Goal: Task Accomplishment & Management: Use online tool/utility

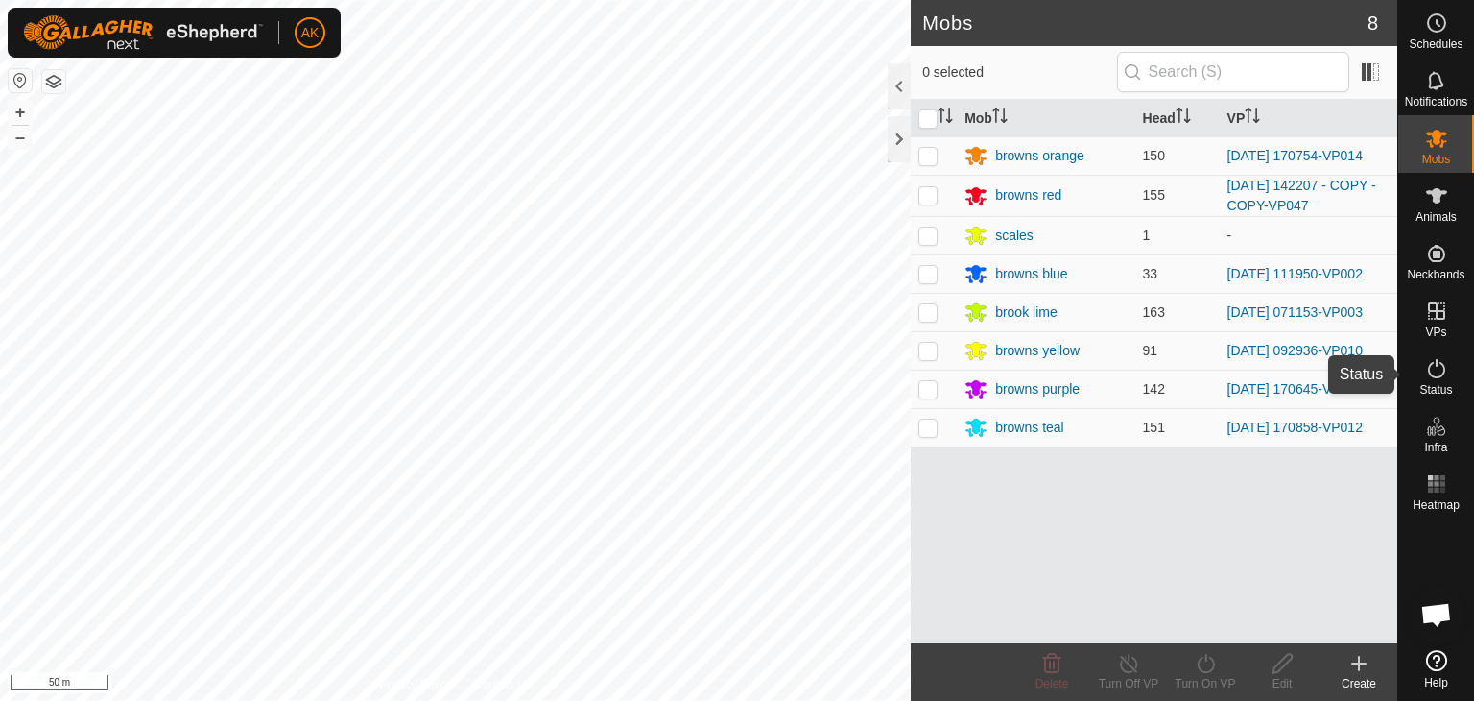
click at [1436, 373] on icon at bounding box center [1436, 368] width 23 height 23
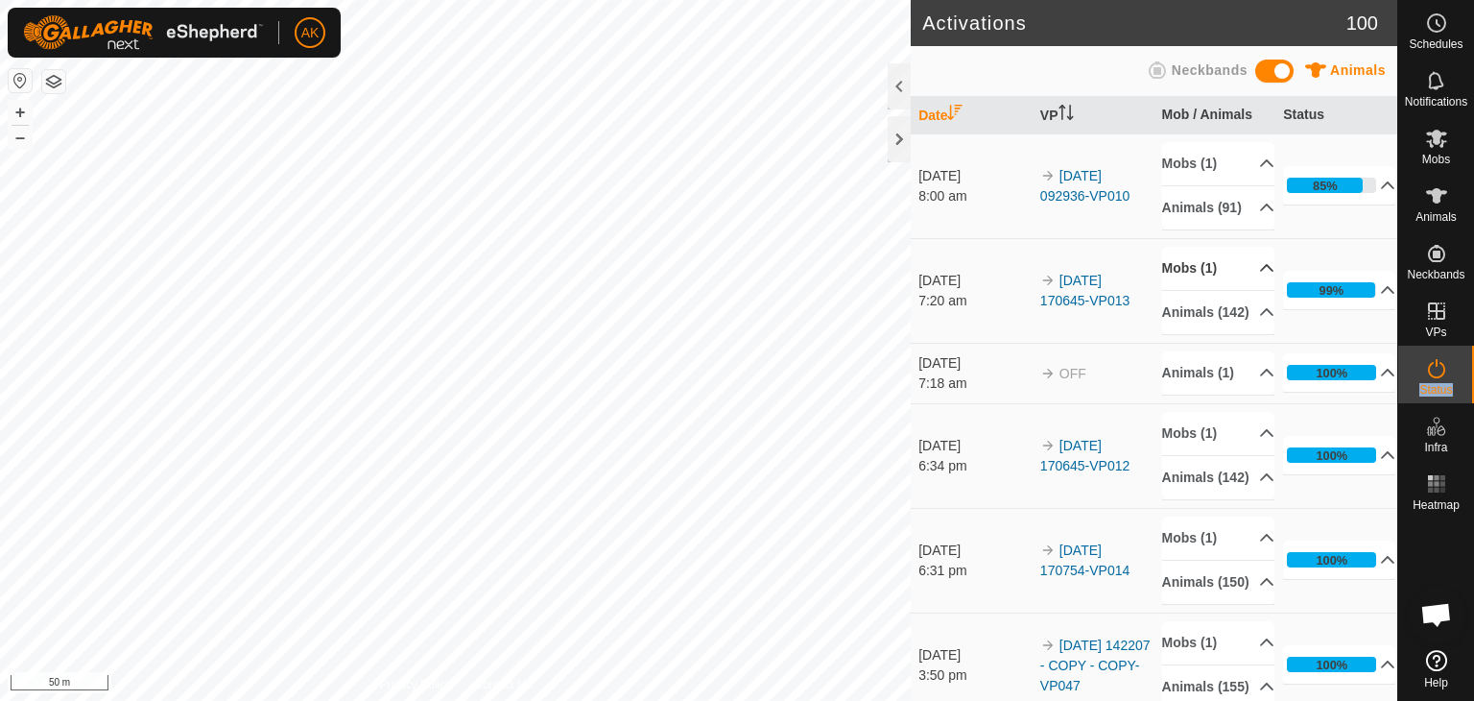
click at [1190, 275] on p-accordion-header "Mobs (1)" at bounding box center [1218, 268] width 112 height 43
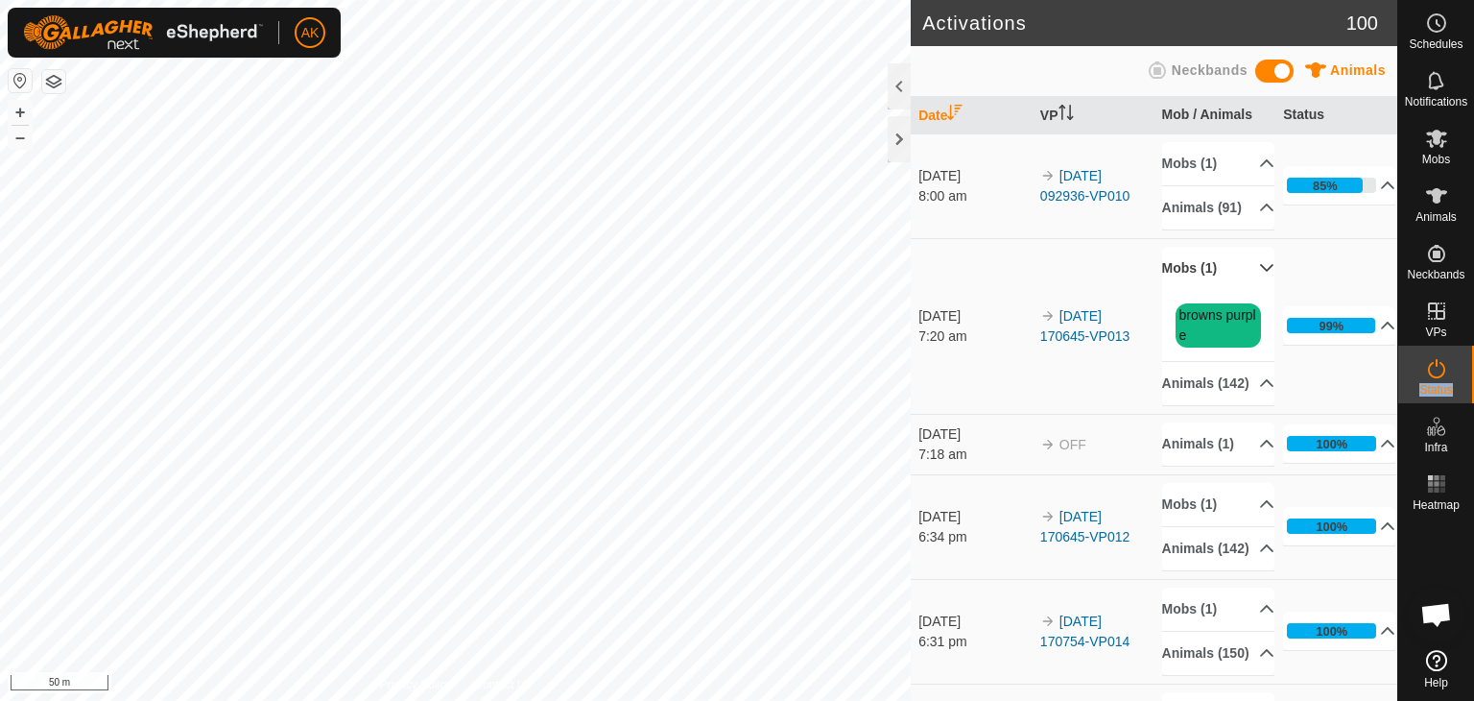
click at [1190, 277] on p-accordion-header "Mobs (1)" at bounding box center [1218, 268] width 112 height 43
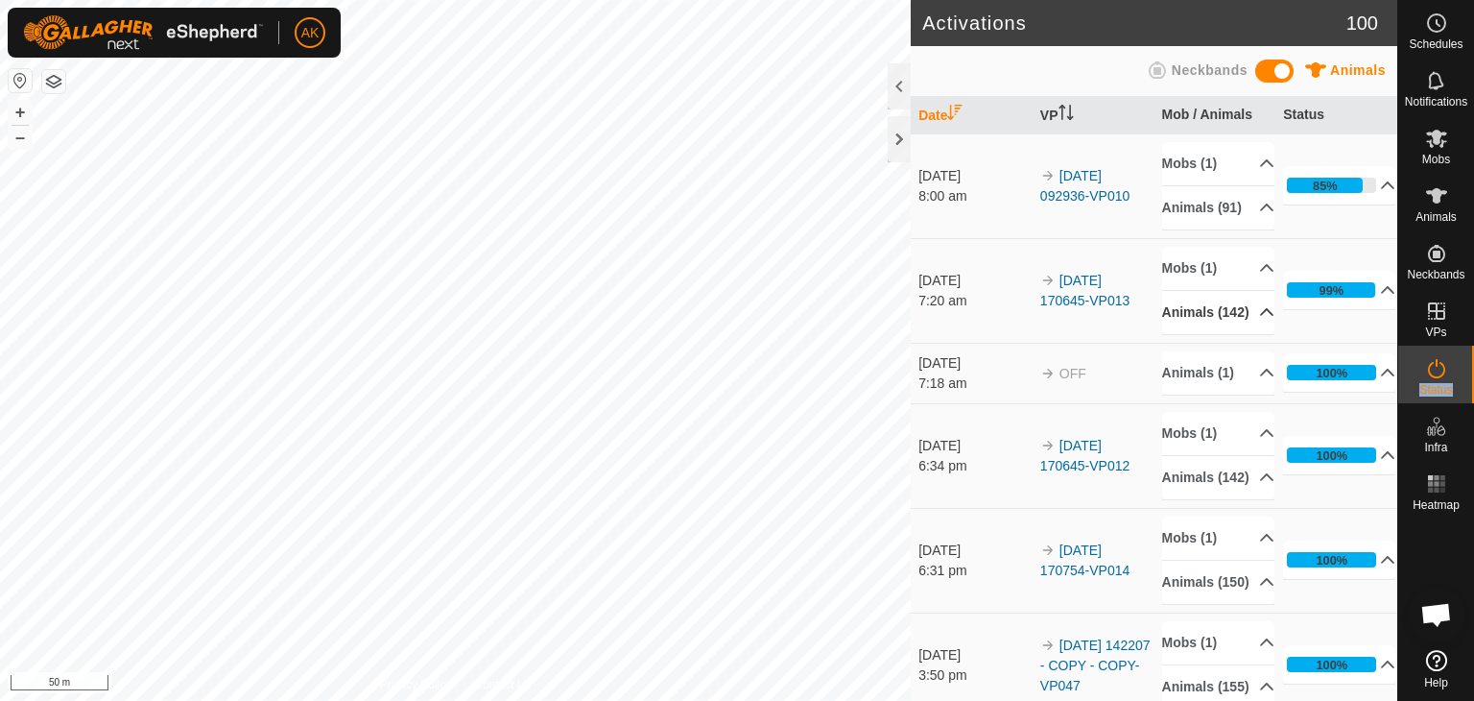
click at [1191, 334] on p-accordion-header "Animals (142)" at bounding box center [1218, 312] width 112 height 43
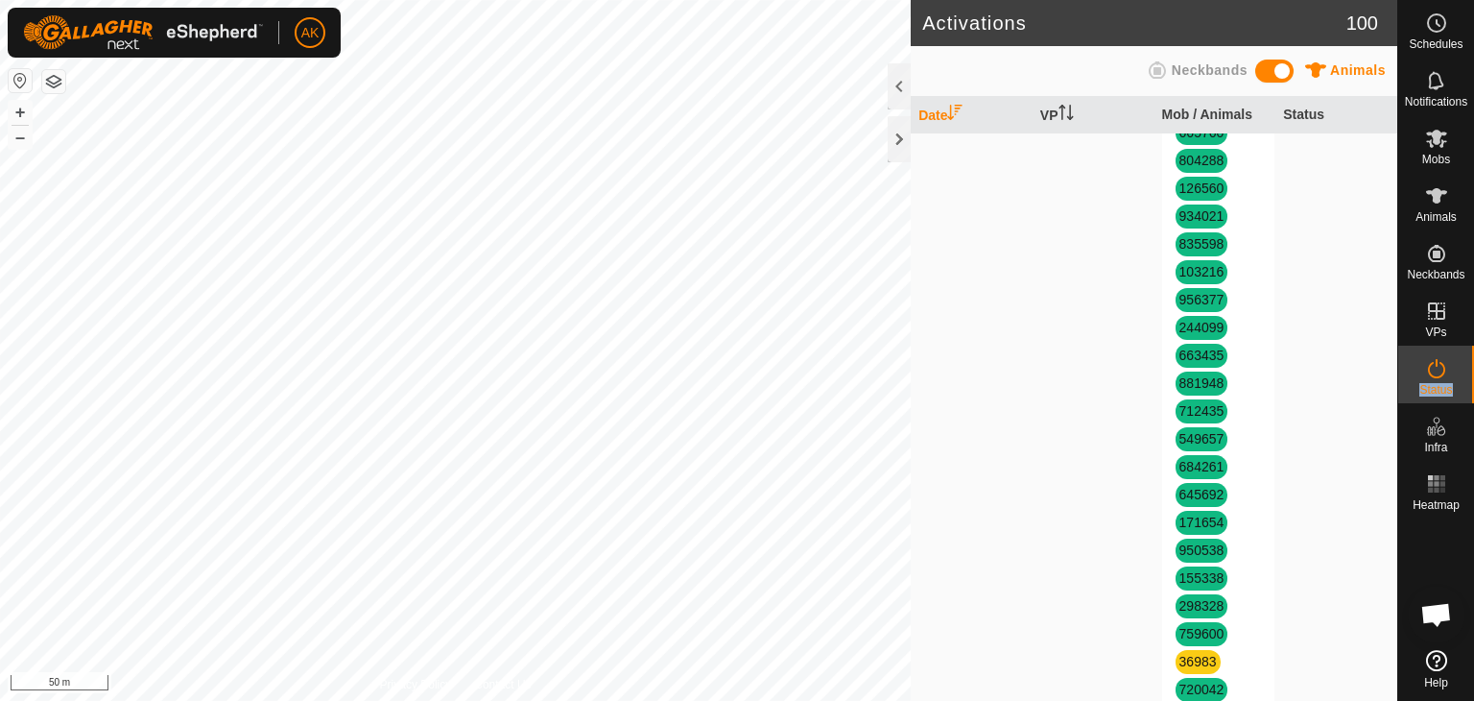
scroll to position [3936, 0]
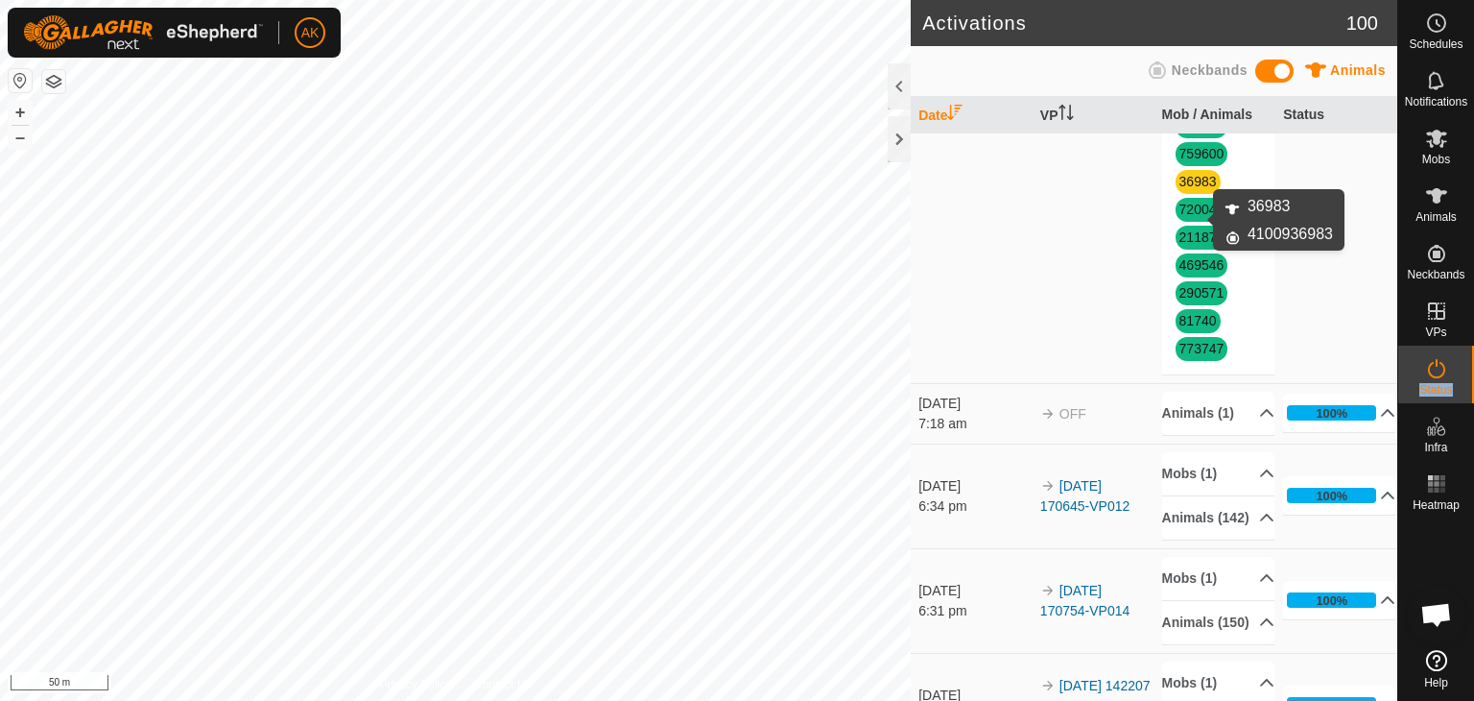
click at [1188, 189] on link "36983" at bounding box center [1198, 181] width 37 height 15
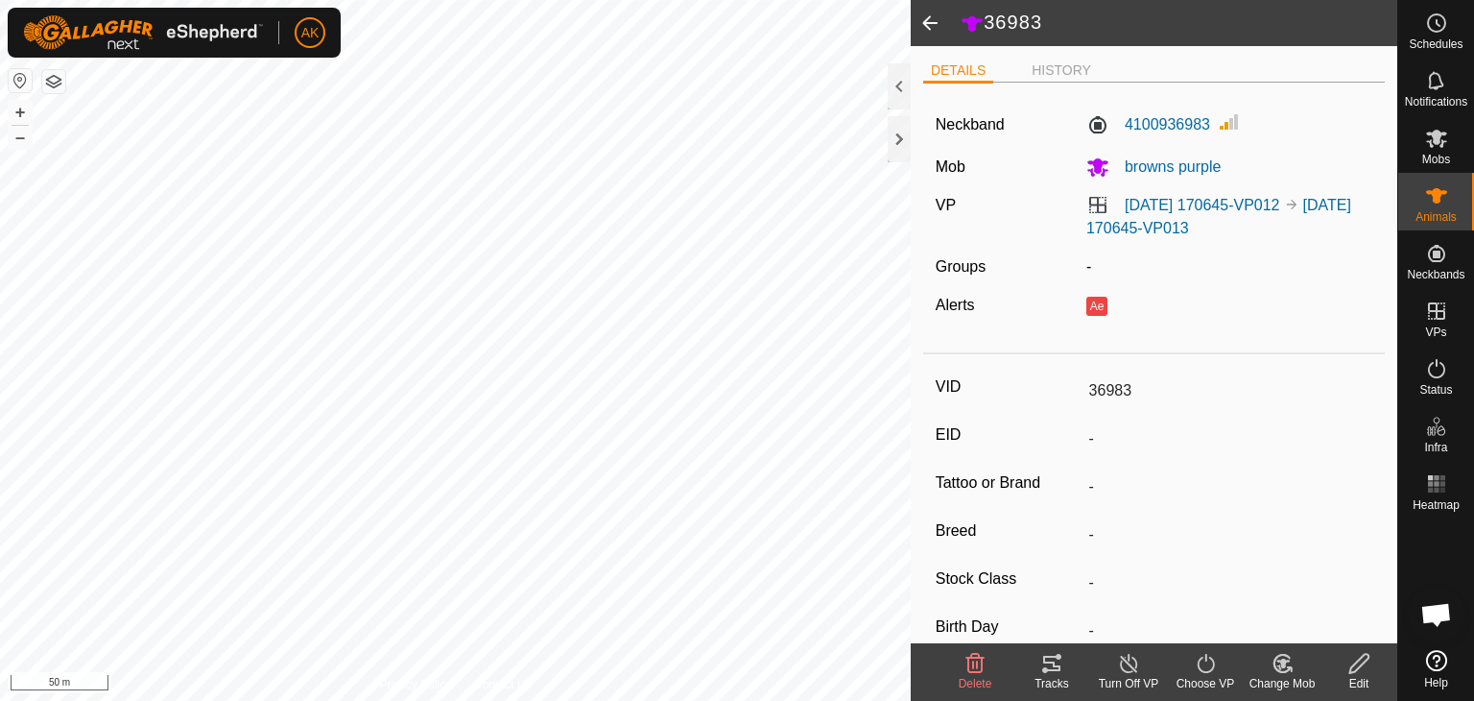
click at [968, 657] on icon at bounding box center [976, 663] width 18 height 19
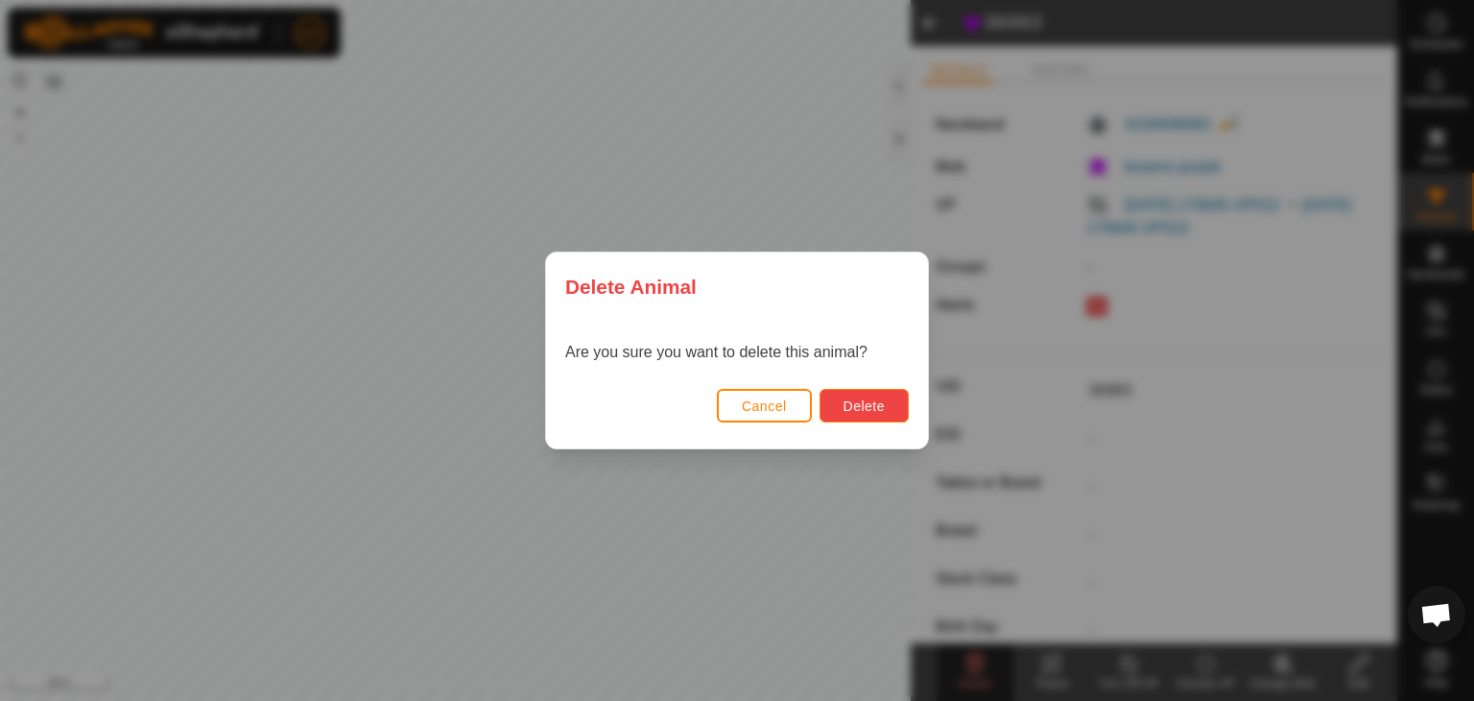
click at [864, 406] on span "Delete" at bounding box center [864, 405] width 41 height 15
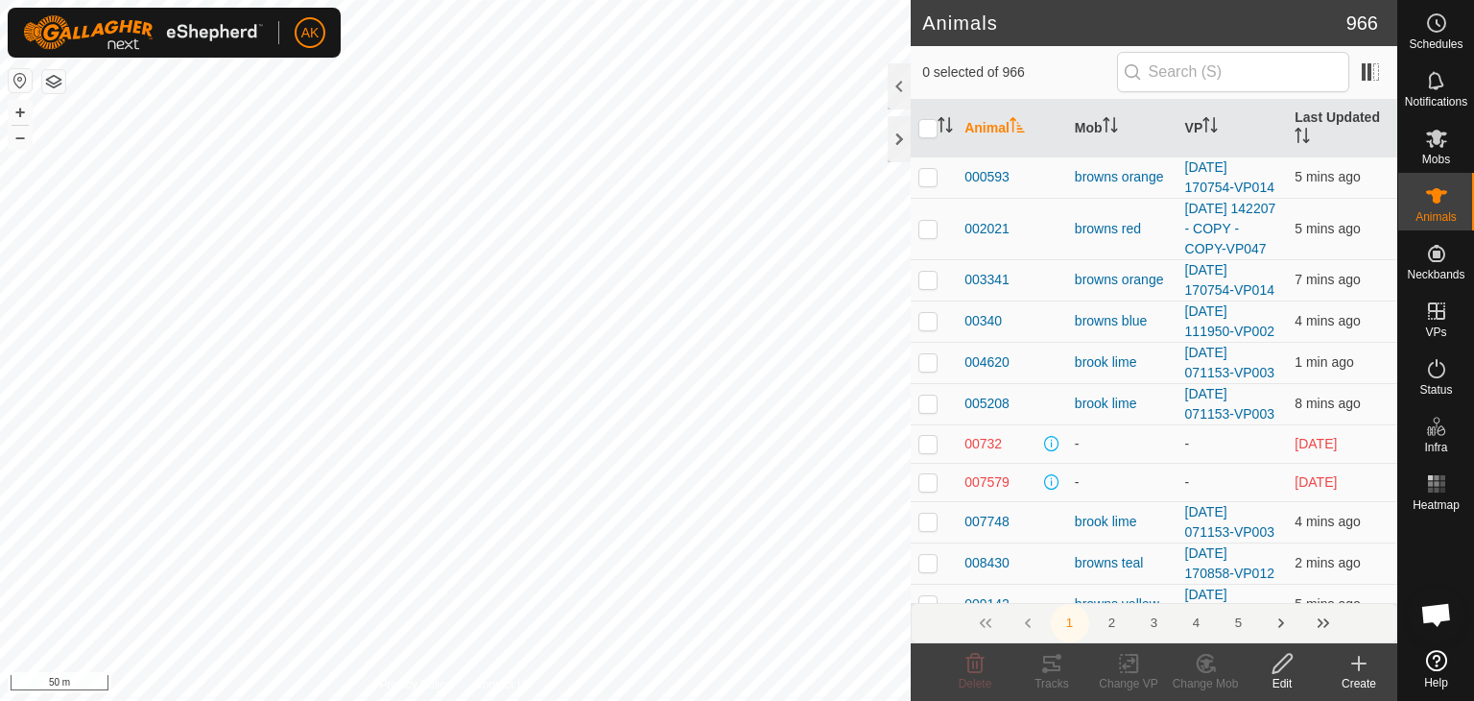
click at [1361, 666] on icon at bounding box center [1359, 663] width 23 height 23
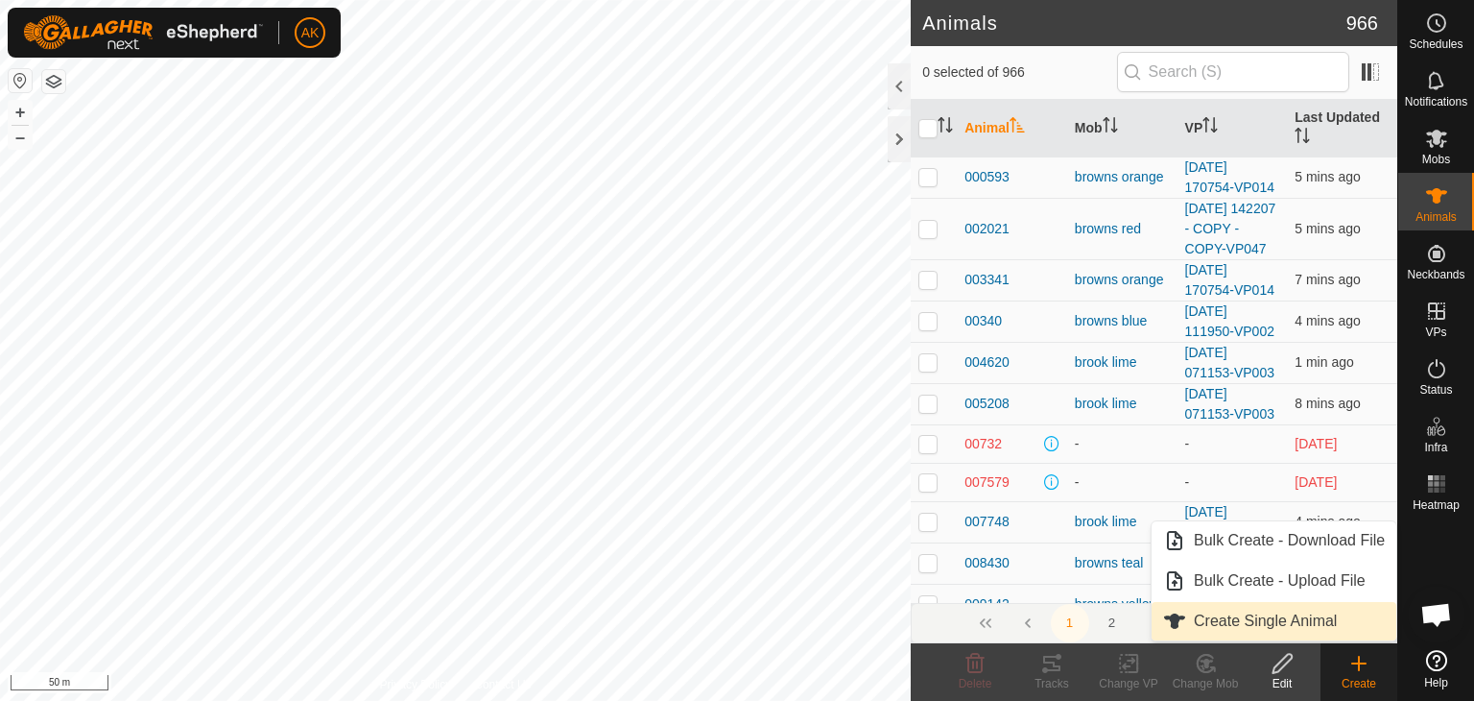
click at [1268, 616] on link "Create Single Animal" at bounding box center [1274, 621] width 245 height 38
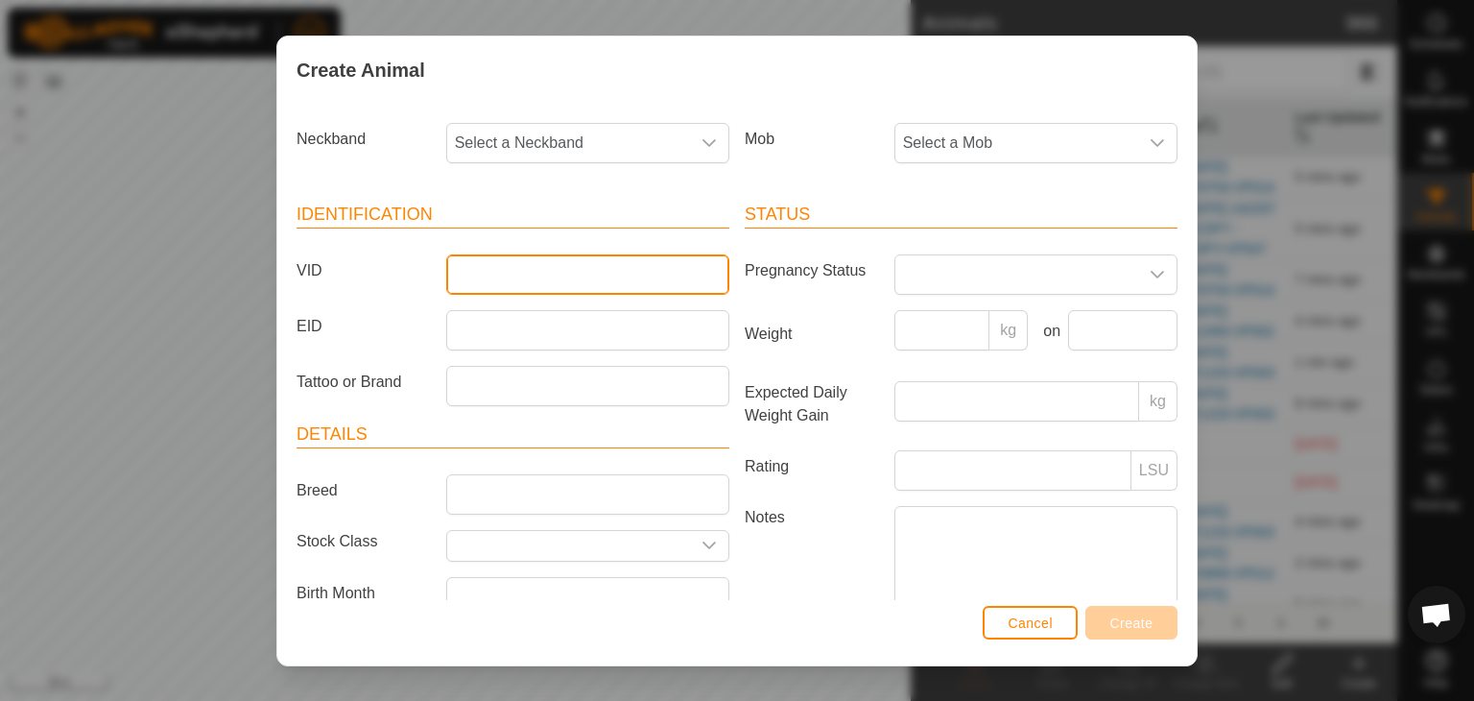
click at [487, 258] on input "VID" at bounding box center [587, 274] width 283 height 40
type input "36983"
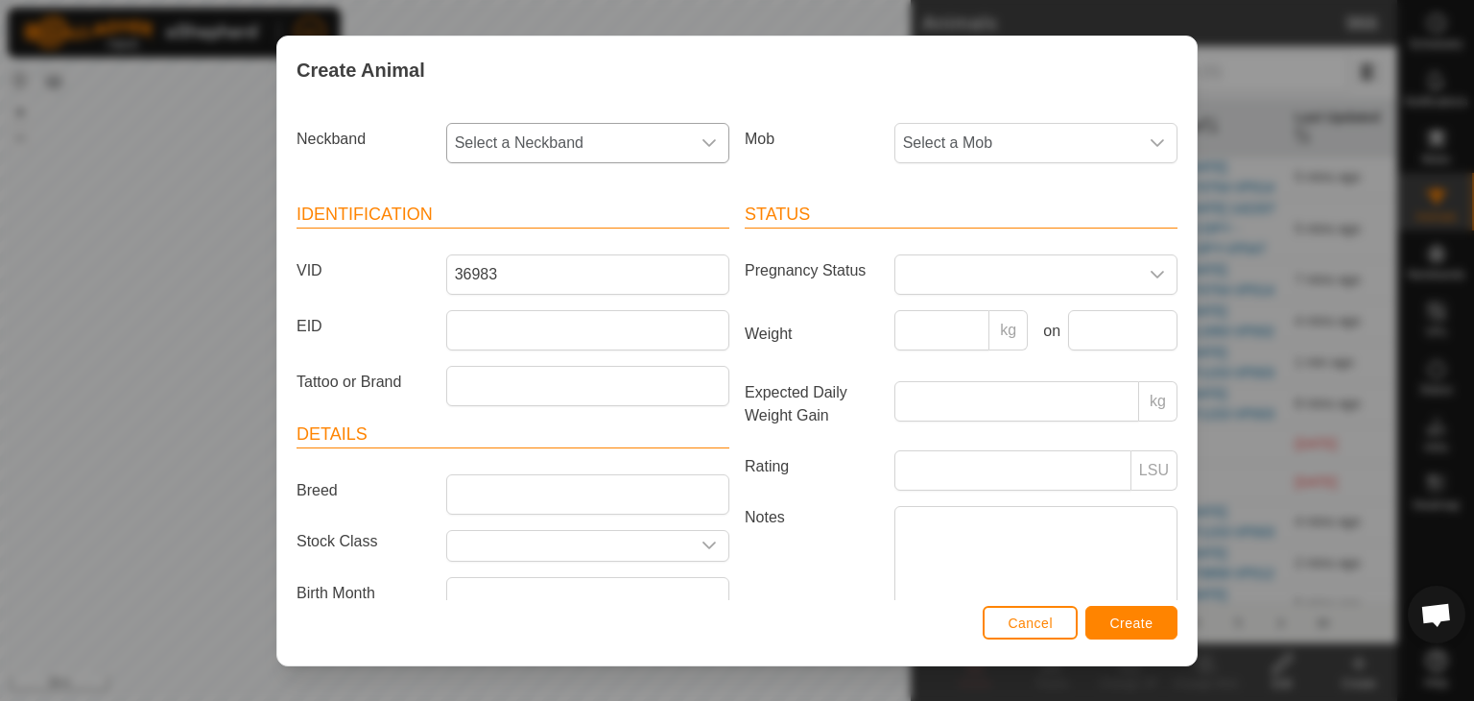
click at [499, 133] on span "Select a Neckband" at bounding box center [568, 143] width 243 height 38
click at [702, 145] on icon "dropdown trigger" at bounding box center [709, 142] width 15 height 15
click at [707, 145] on icon "dropdown trigger" at bounding box center [709, 142] width 15 height 15
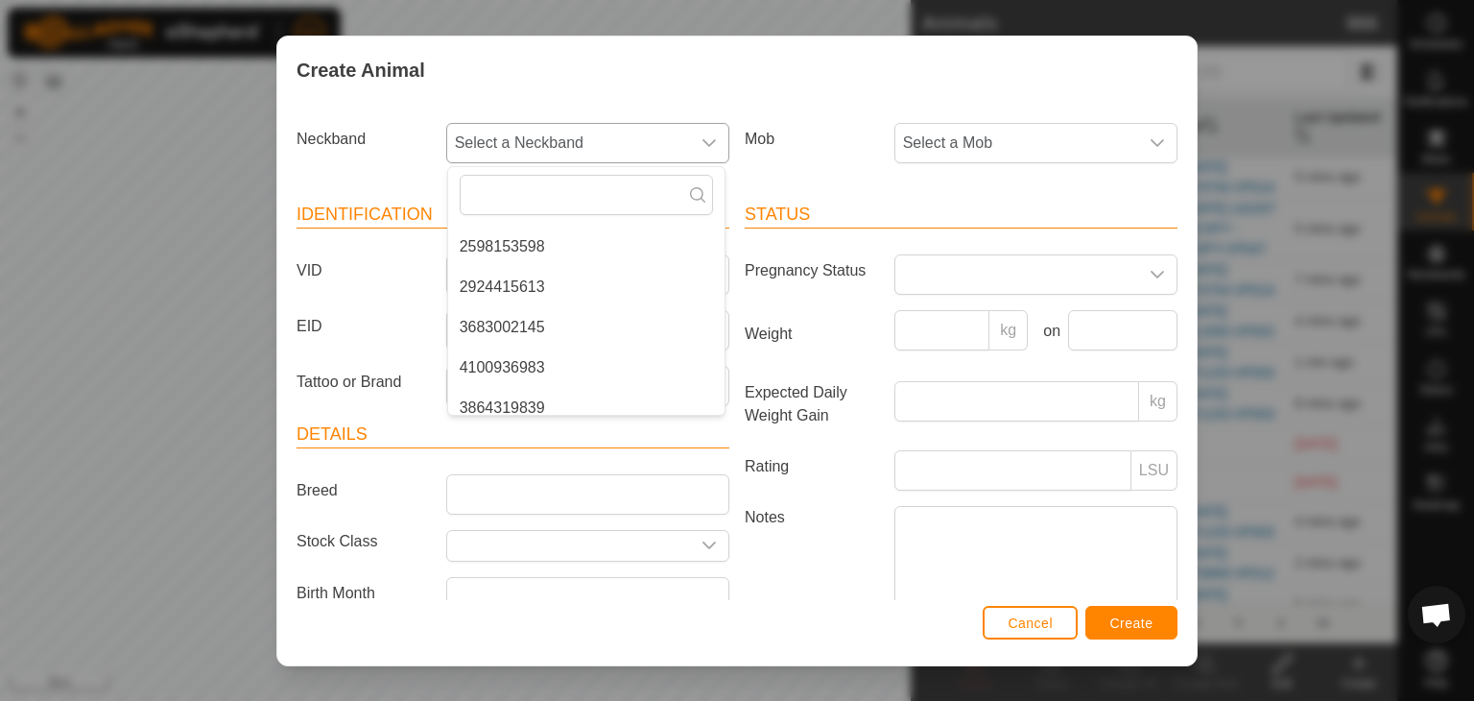
scroll to position [709, 0]
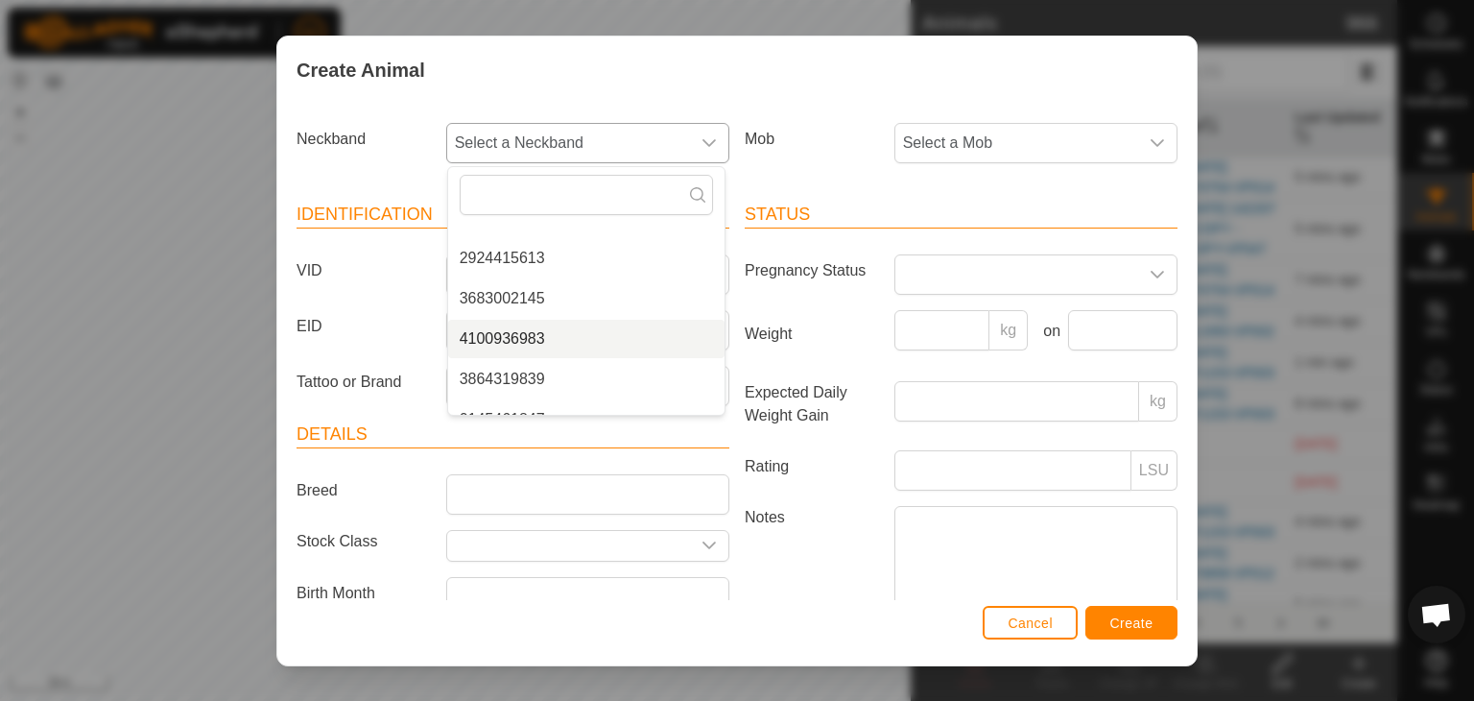
click at [533, 340] on li "4100936983" at bounding box center [586, 339] width 276 height 38
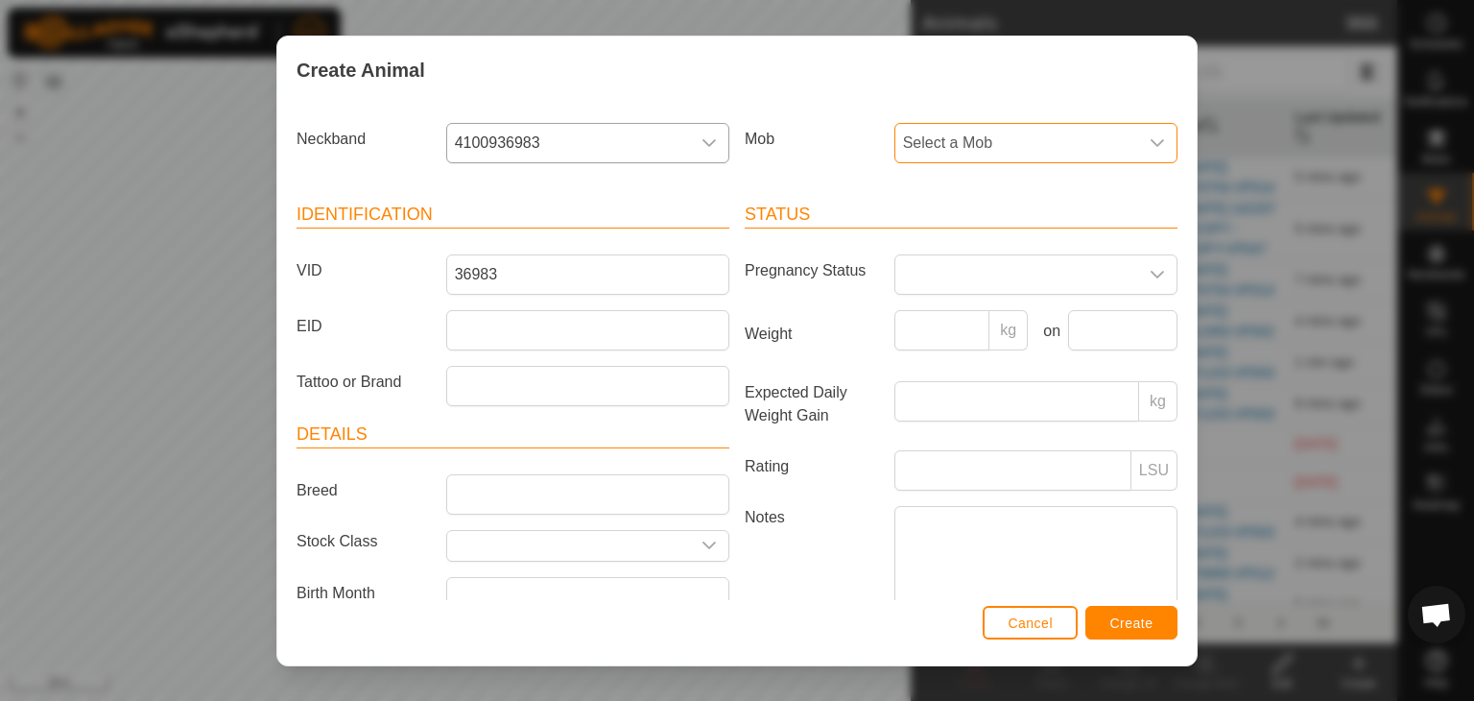
click at [948, 140] on span "Select a Mob" at bounding box center [1017, 143] width 243 height 38
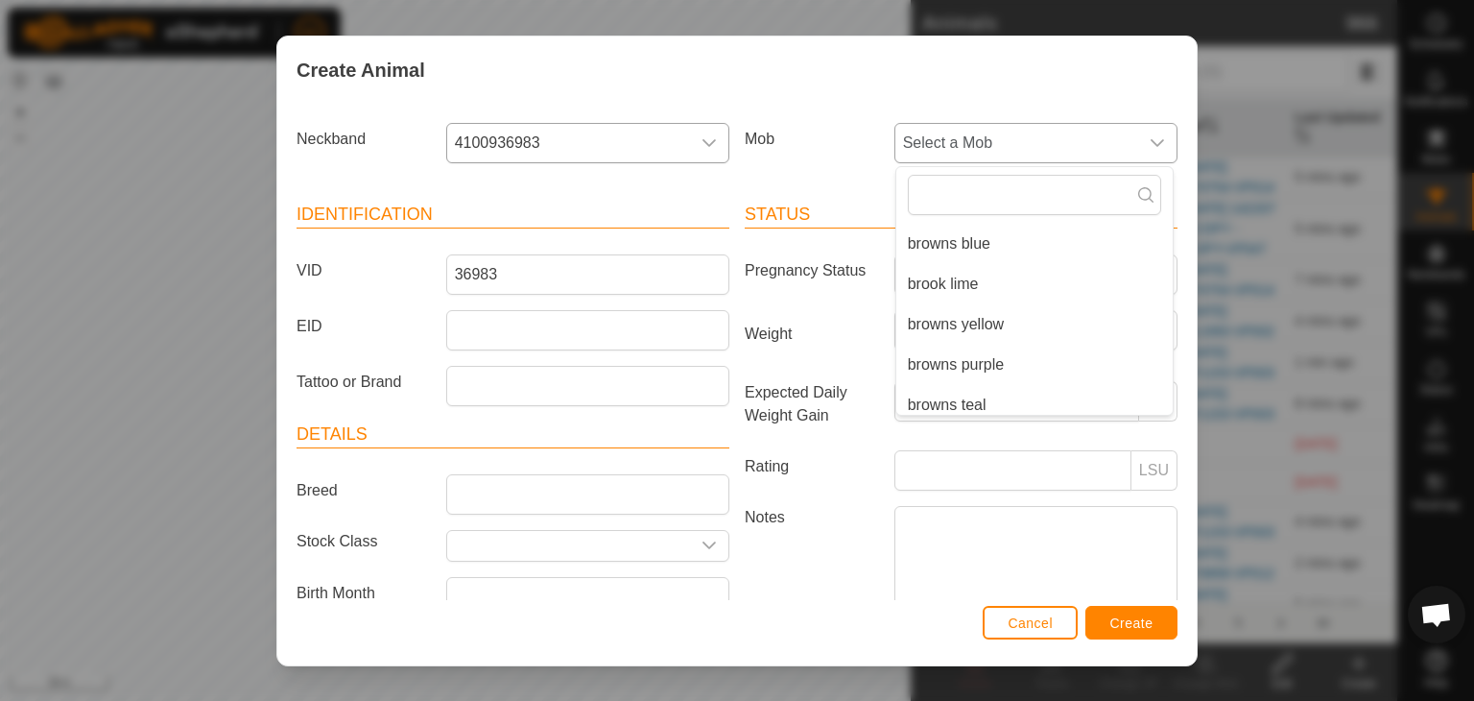
scroll to position [169, 0]
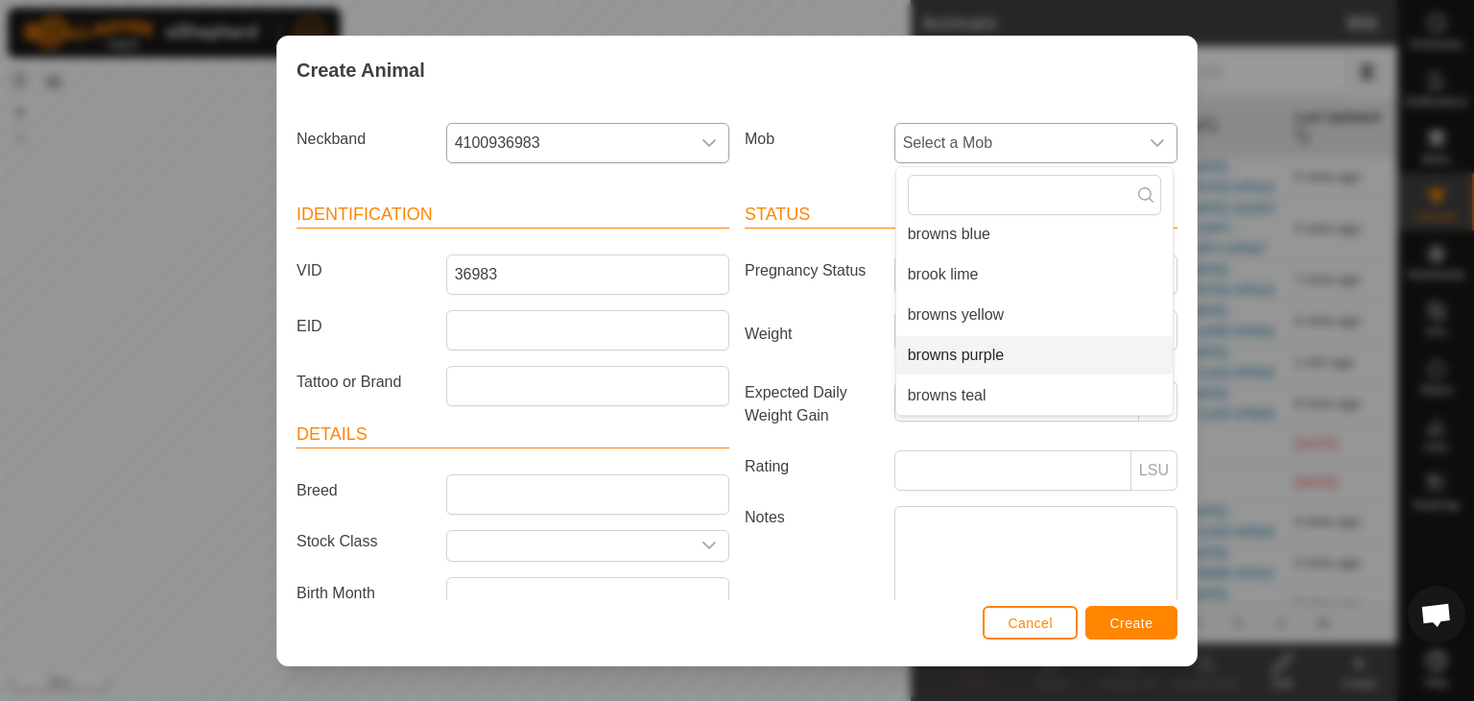
click at [962, 356] on li "browns purple" at bounding box center [1035, 355] width 276 height 38
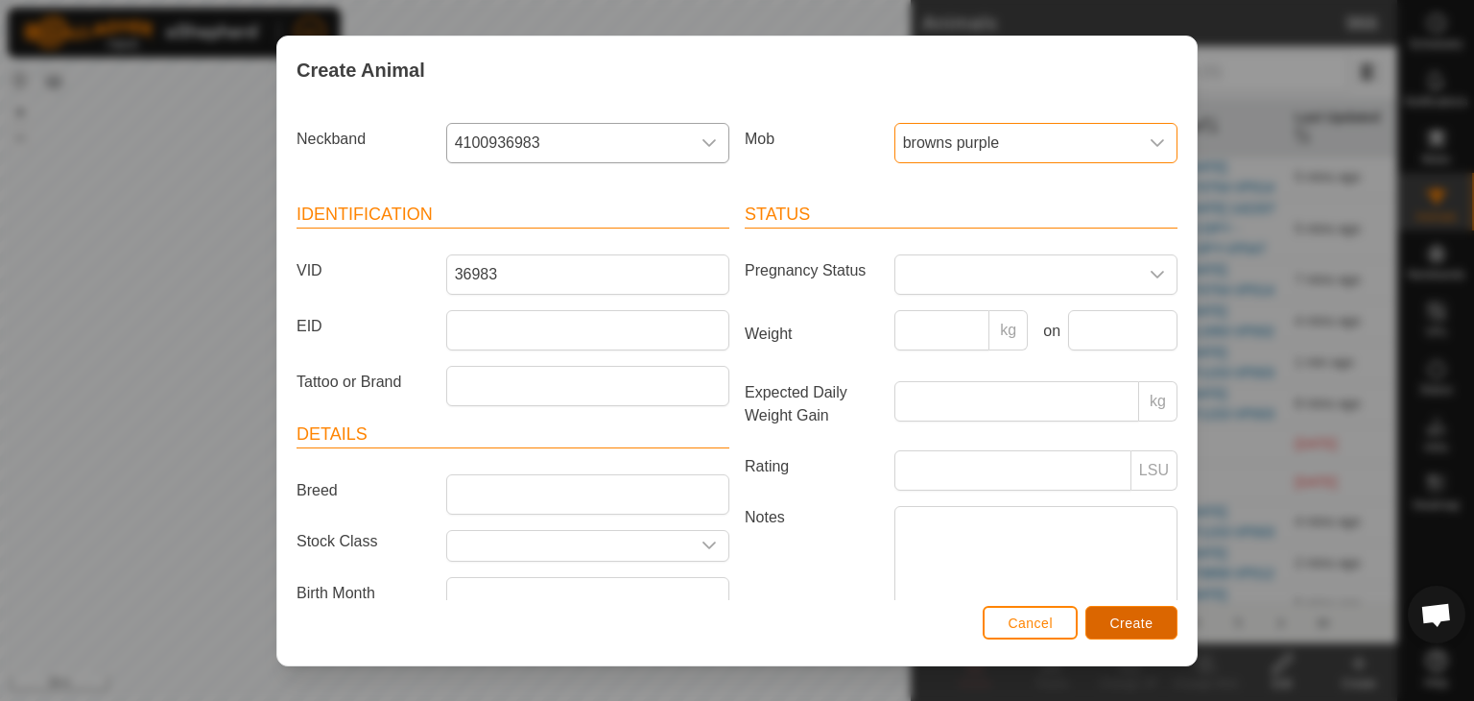
click at [1144, 627] on span "Create" at bounding box center [1132, 622] width 43 height 15
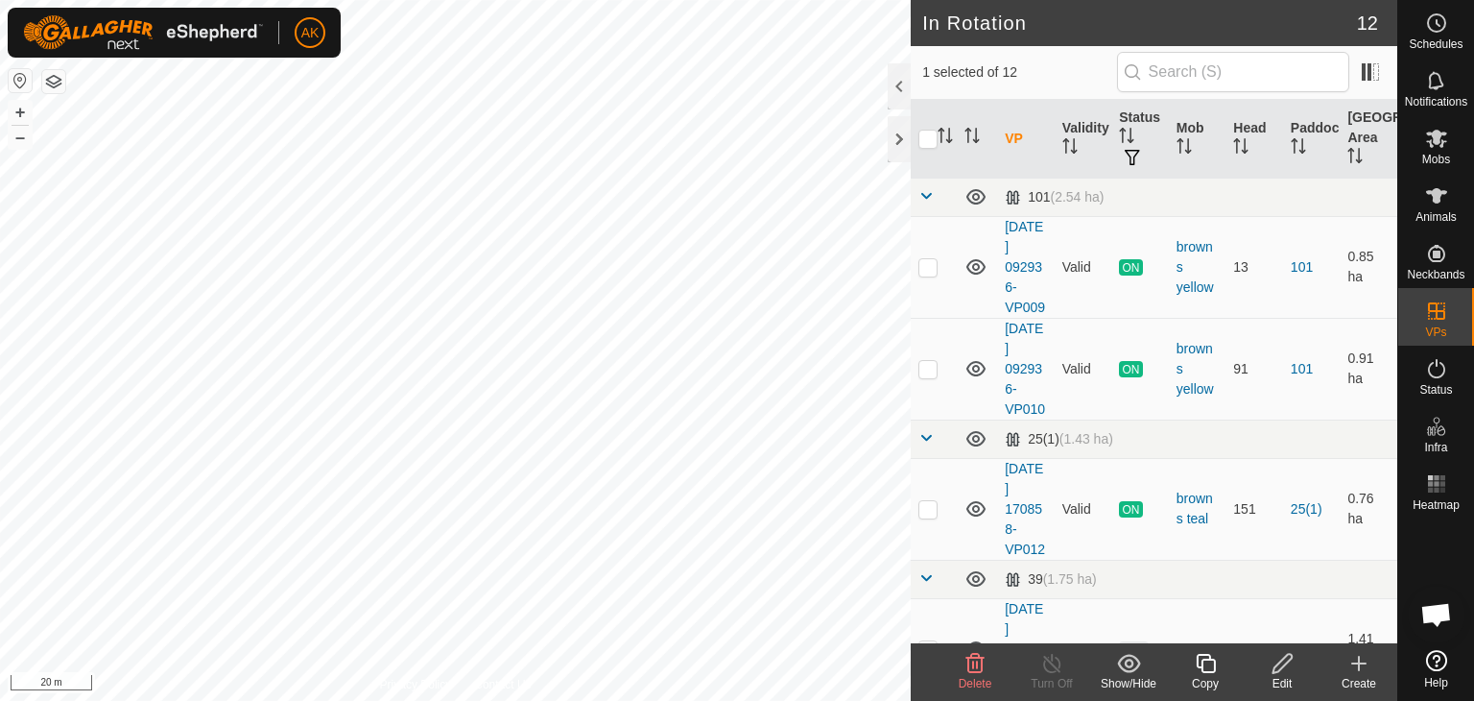
click at [981, 664] on icon at bounding box center [976, 663] width 18 height 19
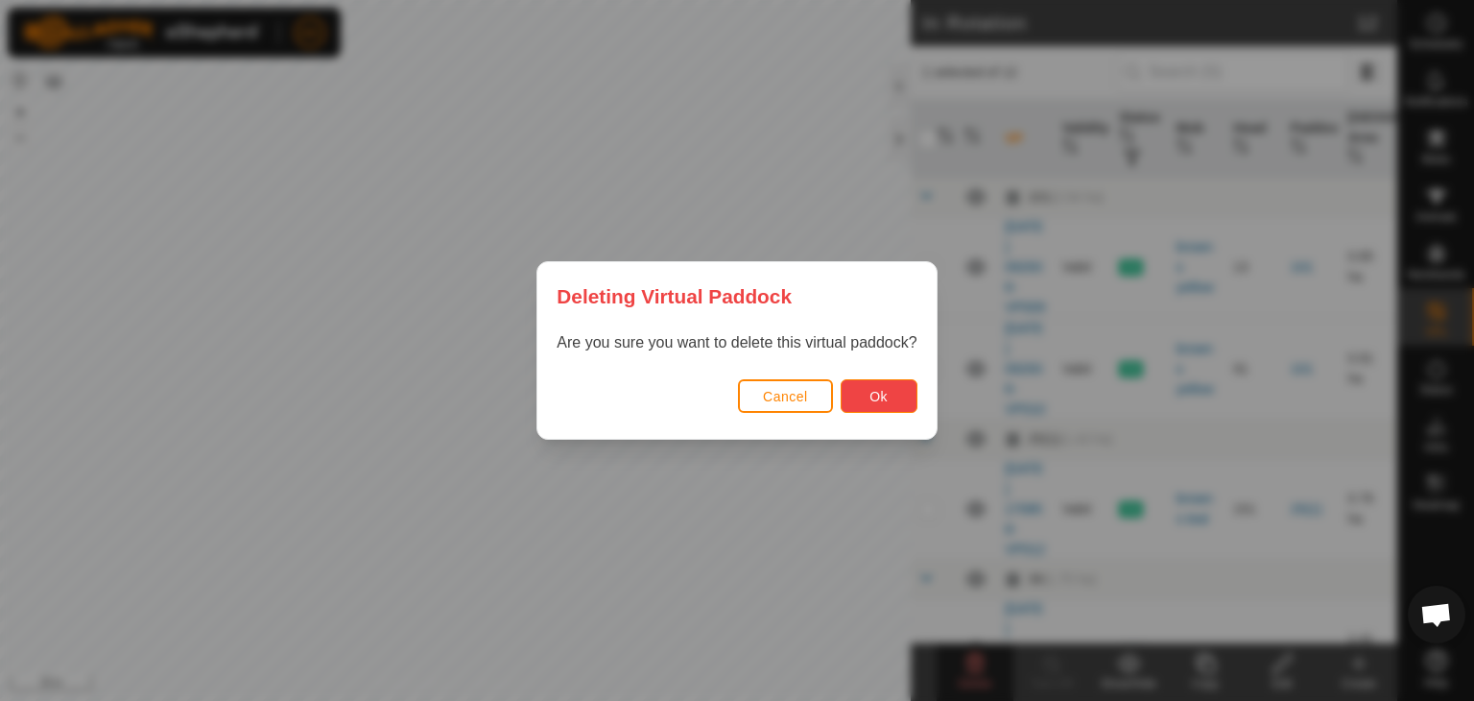
click at [895, 395] on button "Ok" at bounding box center [879, 396] width 77 height 34
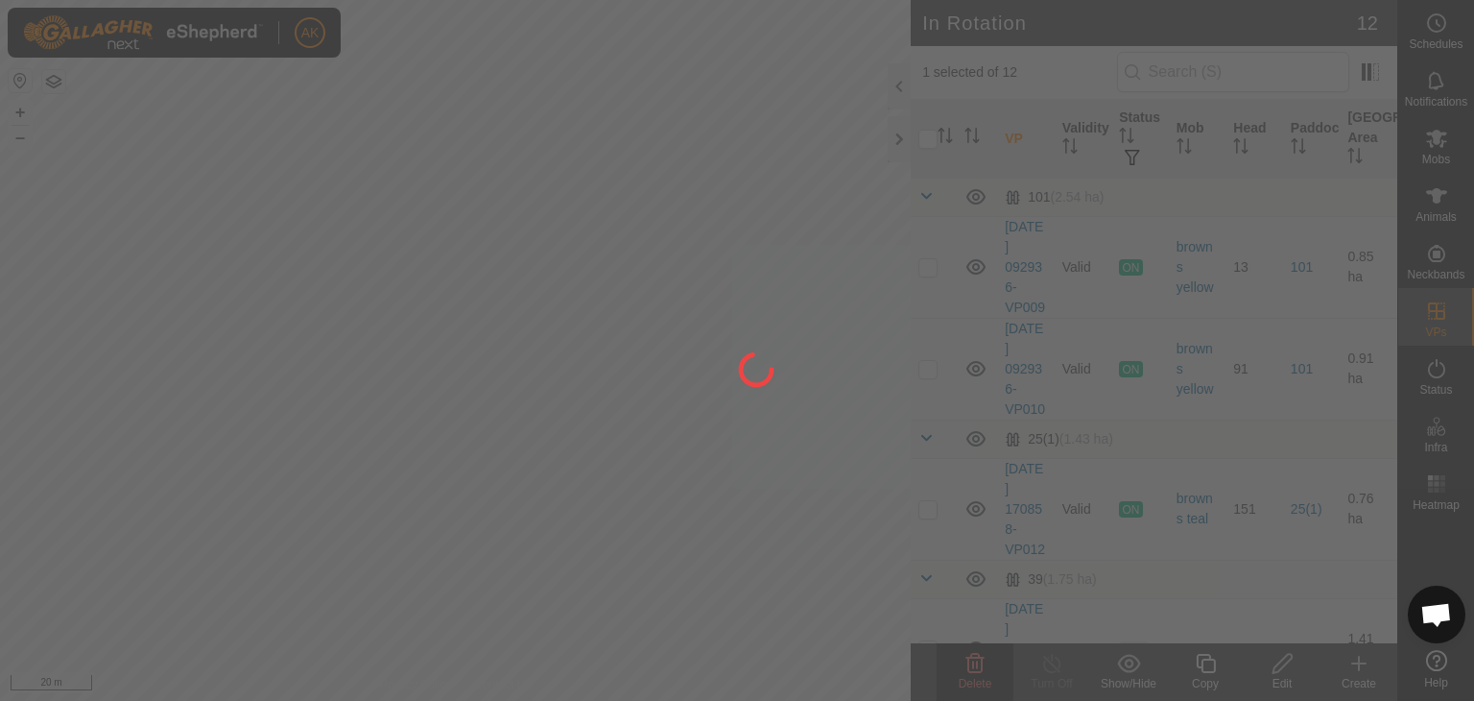
checkbox input "false"
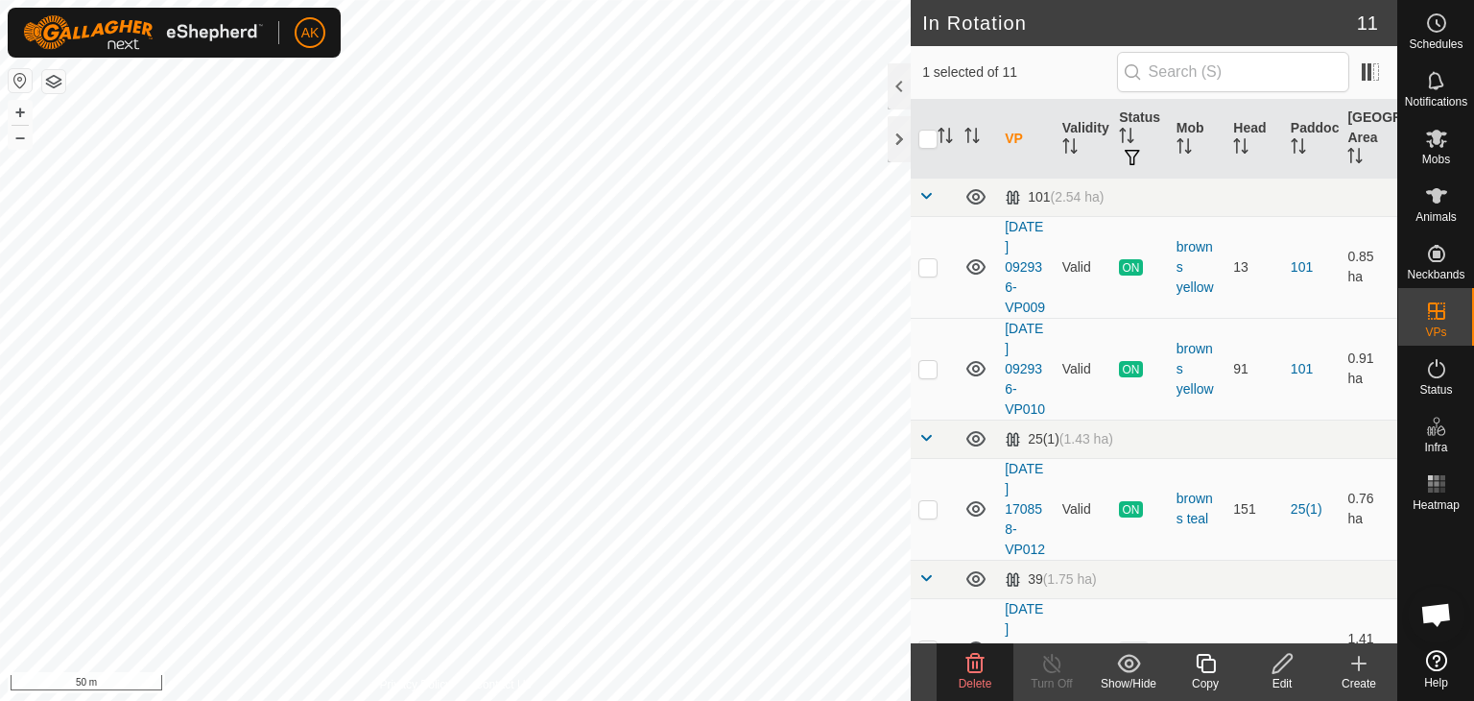
click at [971, 658] on icon at bounding box center [976, 663] width 18 height 19
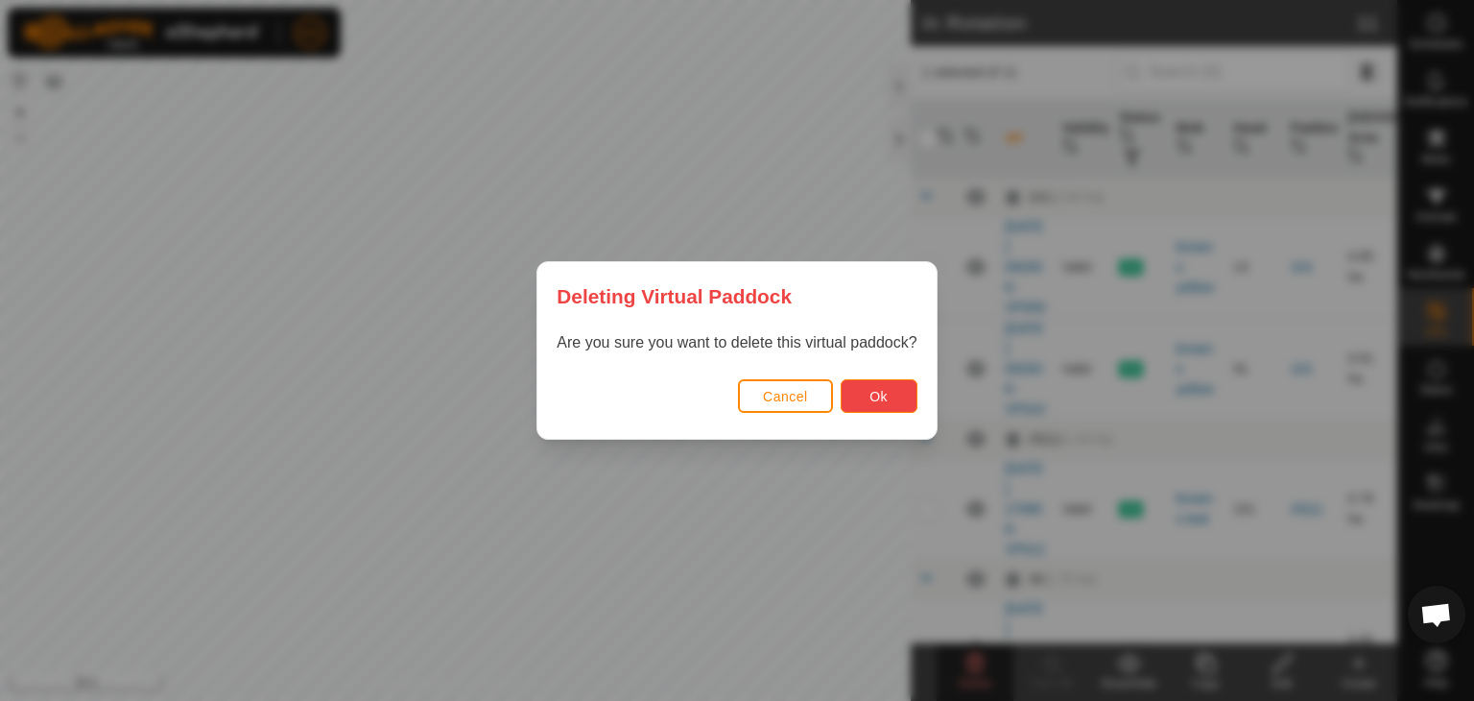
click at [855, 393] on button "Ok" at bounding box center [879, 396] width 77 height 34
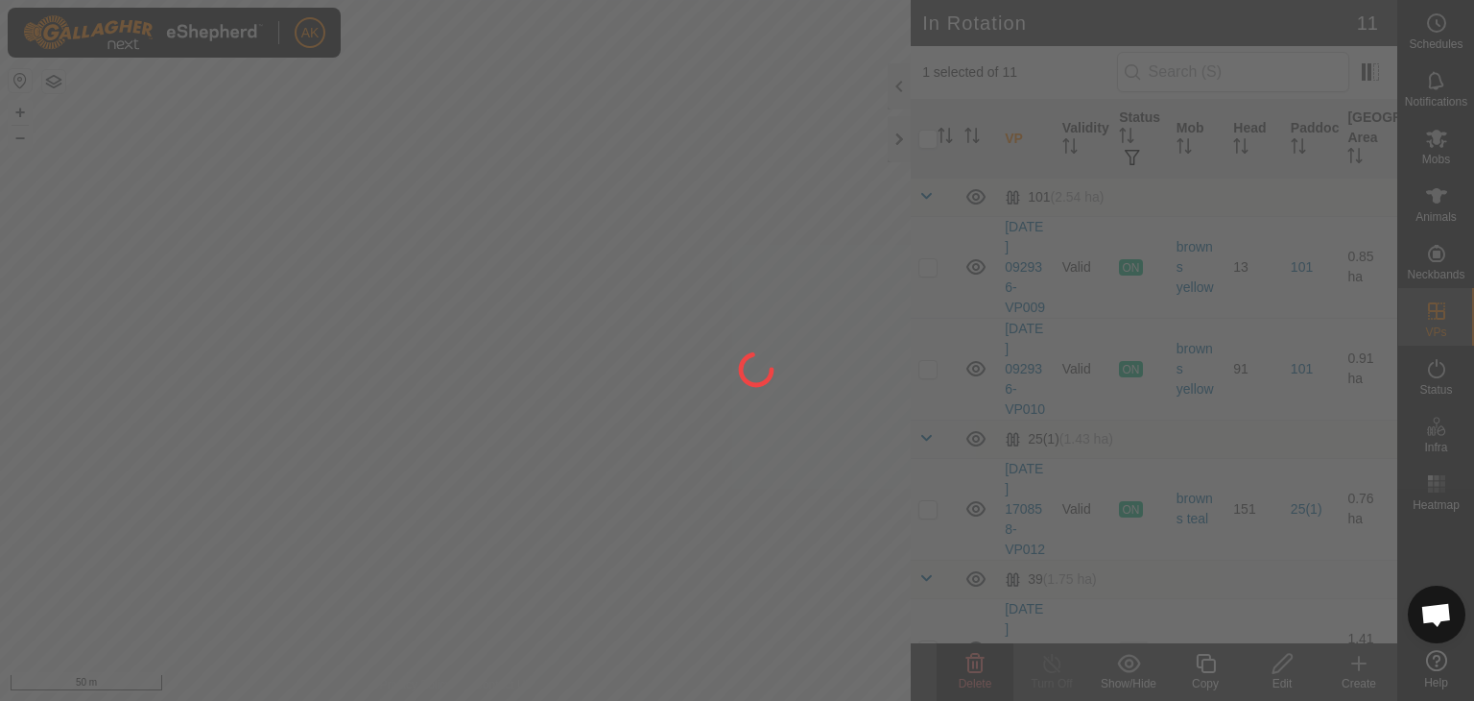
checkbox input "false"
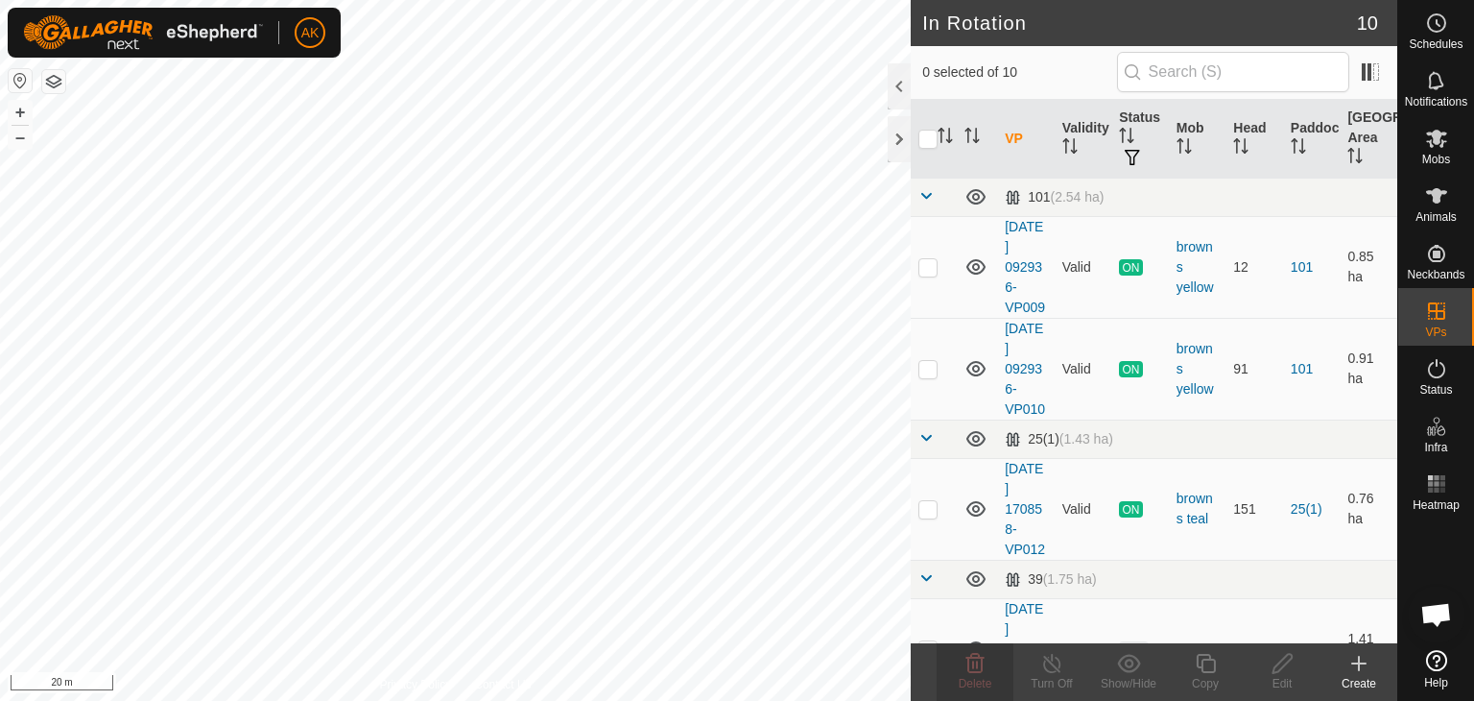
checkbox input "true"
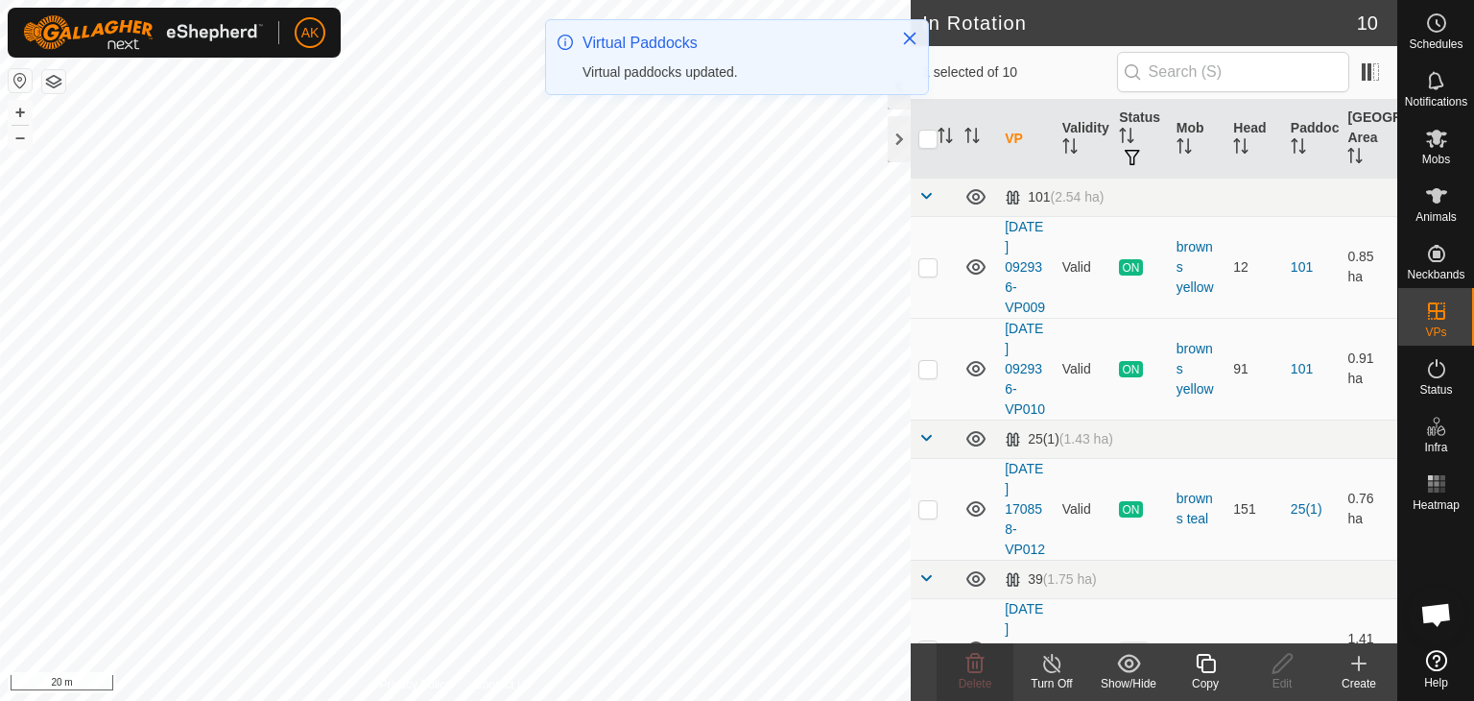
click at [1216, 664] on icon at bounding box center [1206, 663] width 24 height 23
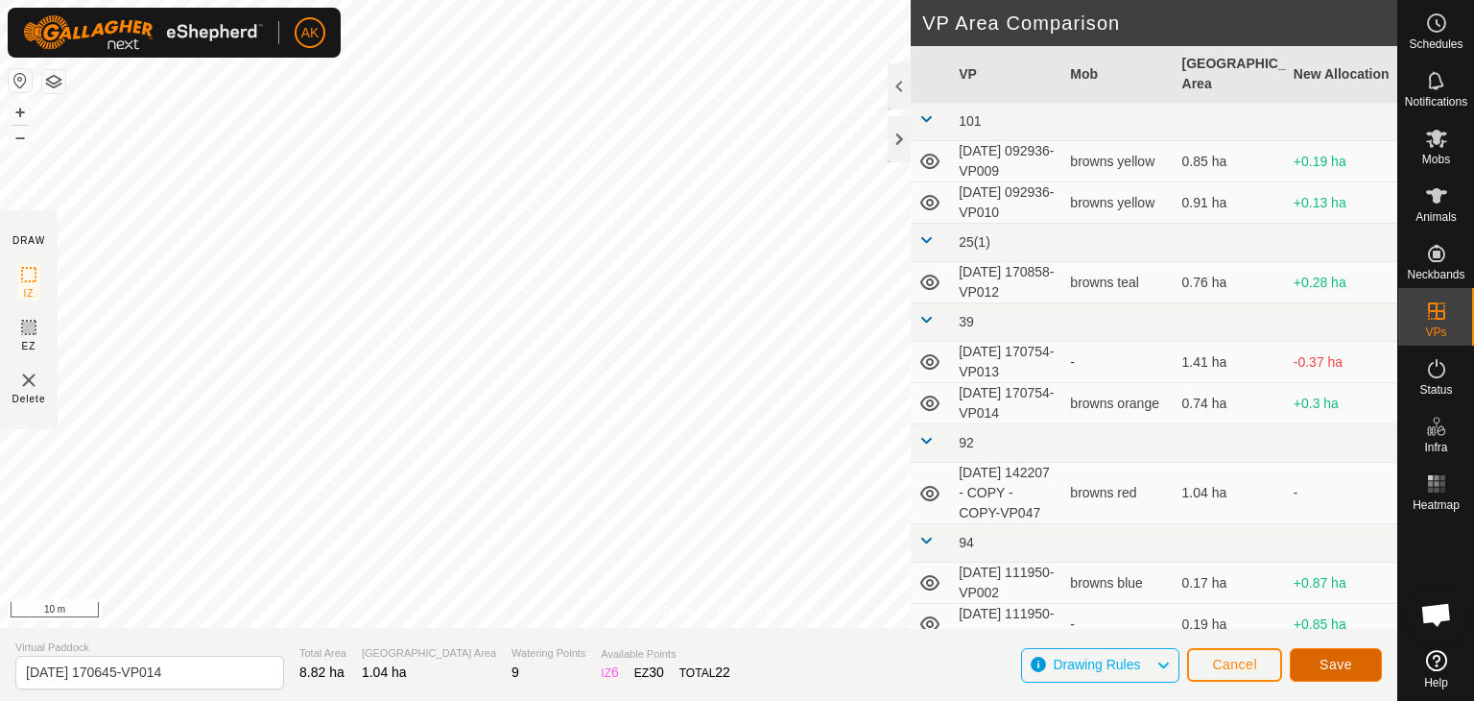
click at [1332, 670] on span "Save" at bounding box center [1336, 664] width 33 height 15
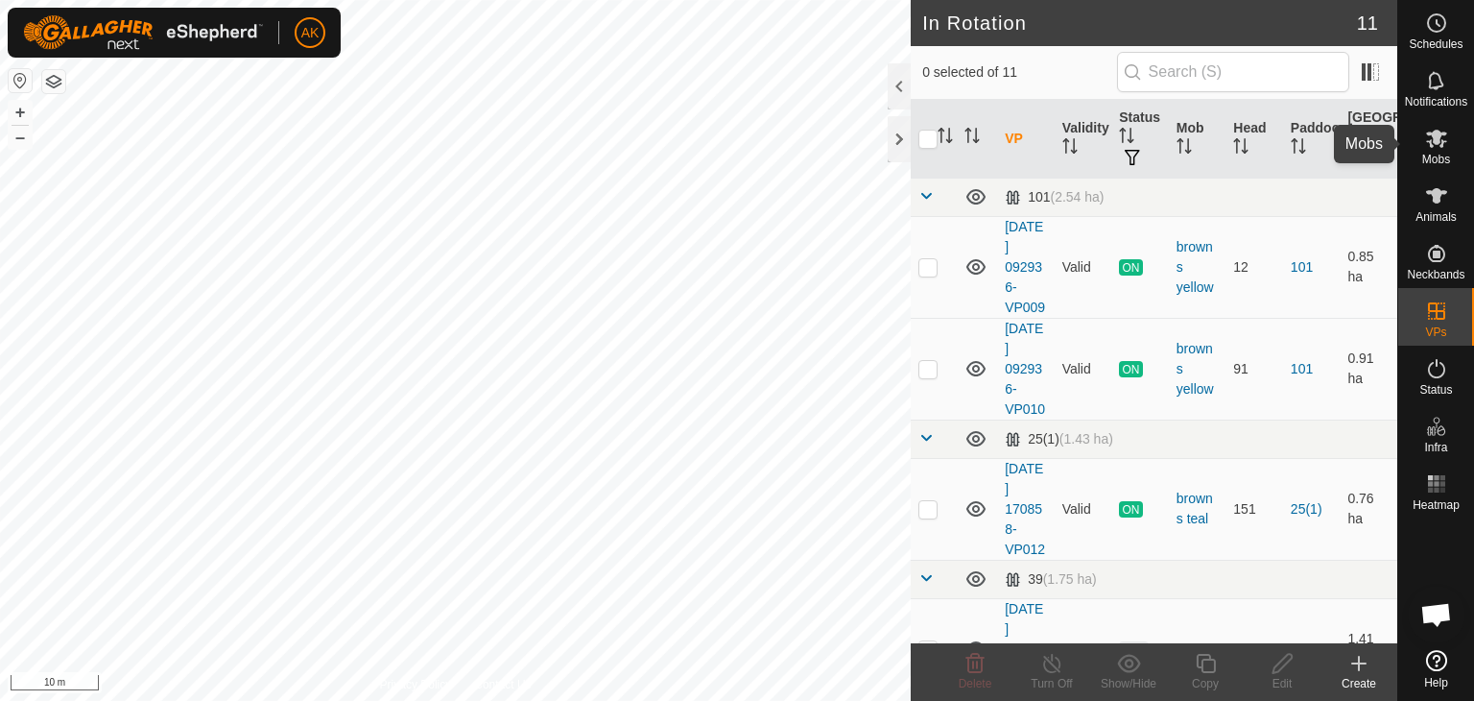
click at [1429, 132] on icon at bounding box center [1436, 139] width 21 height 18
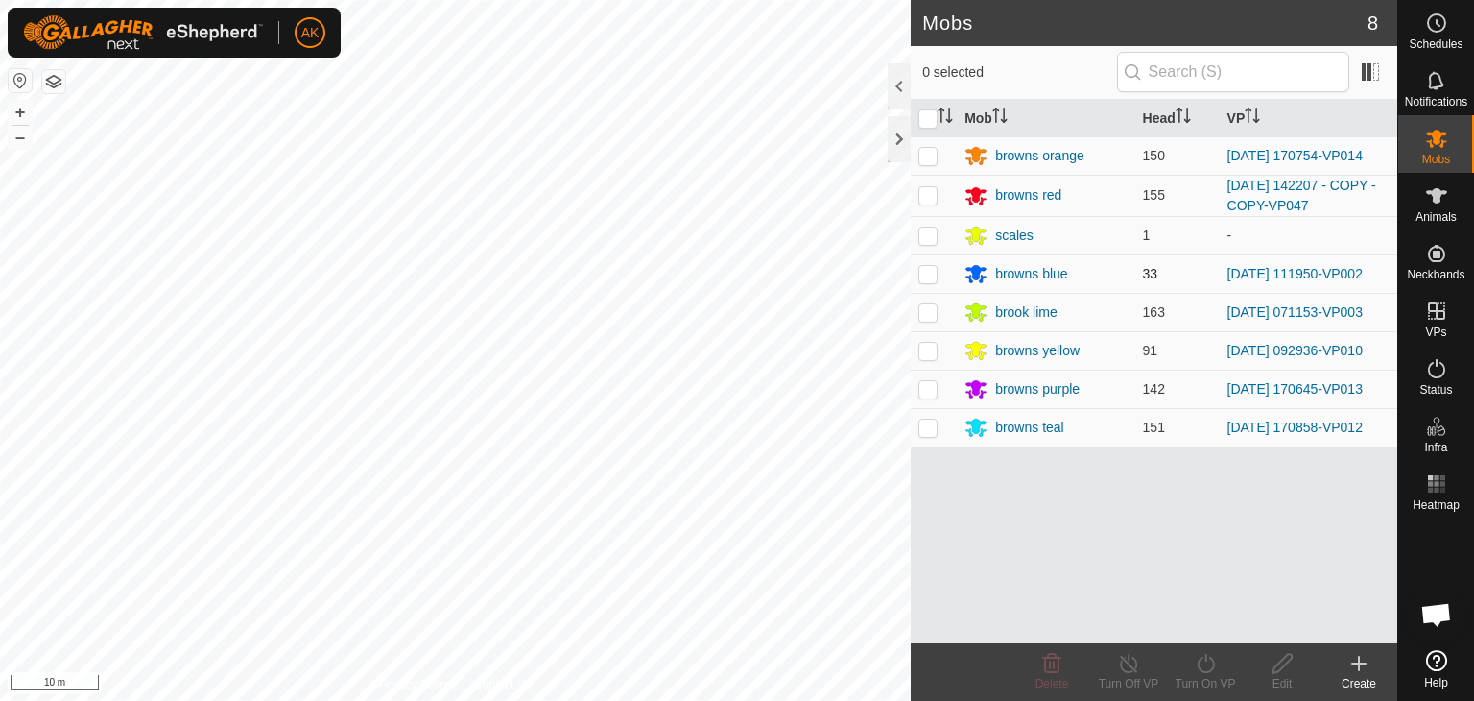
click at [930, 271] on p-checkbox at bounding box center [928, 273] width 19 height 15
checkbox input "true"
click at [1219, 666] on turn-on-svg-icon at bounding box center [1205, 663] width 77 height 23
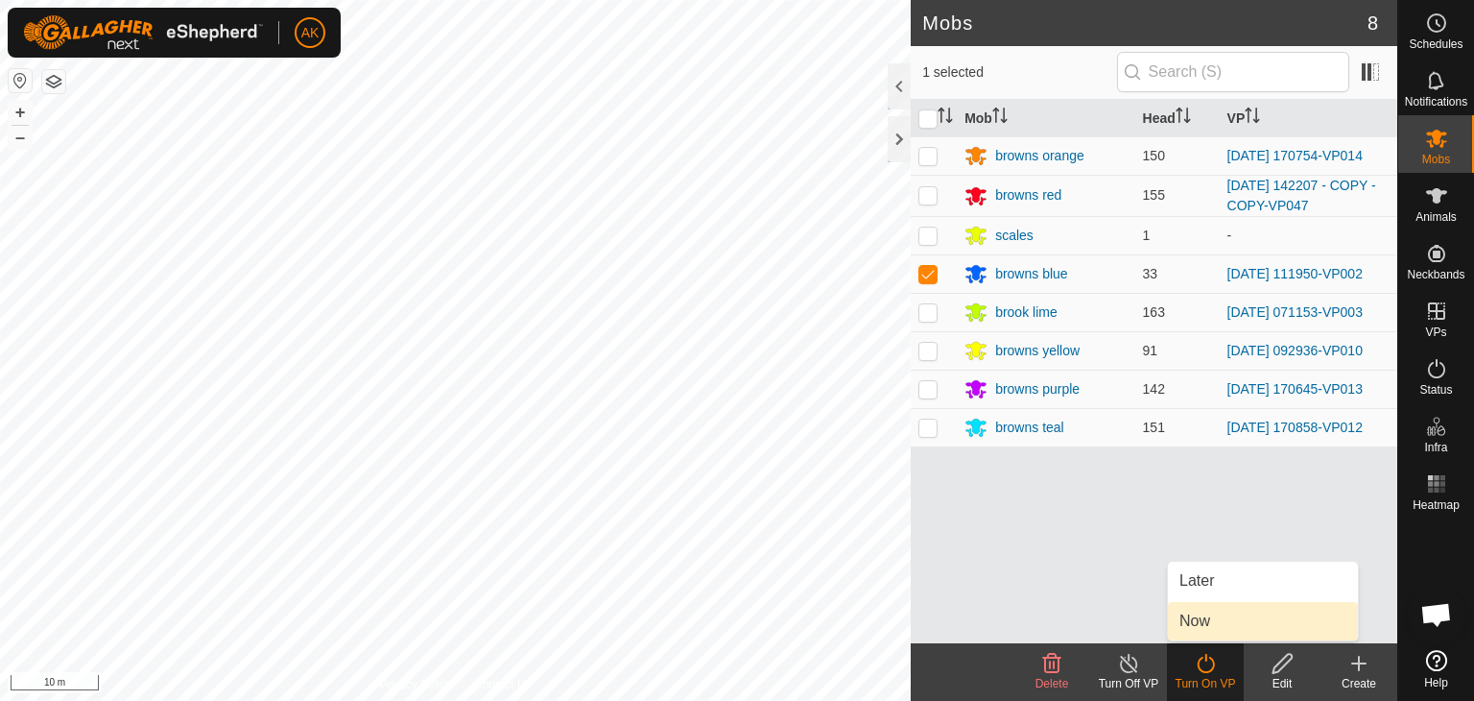
click at [1210, 619] on link "Now" at bounding box center [1263, 621] width 190 height 38
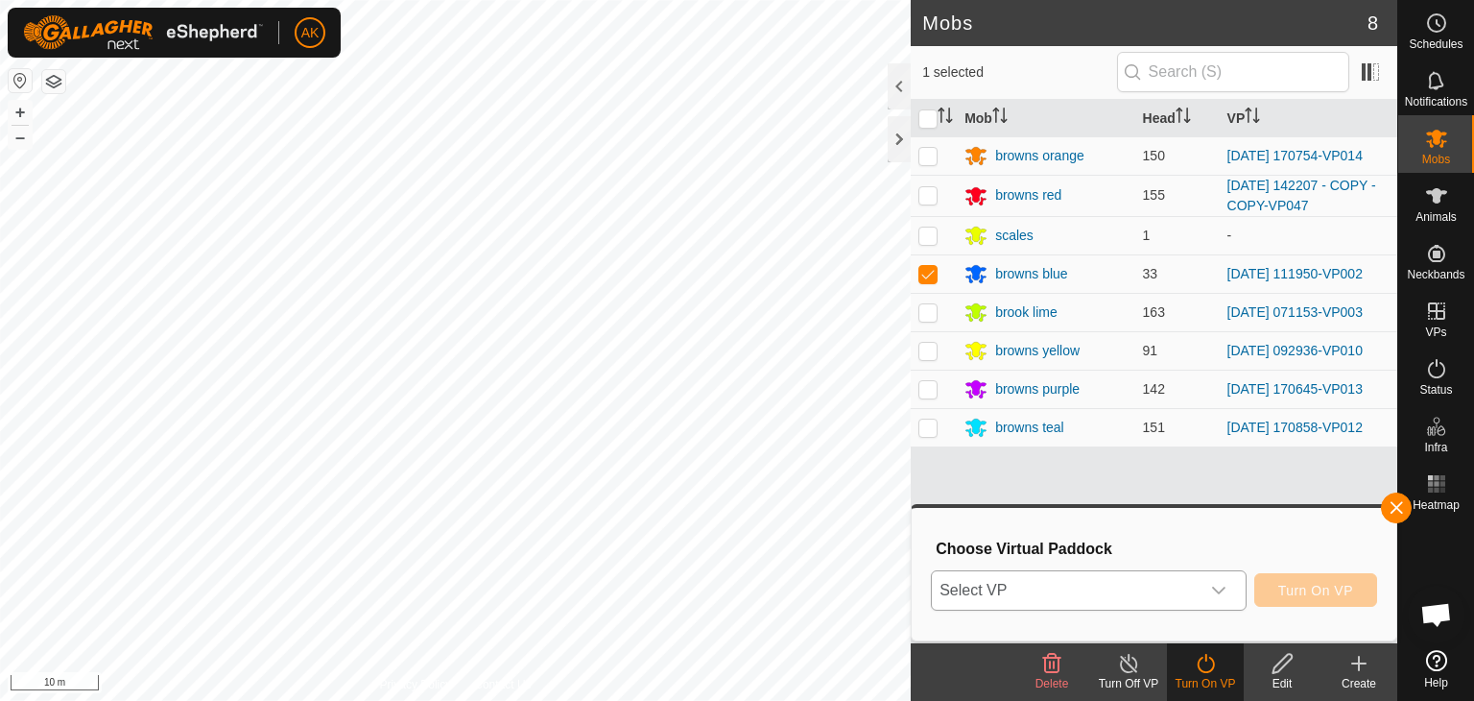
click at [1125, 590] on span "Select VP" at bounding box center [1066, 590] width 268 height 38
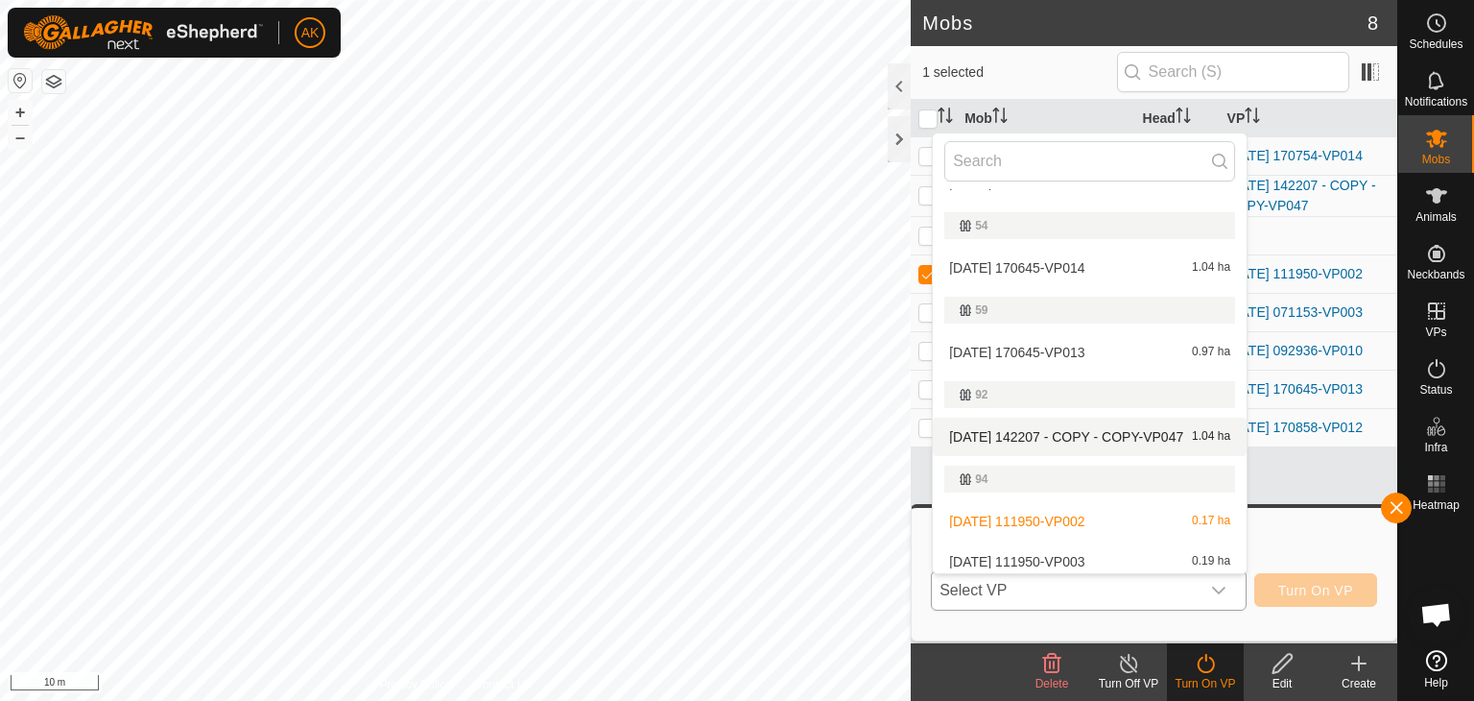
scroll to position [219, 0]
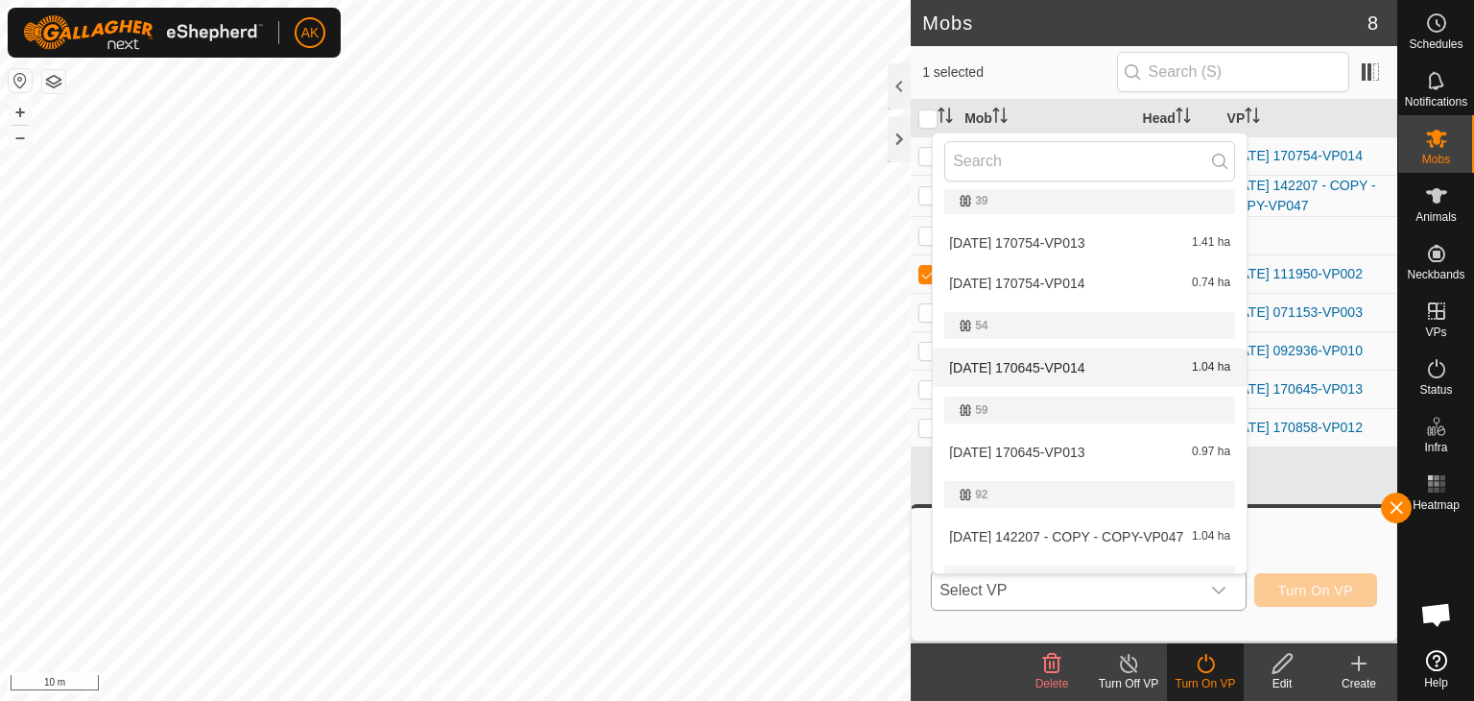
click at [1076, 364] on li "[DATE] 170645-VP014 1.04 ha" at bounding box center [1090, 367] width 314 height 38
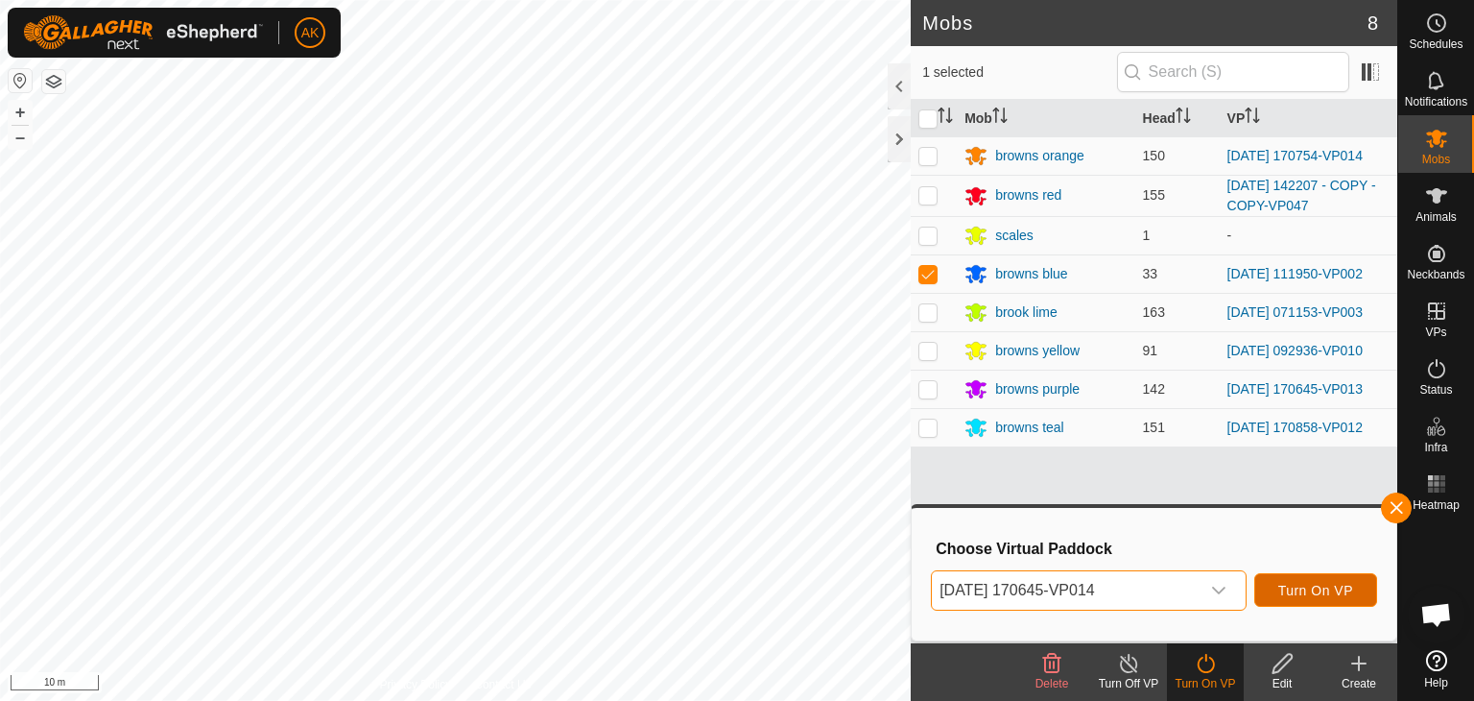
click at [1321, 596] on span "Turn On VP" at bounding box center [1316, 590] width 75 height 15
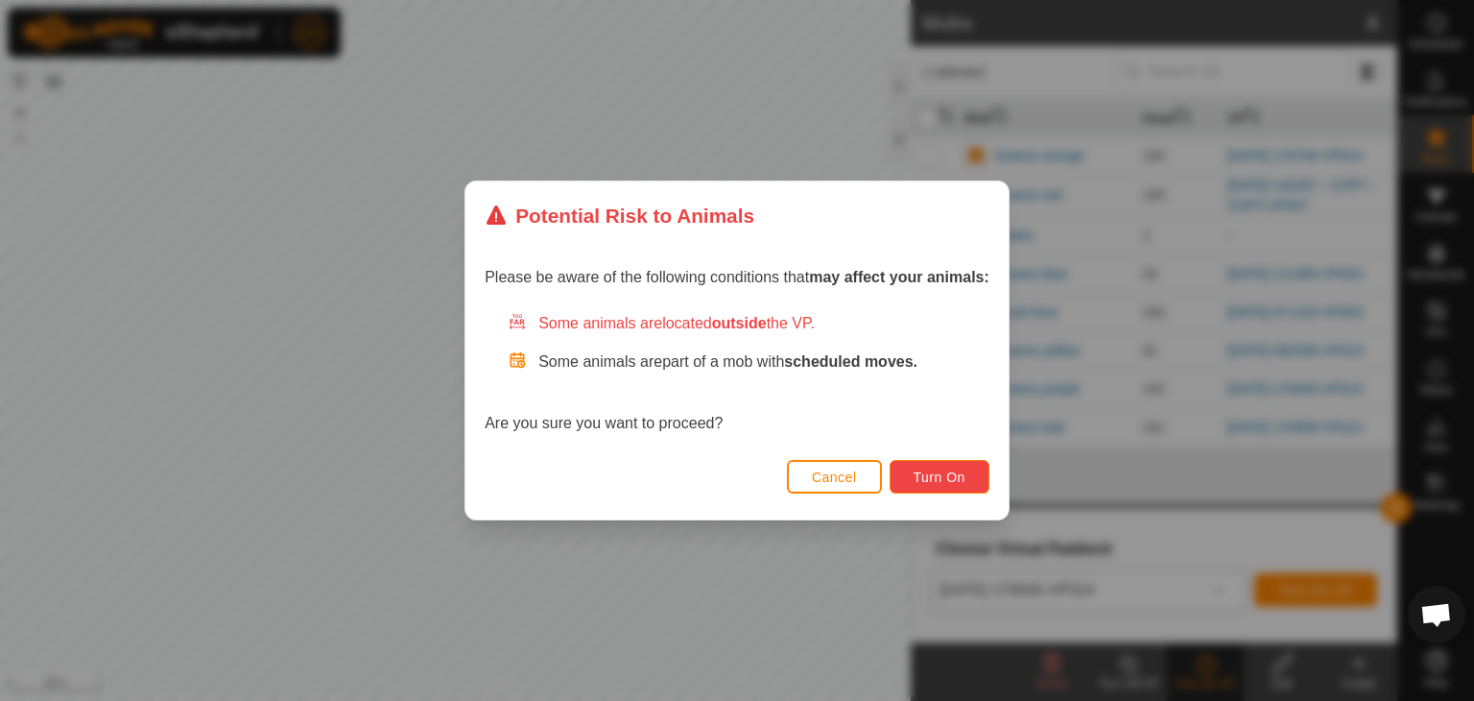
click at [936, 477] on span "Turn On" at bounding box center [940, 476] width 52 height 15
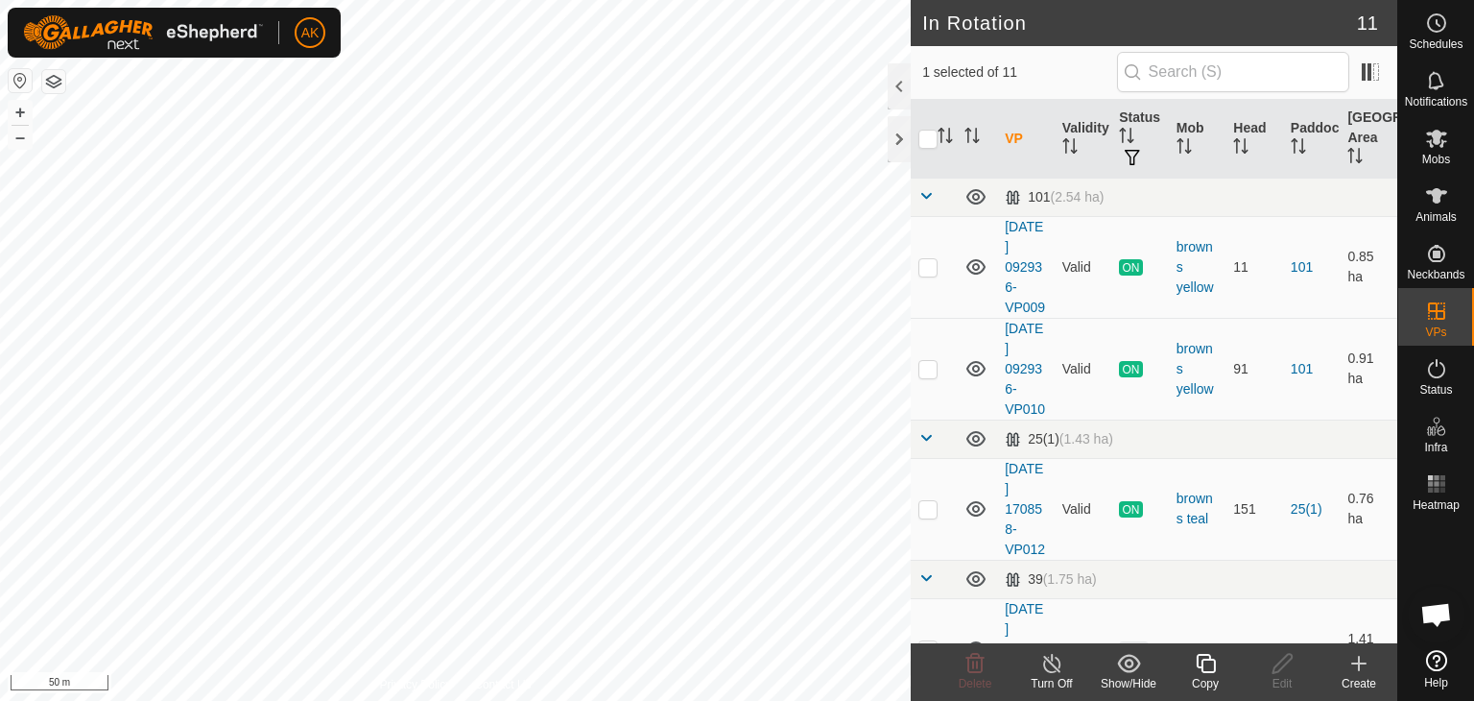
checkbox input "false"
checkbox input "true"
click at [1202, 663] on icon at bounding box center [1205, 663] width 19 height 19
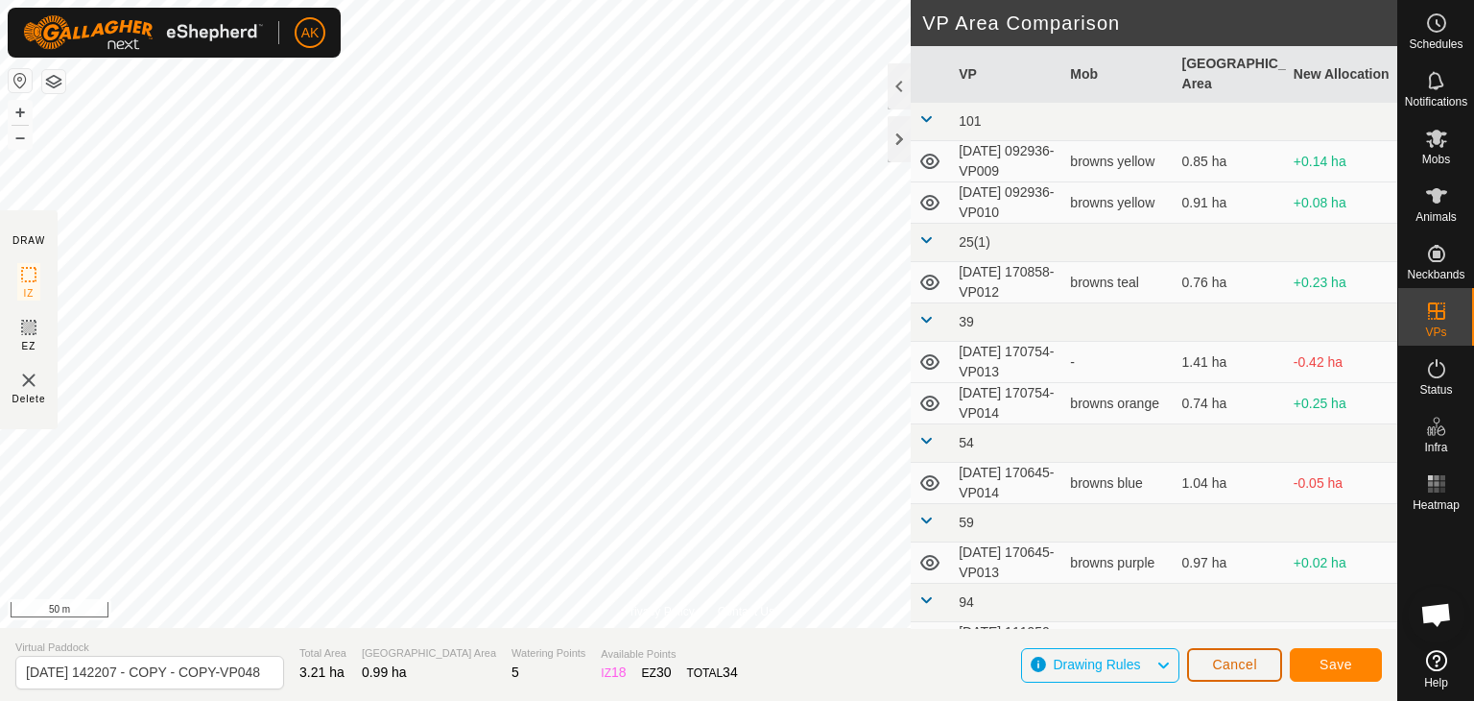
click at [1226, 672] on button "Cancel" at bounding box center [1234, 665] width 95 height 34
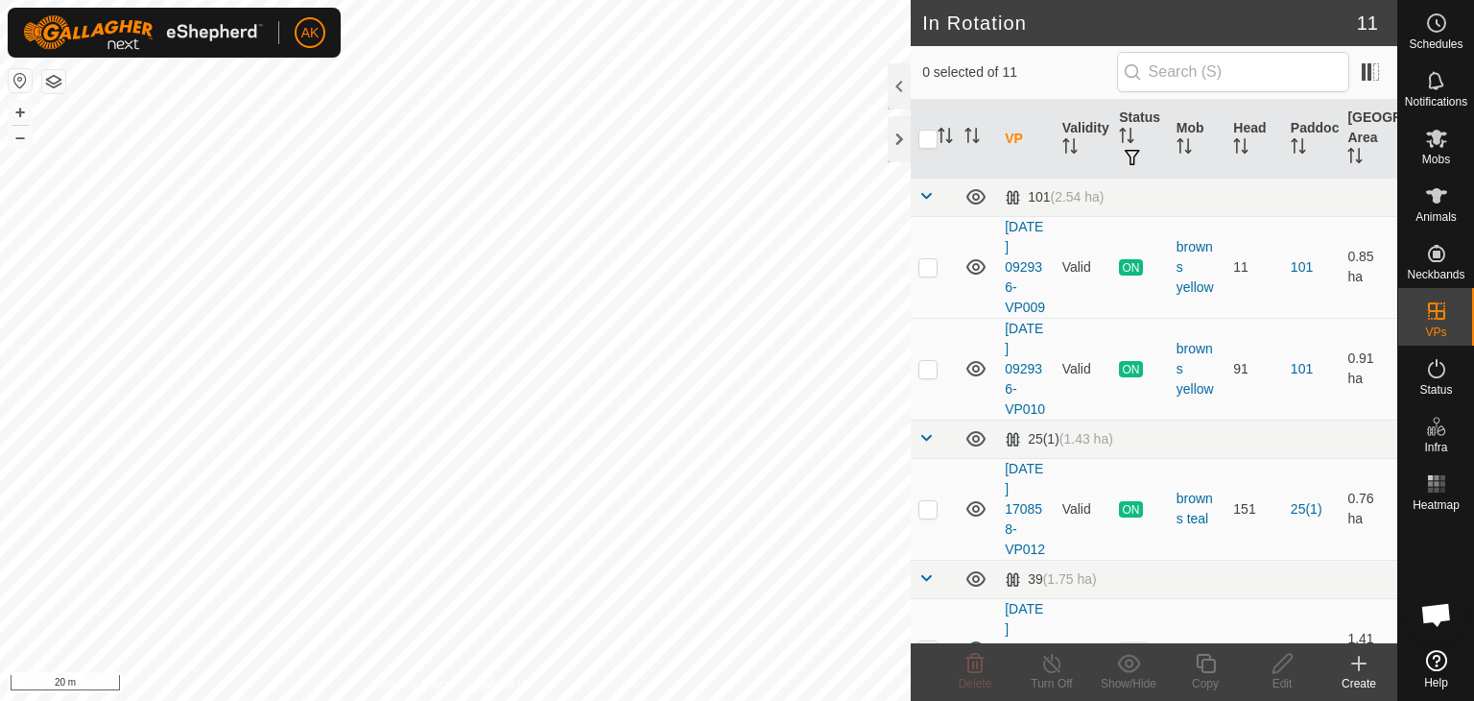
checkbox input "true"
click at [1205, 667] on icon at bounding box center [1206, 663] width 24 height 23
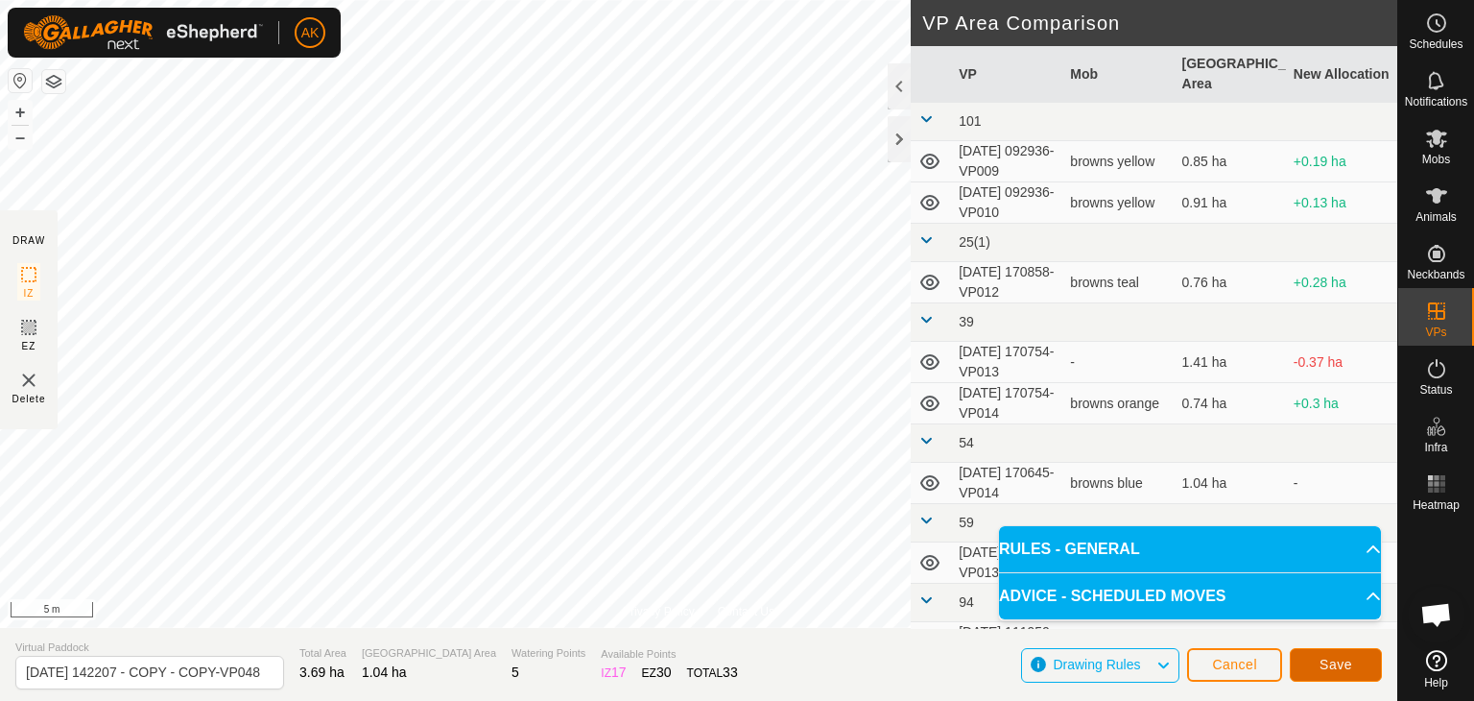
click at [1325, 662] on span "Save" at bounding box center [1336, 664] width 33 height 15
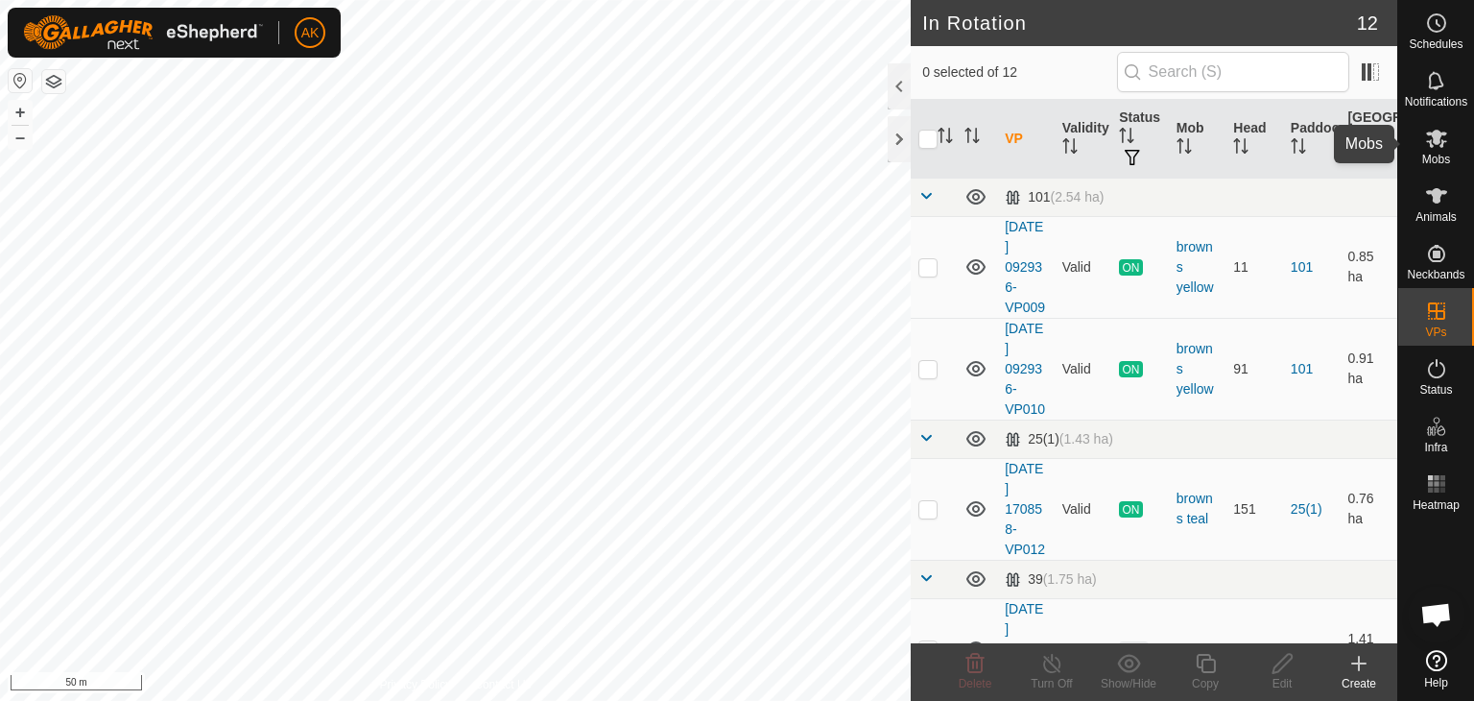
click at [1436, 129] on icon at bounding box center [1436, 138] width 23 height 23
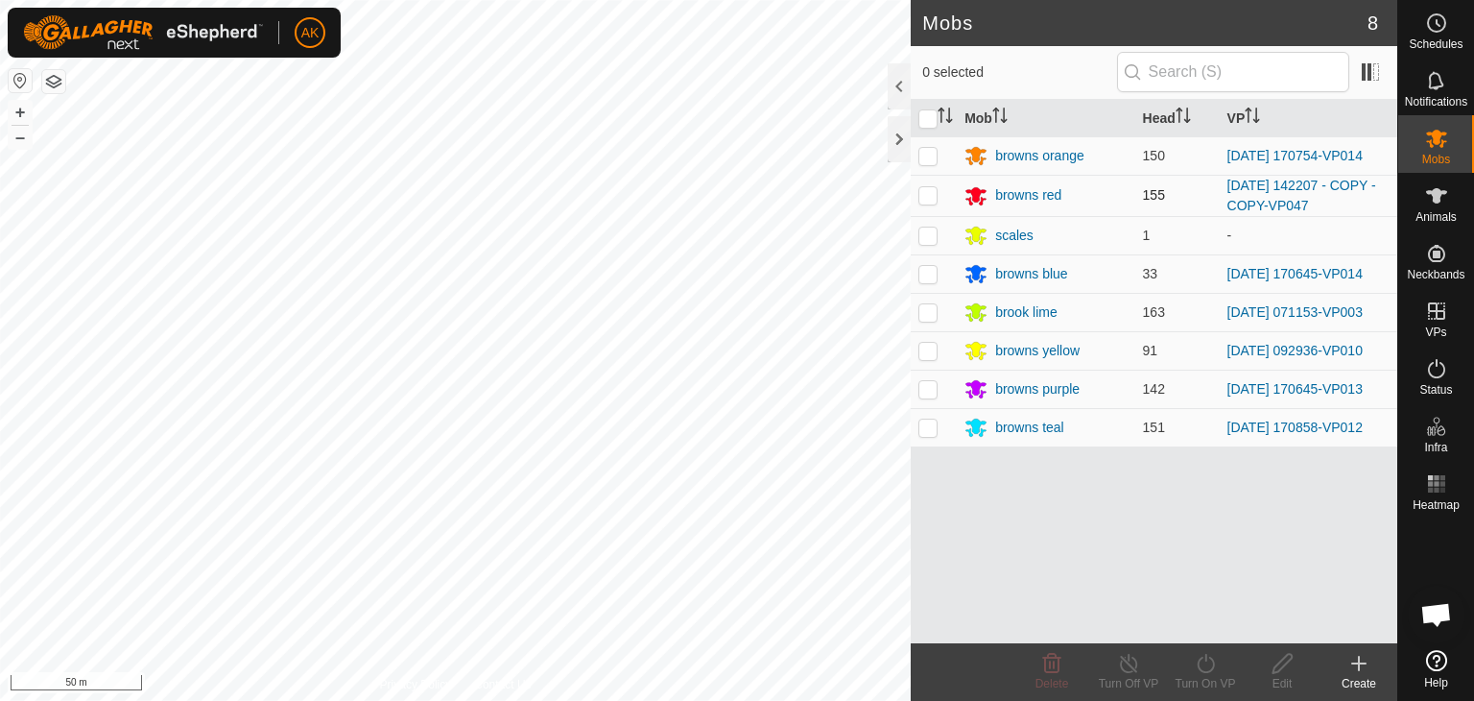
click at [923, 190] on p-checkbox at bounding box center [928, 194] width 19 height 15
checkbox input "true"
click at [1208, 659] on icon at bounding box center [1206, 663] width 24 height 23
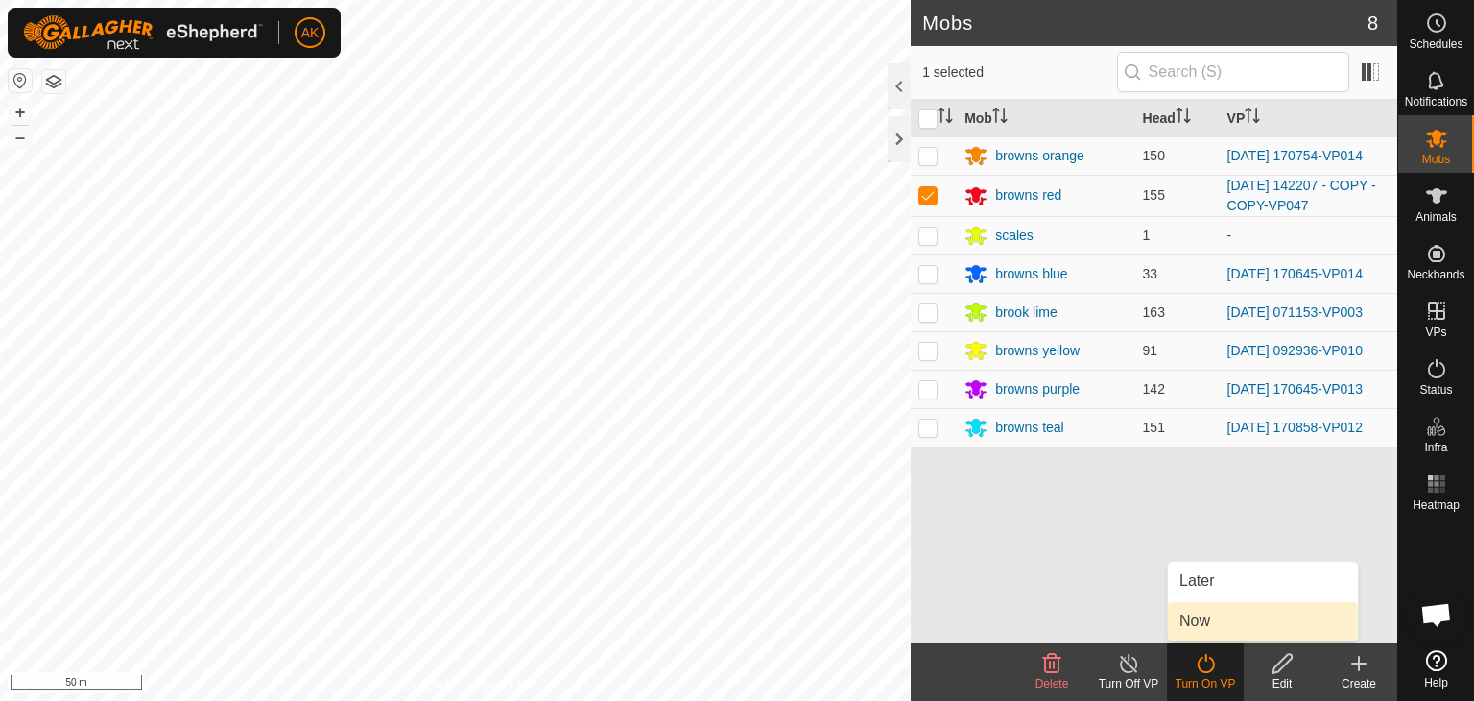
click at [1220, 635] on link "Now" at bounding box center [1263, 621] width 190 height 38
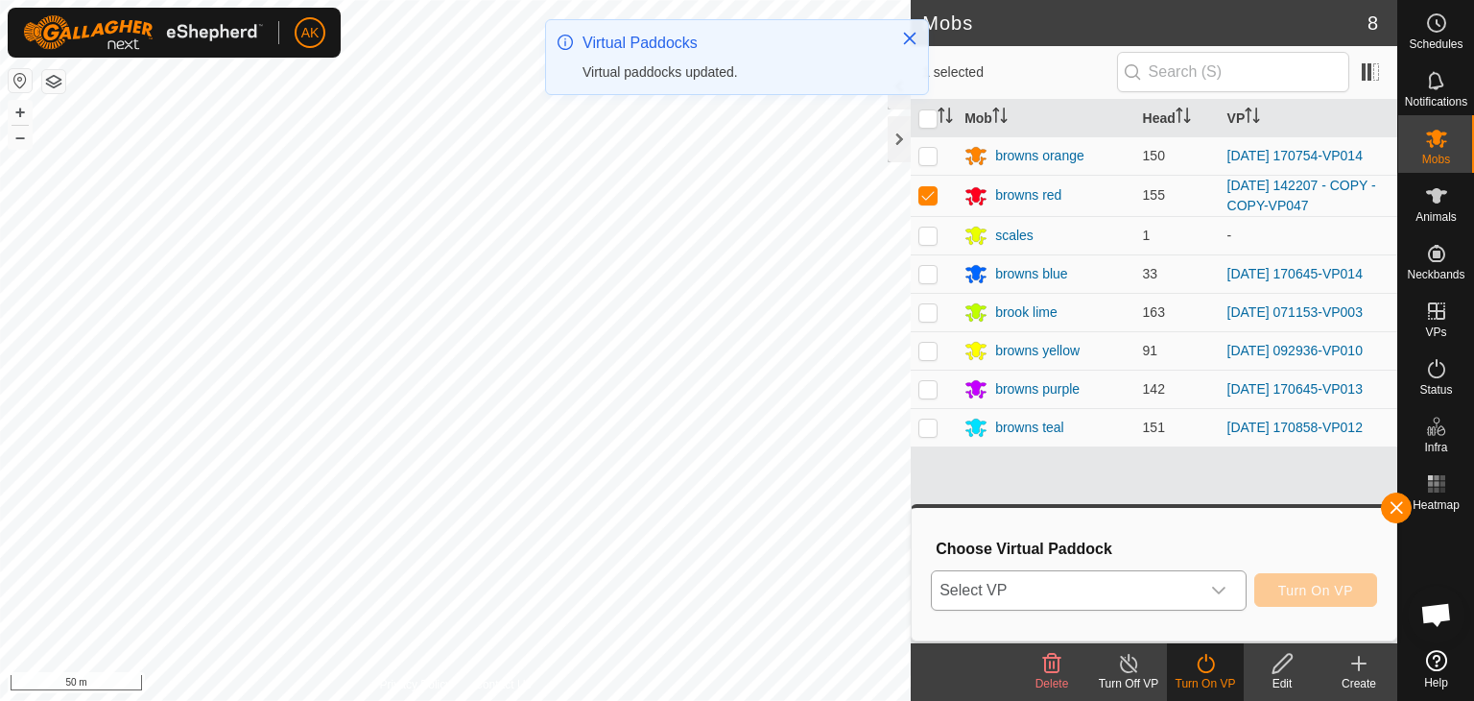
click at [1224, 599] on div "dropdown trigger" at bounding box center [1219, 590] width 38 height 38
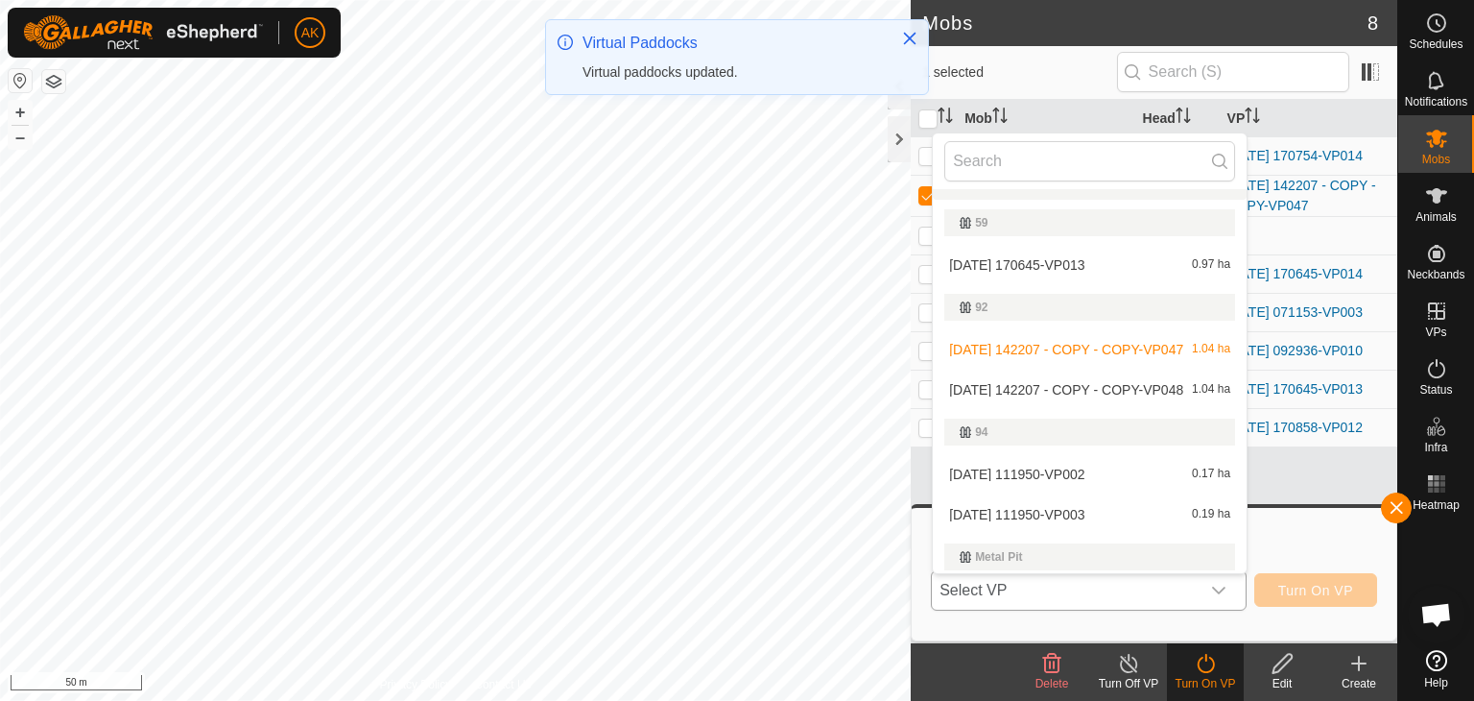
scroll to position [417, 0]
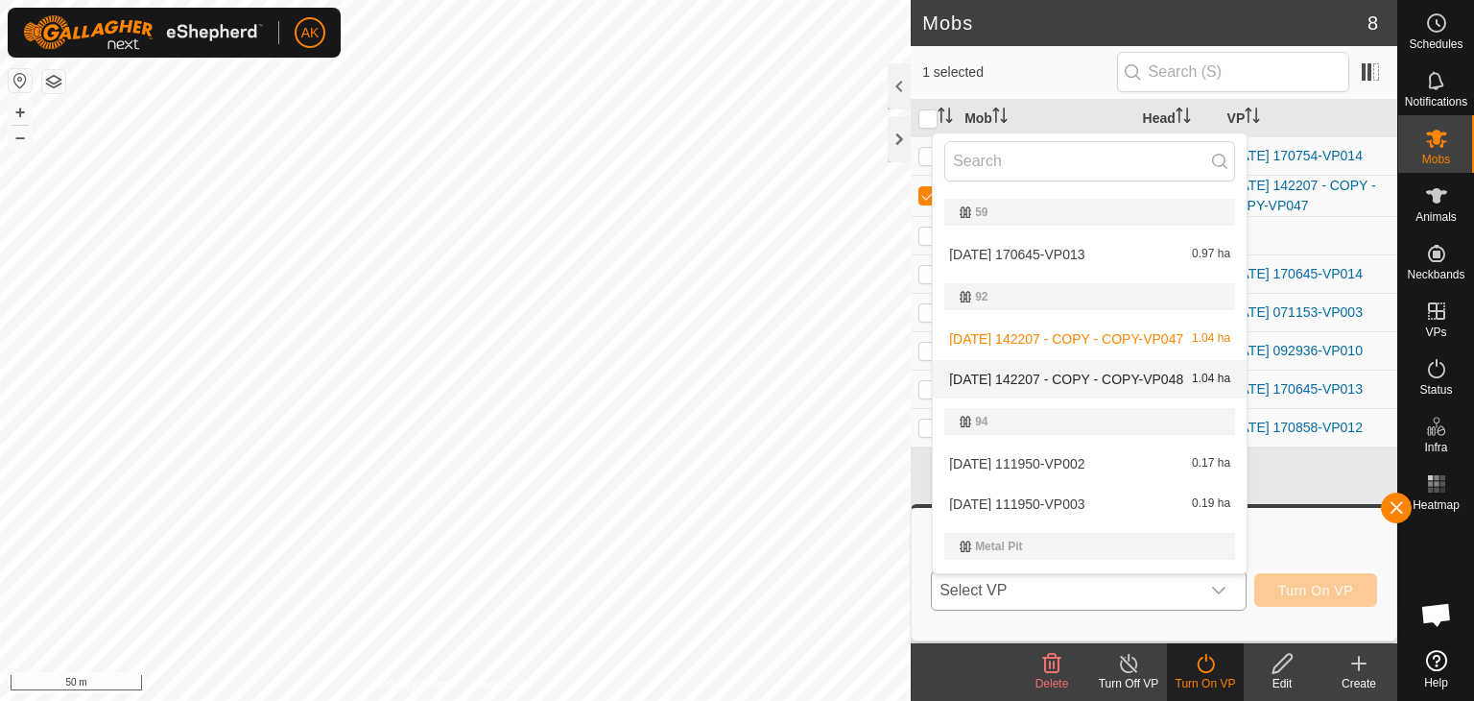
click at [1080, 377] on li "[DATE] 142207 - COPY - COPY-VP048 1.04 ha" at bounding box center [1090, 379] width 314 height 38
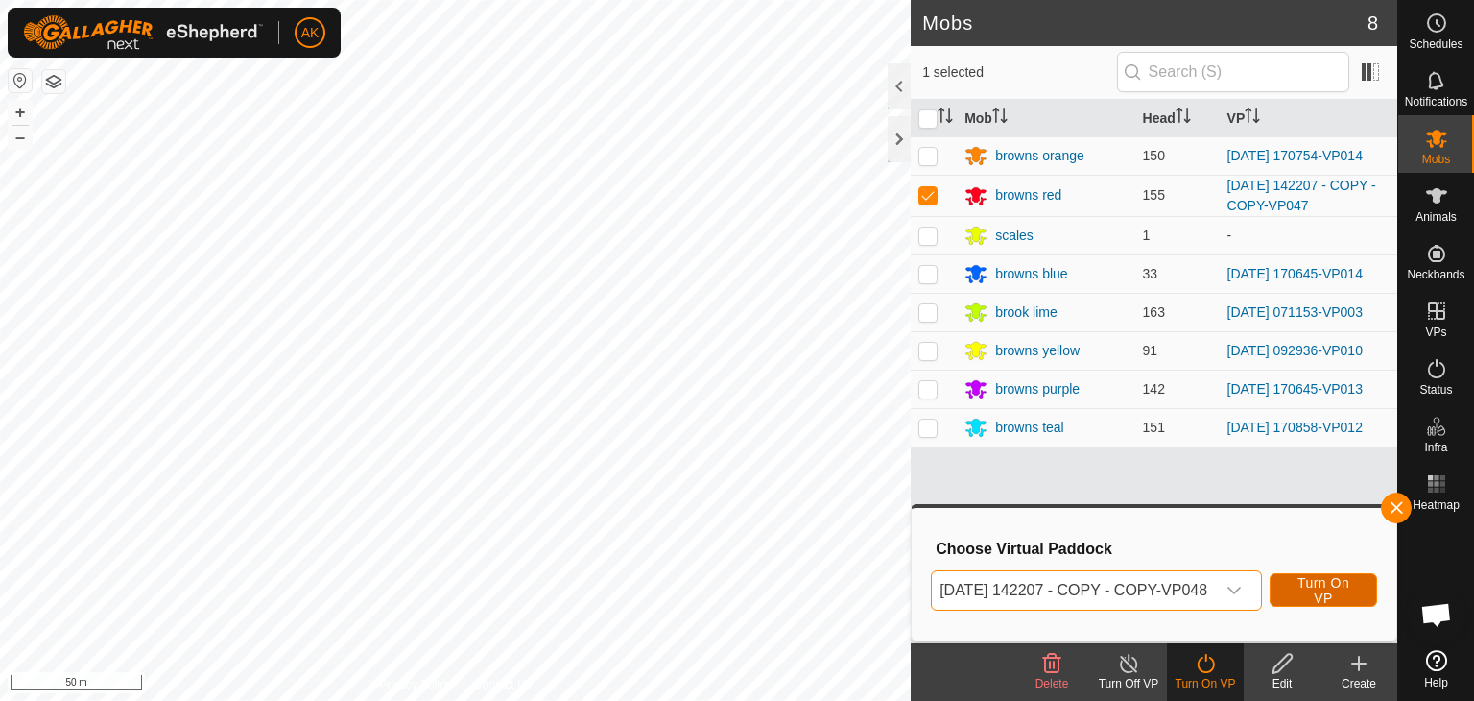
click at [1308, 588] on button "Turn On VP" at bounding box center [1324, 590] width 108 height 34
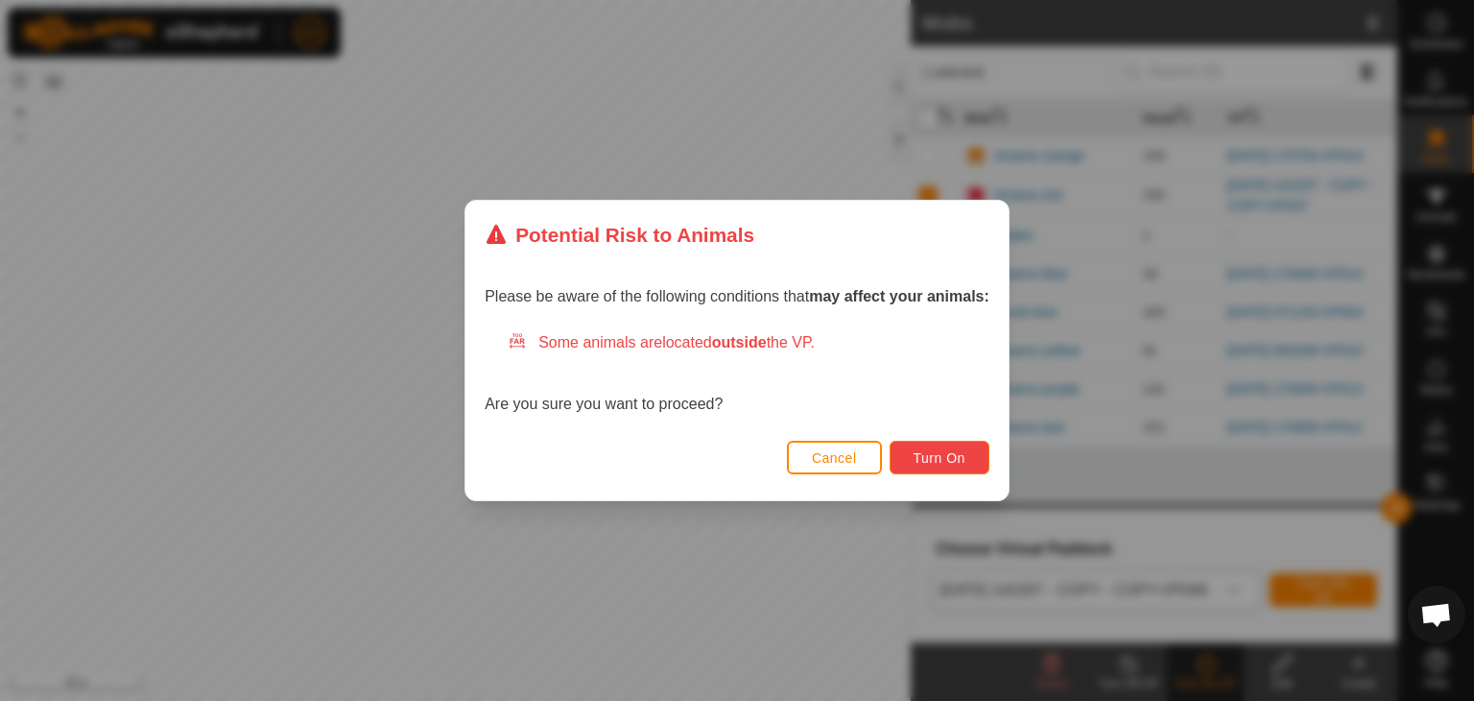
click at [947, 457] on span "Turn On" at bounding box center [940, 457] width 52 height 15
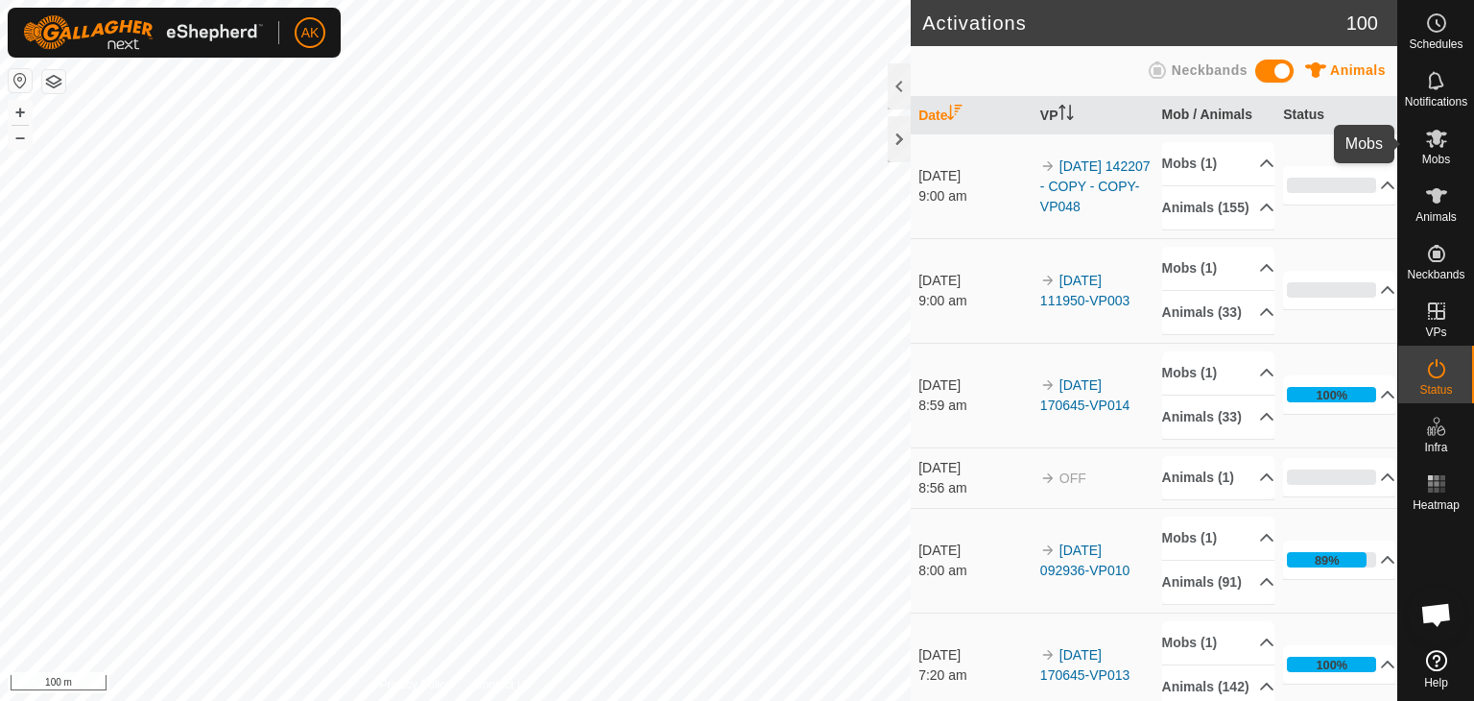
click at [1440, 151] on es-mob-svg-icon at bounding box center [1437, 138] width 35 height 31
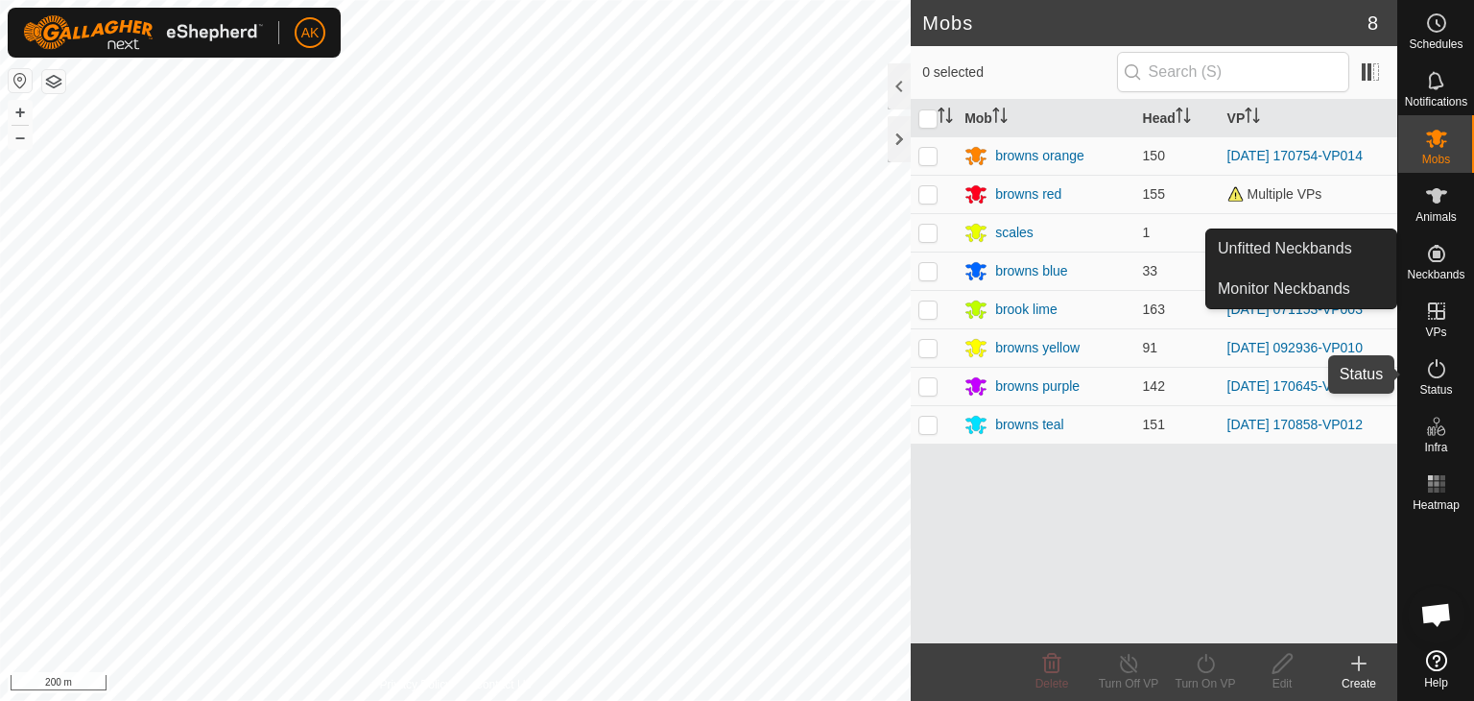
click at [1437, 371] on icon at bounding box center [1436, 368] width 23 height 23
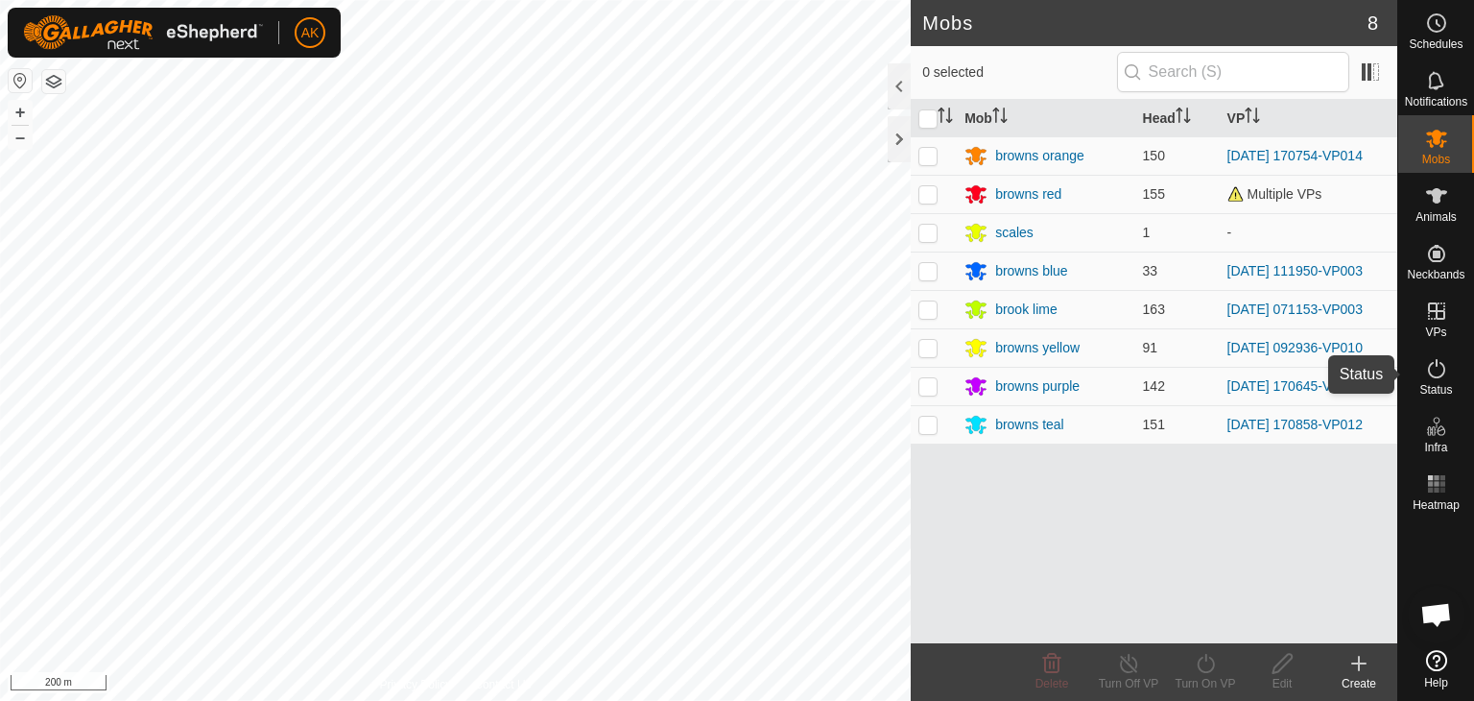
click at [1437, 371] on icon at bounding box center [1436, 368] width 23 height 23
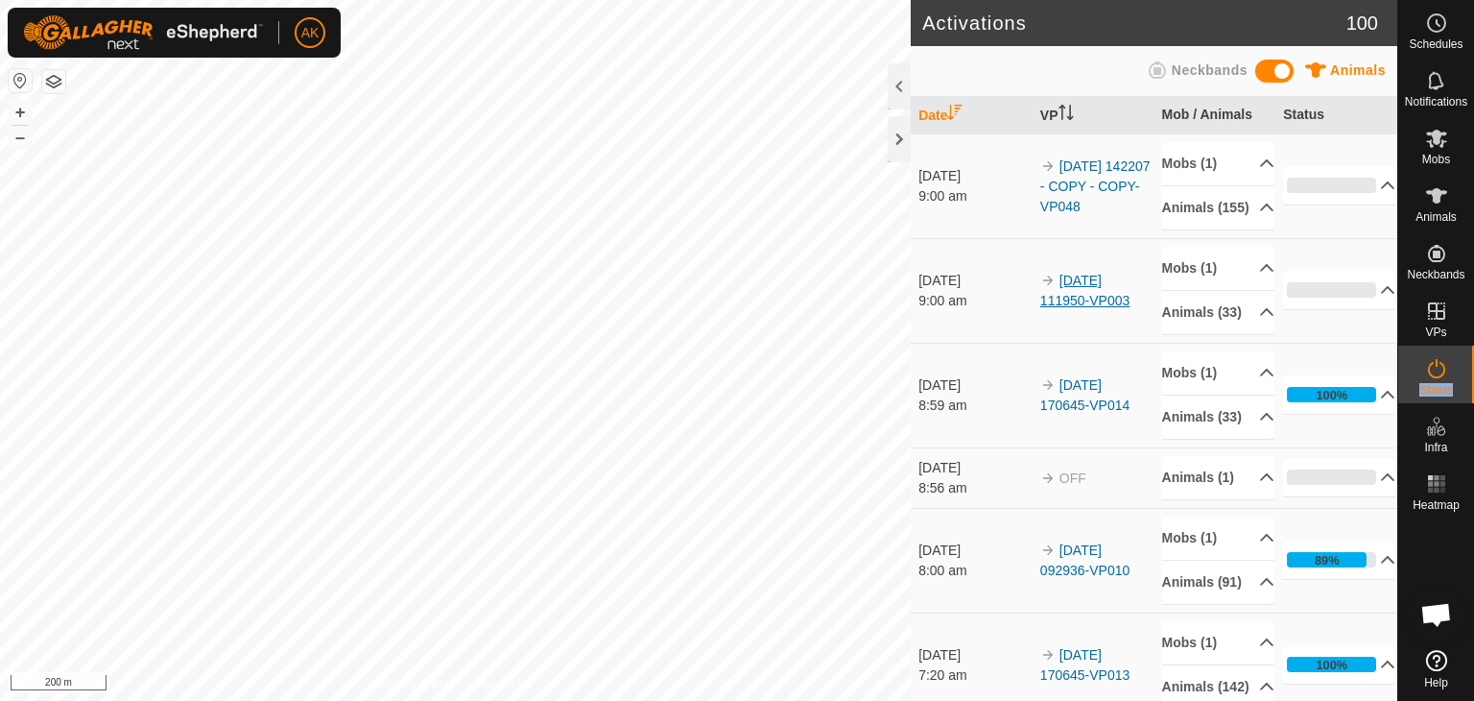
click at [1092, 308] on link "[DATE] 111950-VP003" at bounding box center [1085, 291] width 89 height 36
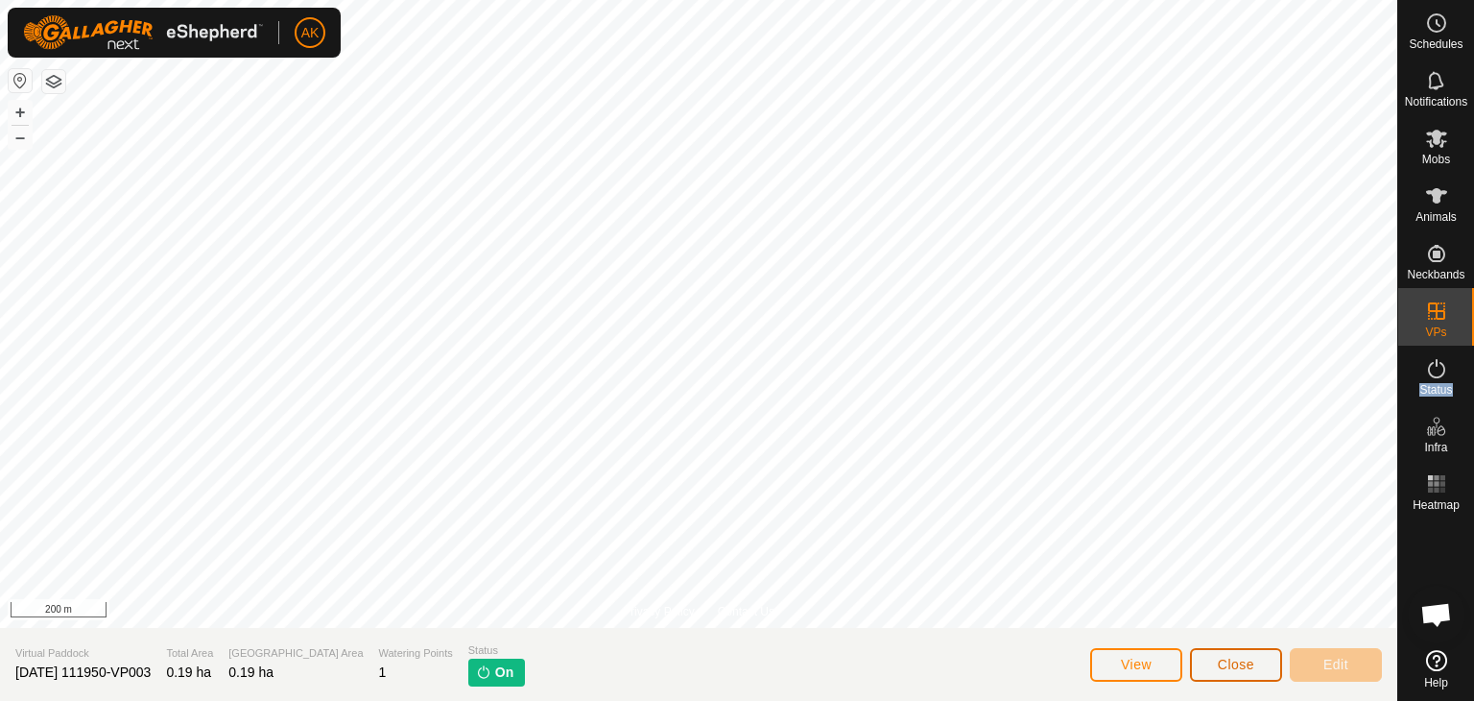
click at [1265, 670] on button "Close" at bounding box center [1236, 665] width 92 height 34
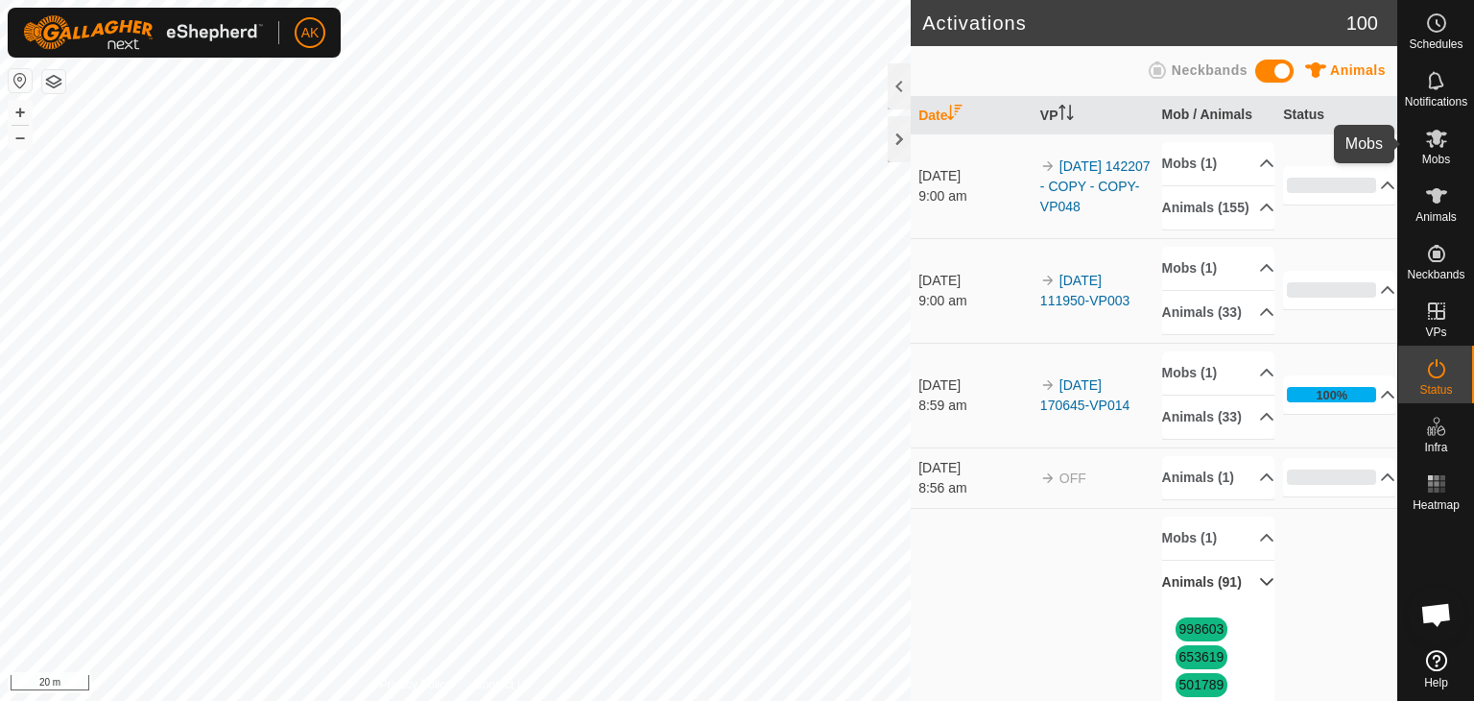
click at [1436, 144] on icon at bounding box center [1436, 139] width 21 height 18
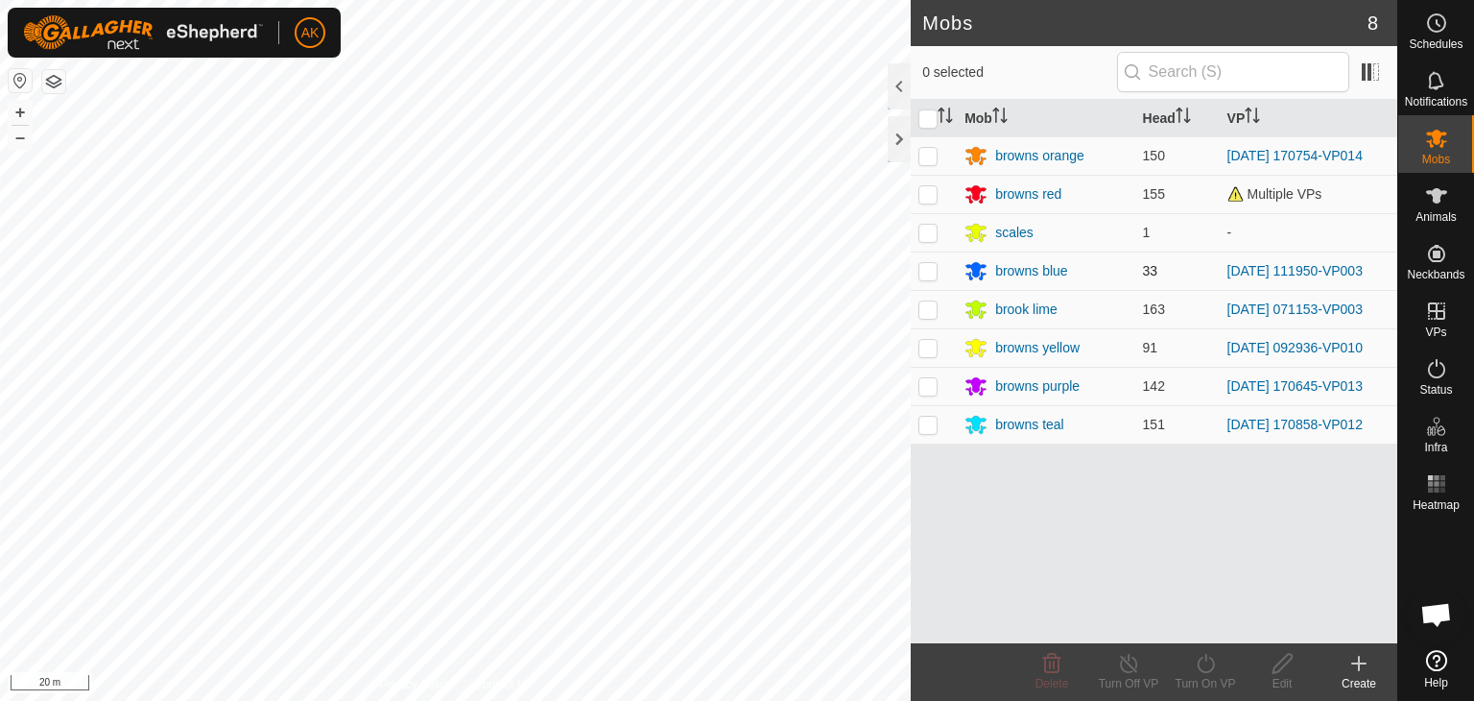
click at [927, 272] on p-checkbox at bounding box center [928, 270] width 19 height 15
checkbox input "true"
click at [1215, 667] on icon at bounding box center [1206, 663] width 24 height 23
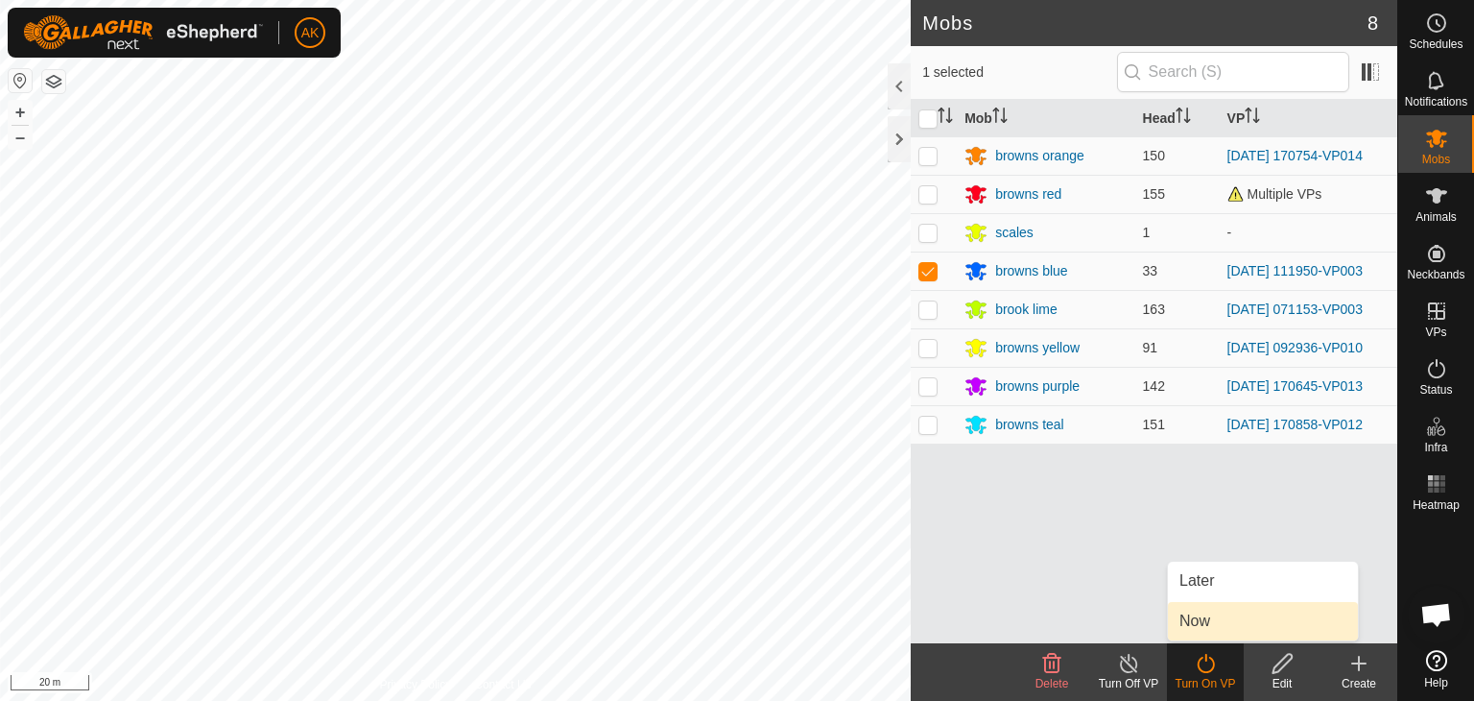
click at [1212, 617] on link "Now" at bounding box center [1263, 621] width 190 height 38
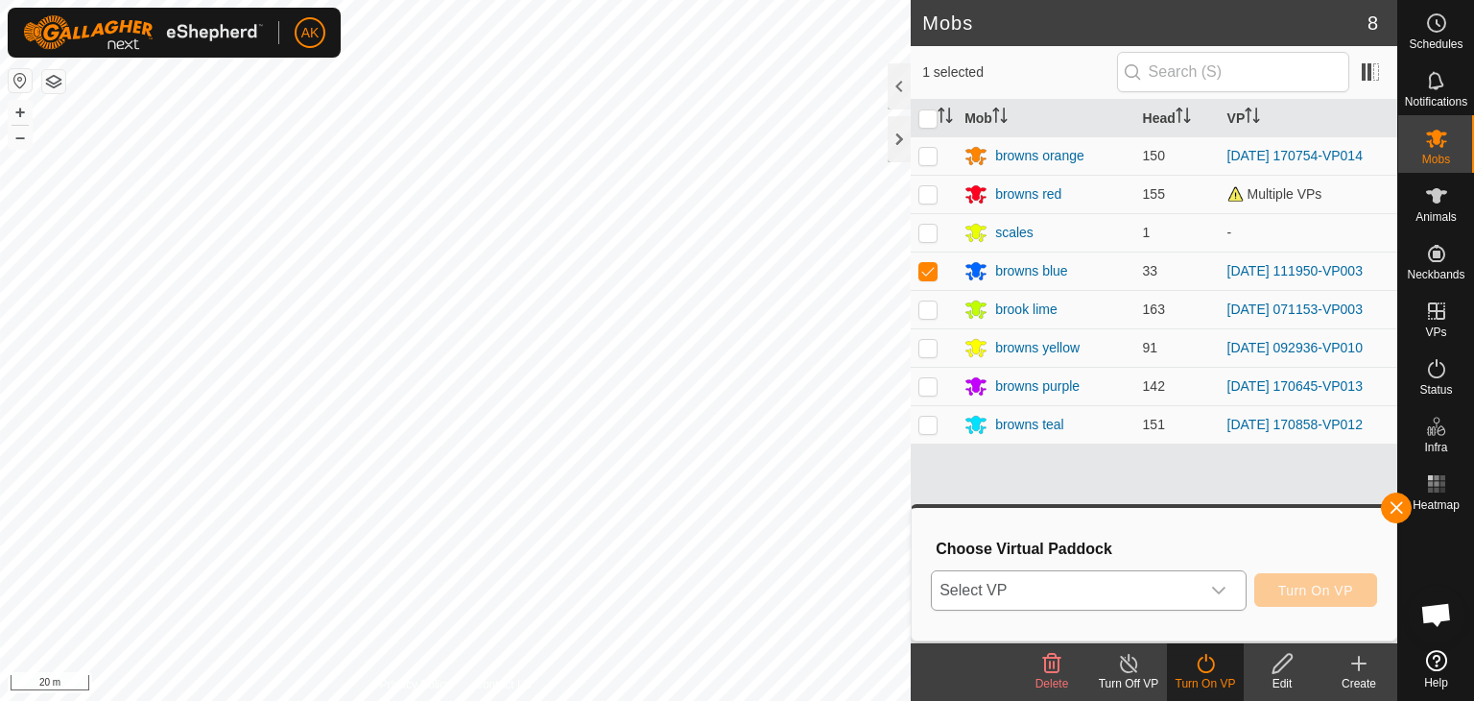
click at [1153, 586] on span "Select VP" at bounding box center [1066, 590] width 268 height 38
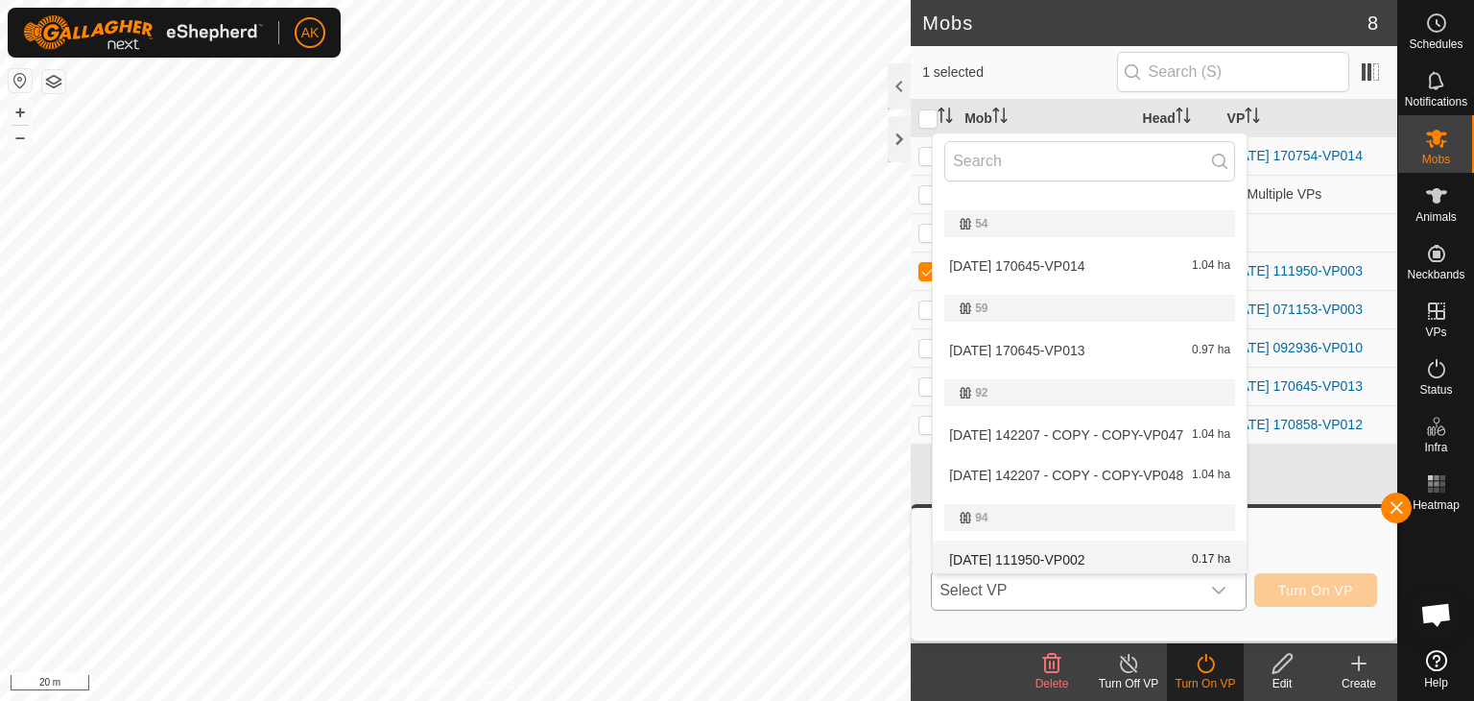
scroll to position [451, 0]
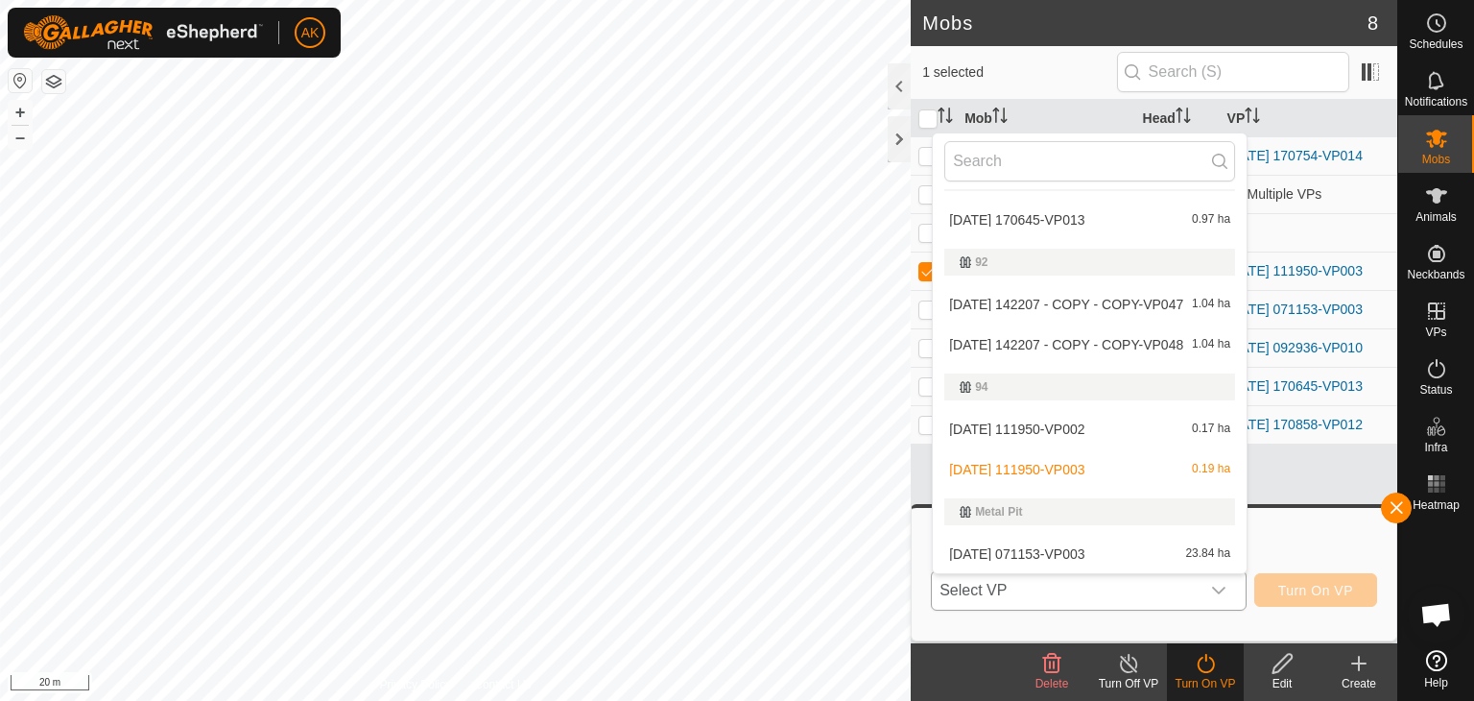
click at [1067, 468] on li "[DATE] 111950-VP003 0.19 ha" at bounding box center [1090, 469] width 314 height 38
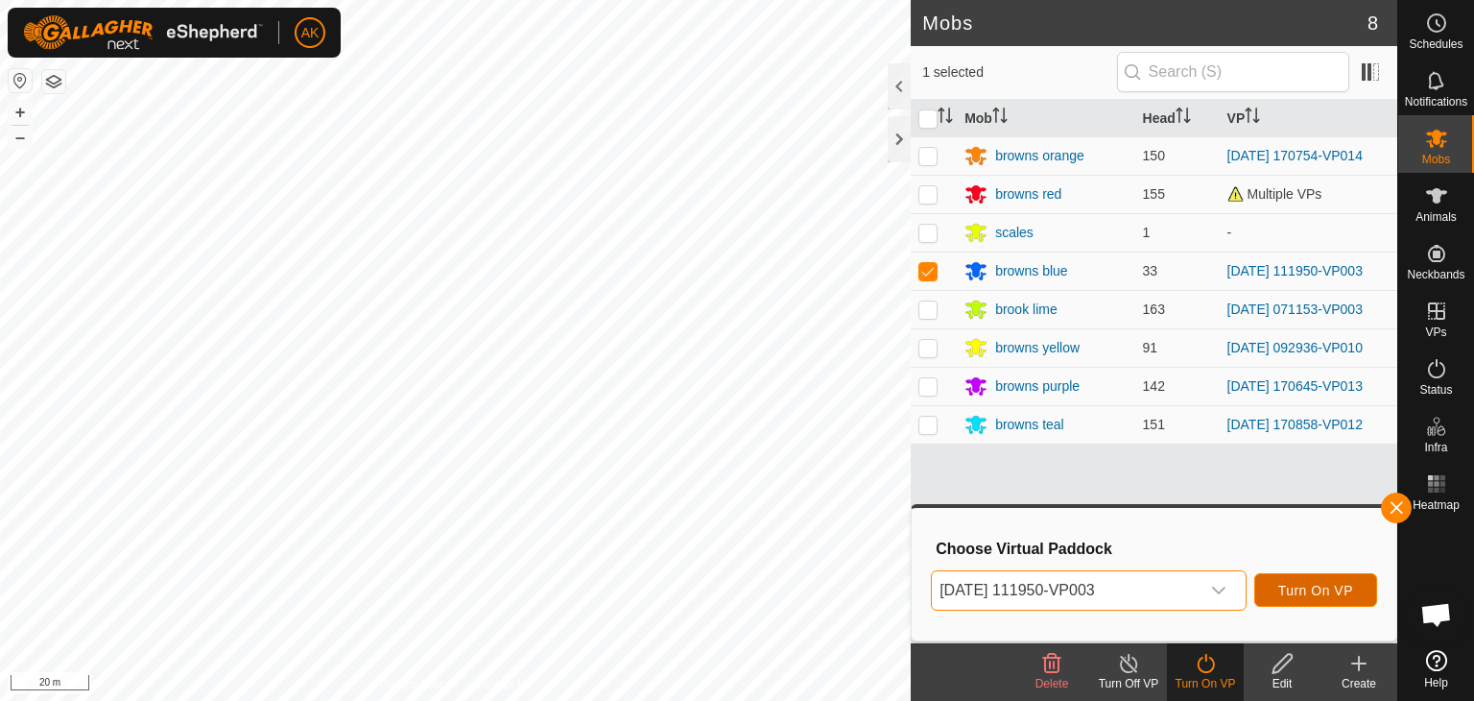
click at [1298, 592] on span "Turn On VP" at bounding box center [1316, 590] width 75 height 15
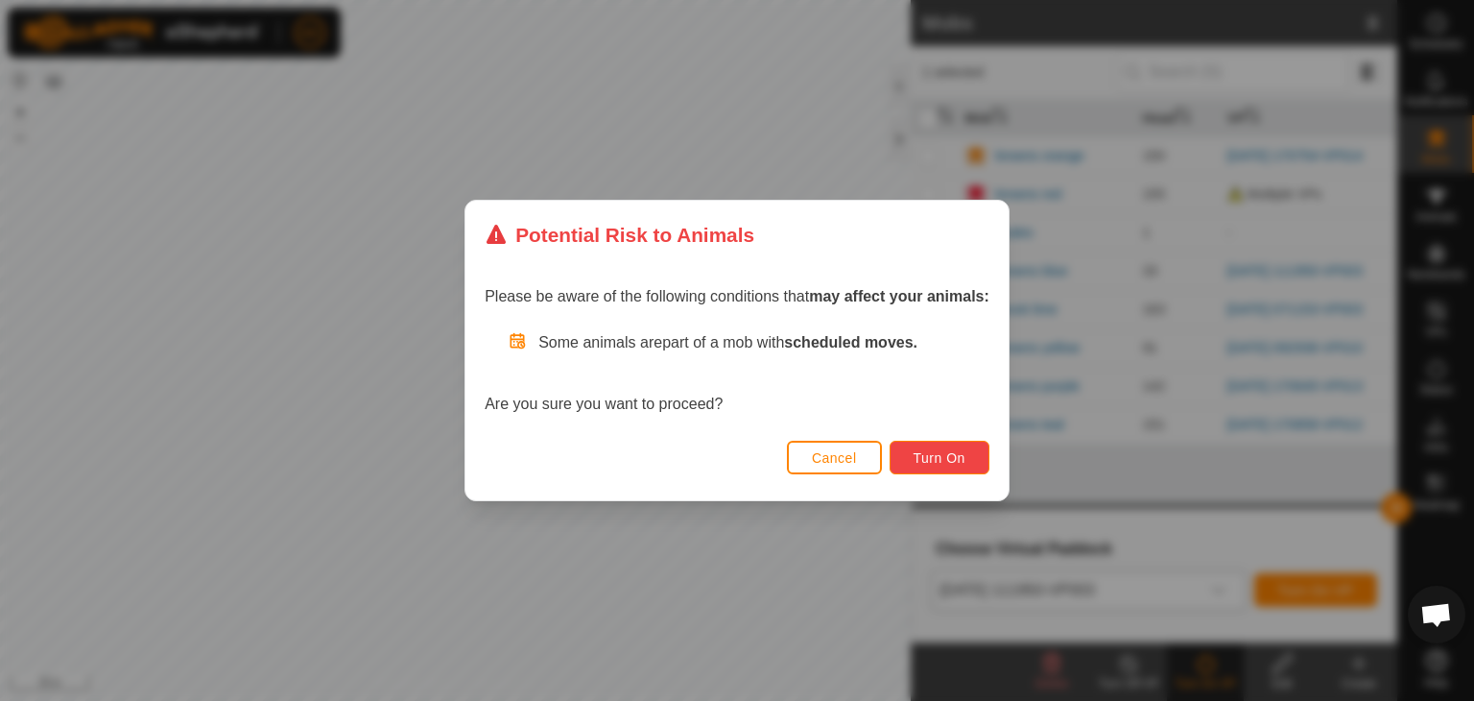
click at [960, 458] on span "Turn On" at bounding box center [940, 457] width 52 height 15
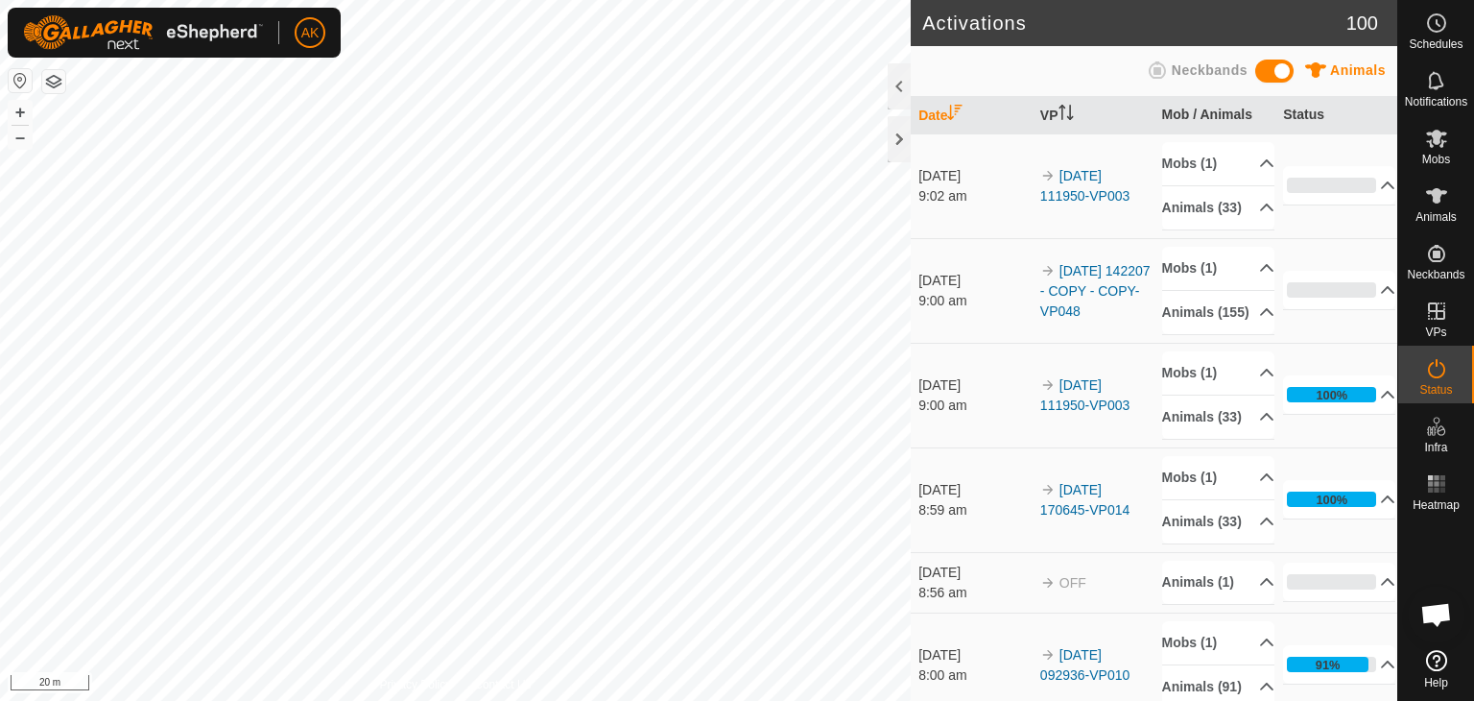
click at [1018, 439] on div "Activations 100 Animals Neckbands Date VP Mob / Animals Status [DATE] 9:02 am 2…" at bounding box center [699, 350] width 1398 height 701
click at [1435, 135] on icon at bounding box center [1436, 139] width 21 height 18
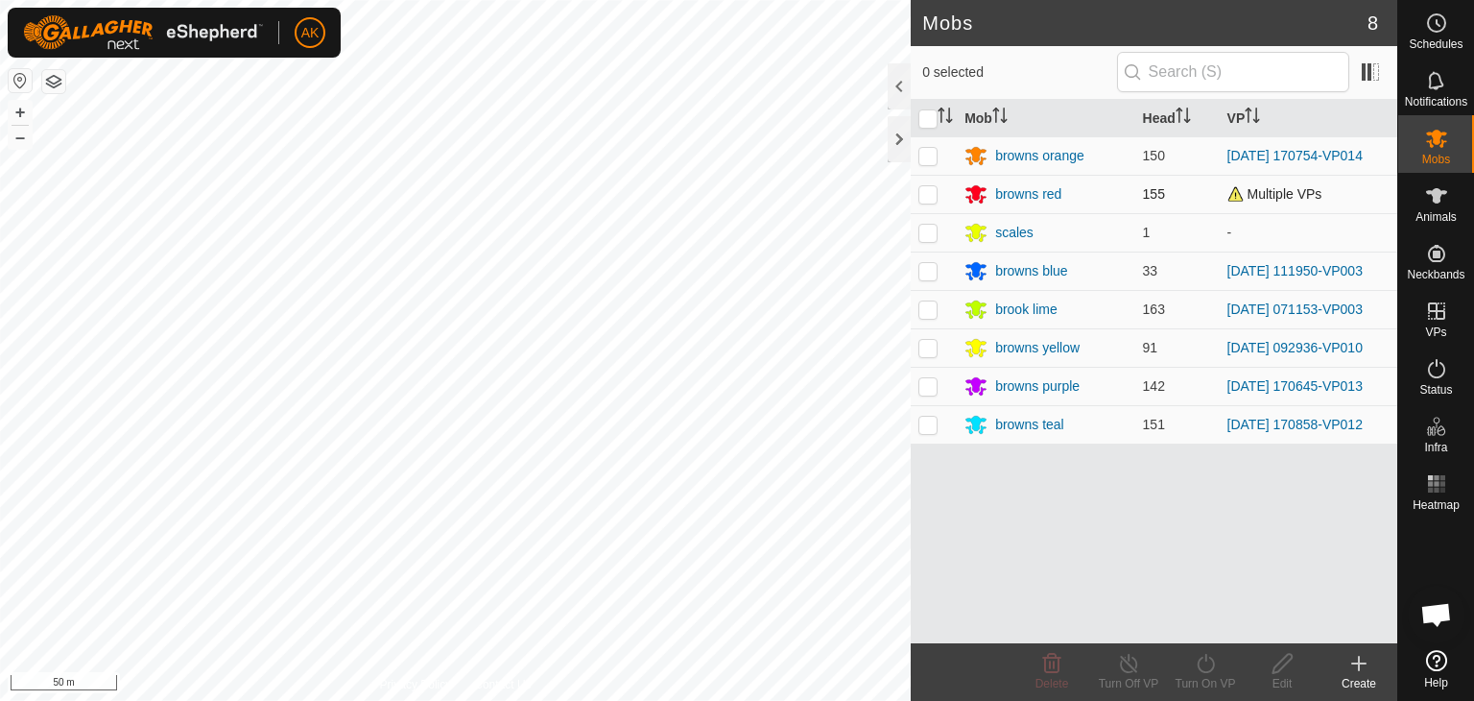
click at [933, 188] on p-checkbox at bounding box center [928, 193] width 19 height 15
checkbox input "true"
click at [1196, 661] on icon at bounding box center [1206, 663] width 24 height 23
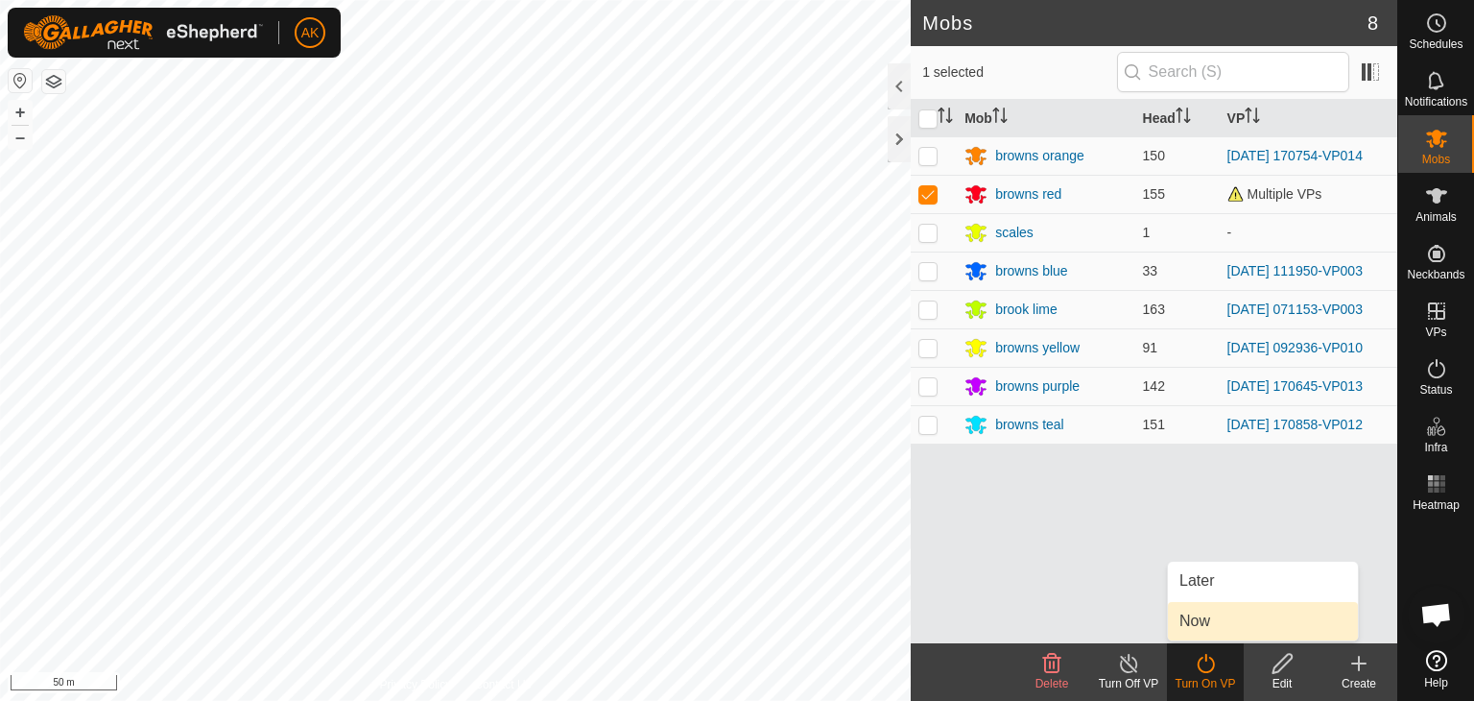
click at [1198, 622] on link "Now" at bounding box center [1263, 621] width 190 height 38
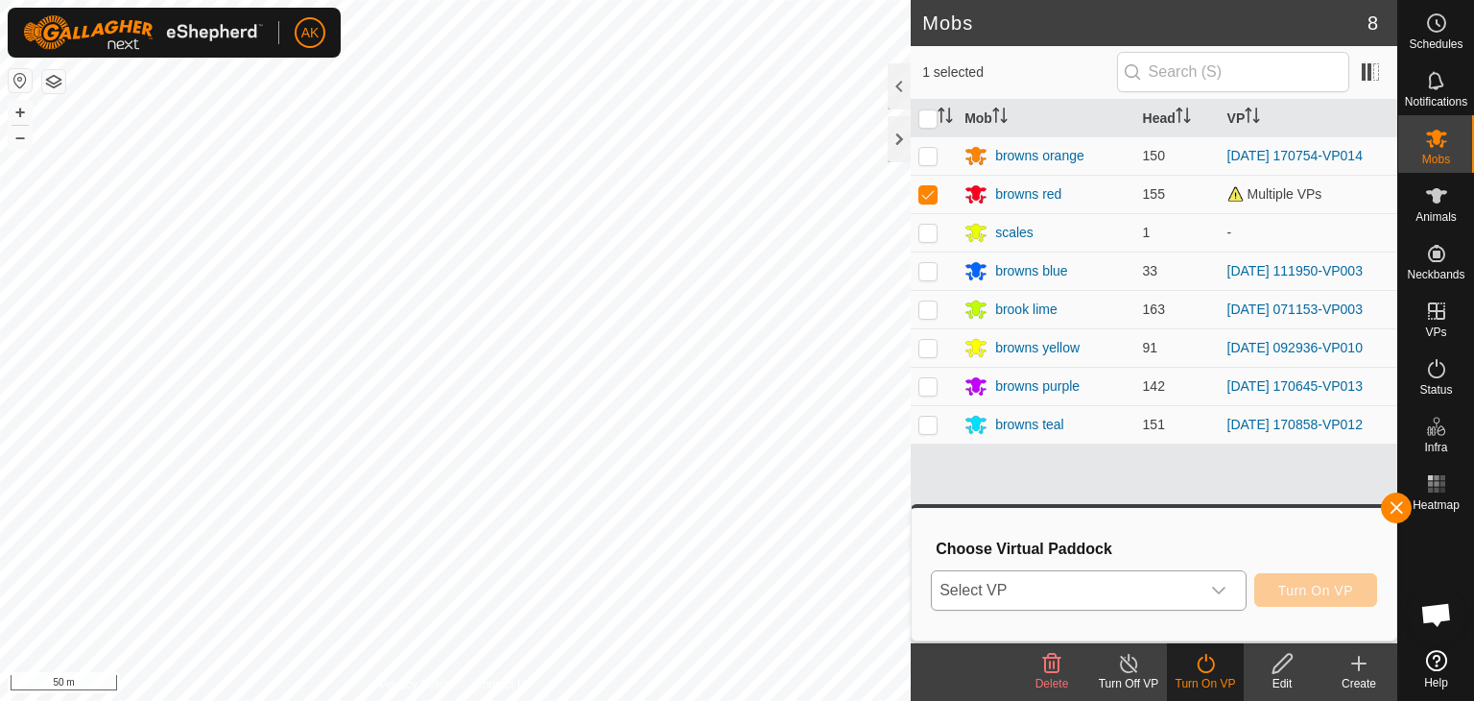
click at [1174, 590] on span "Select VP" at bounding box center [1066, 590] width 268 height 38
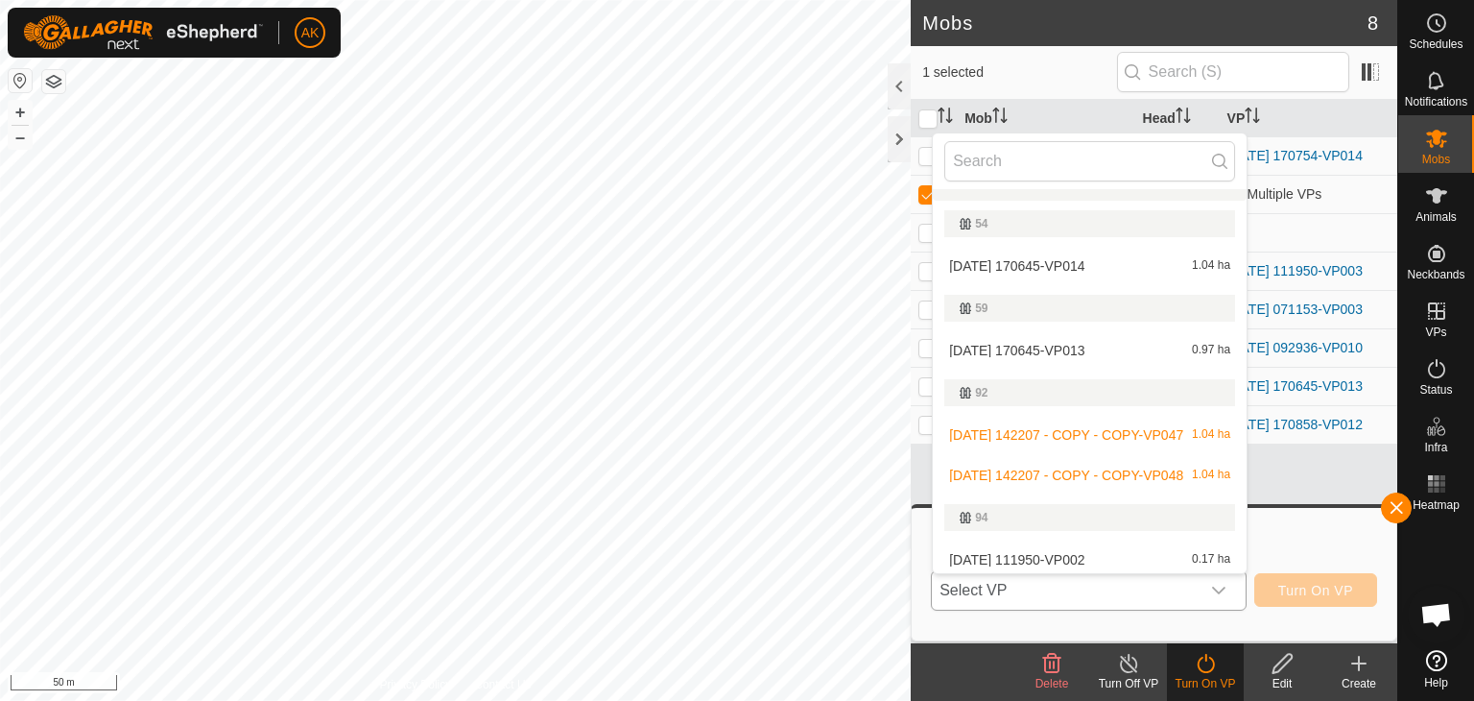
scroll to position [417, 0]
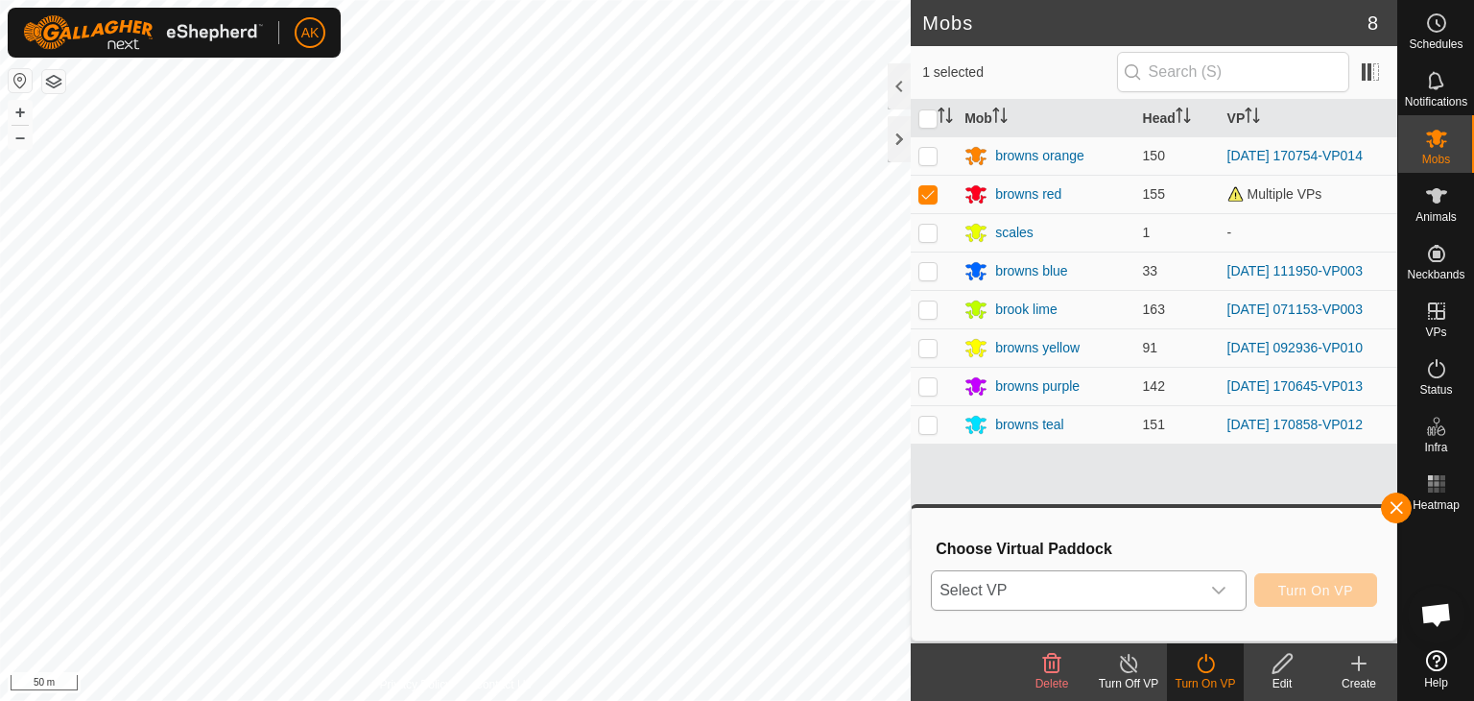
click at [1222, 586] on icon "dropdown trigger" at bounding box center [1218, 590] width 15 height 15
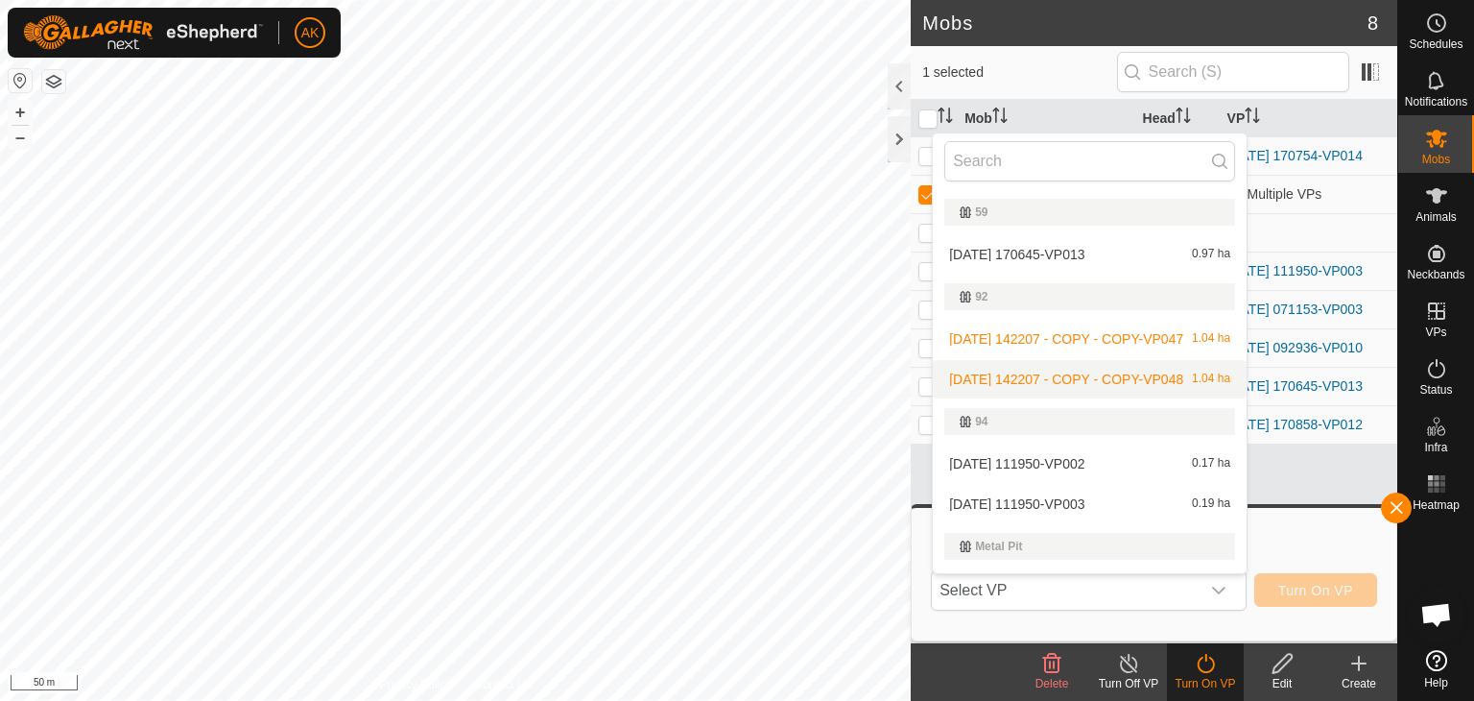
click at [1103, 379] on li "[DATE] 142207 - COPY - COPY-VP048 1.04 ha" at bounding box center [1090, 379] width 314 height 38
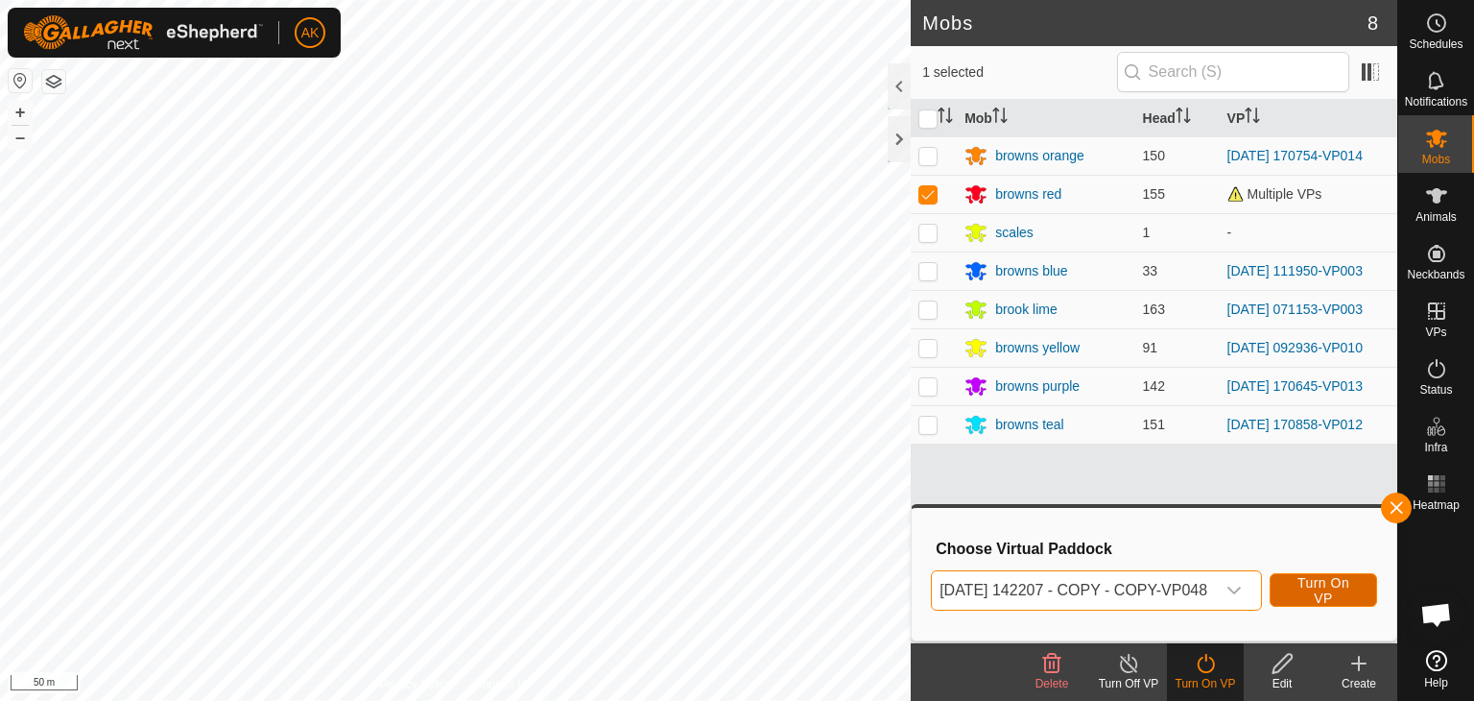
click at [1321, 587] on span "Turn On VP" at bounding box center [1324, 590] width 60 height 31
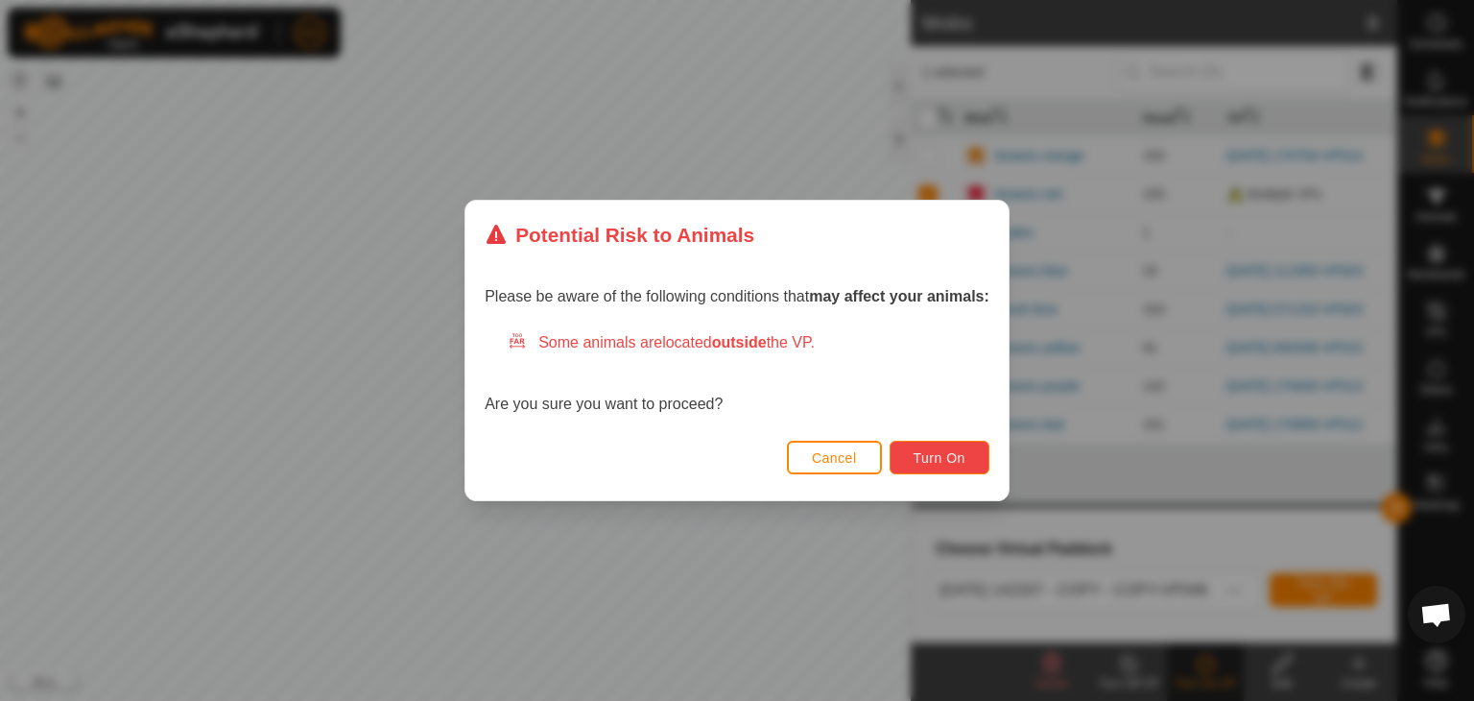
click at [947, 443] on button "Turn On" at bounding box center [940, 458] width 100 height 34
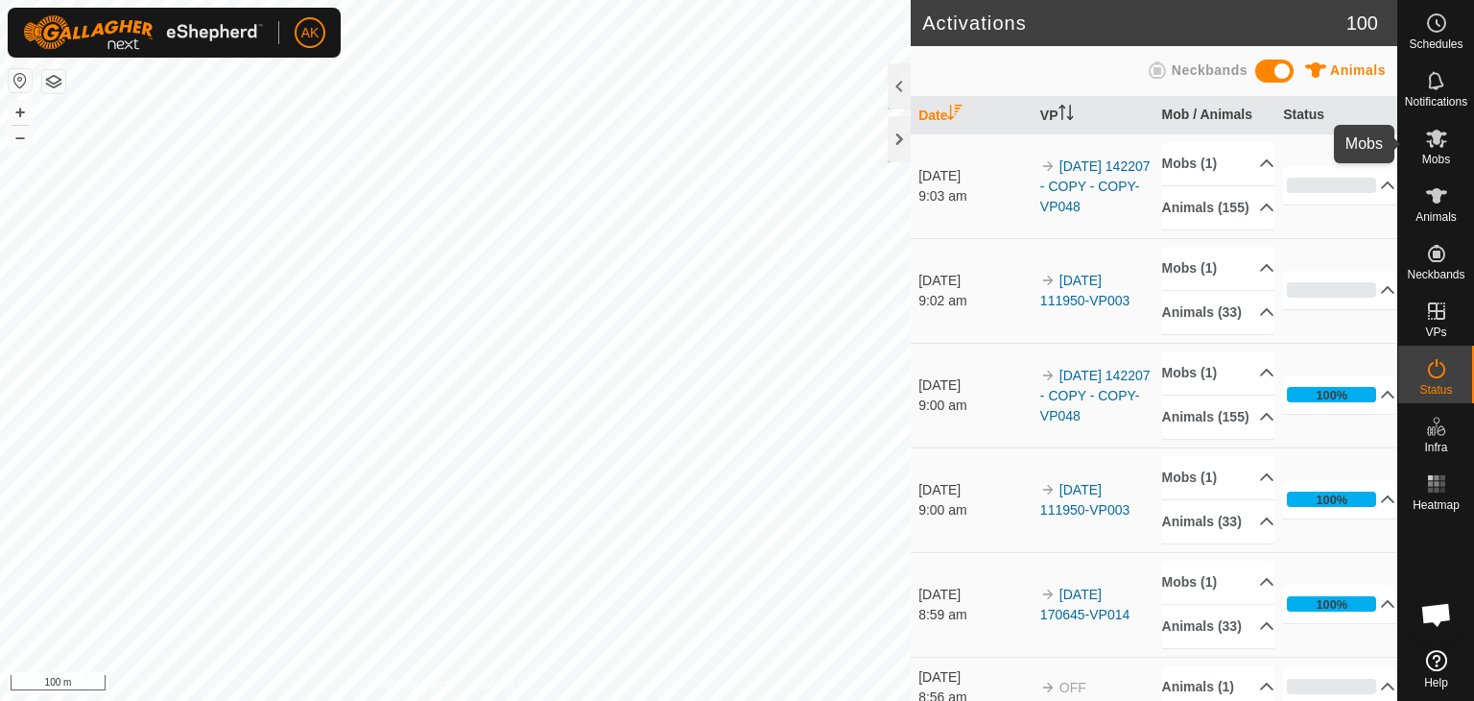
click at [1437, 139] on icon at bounding box center [1436, 139] width 21 height 18
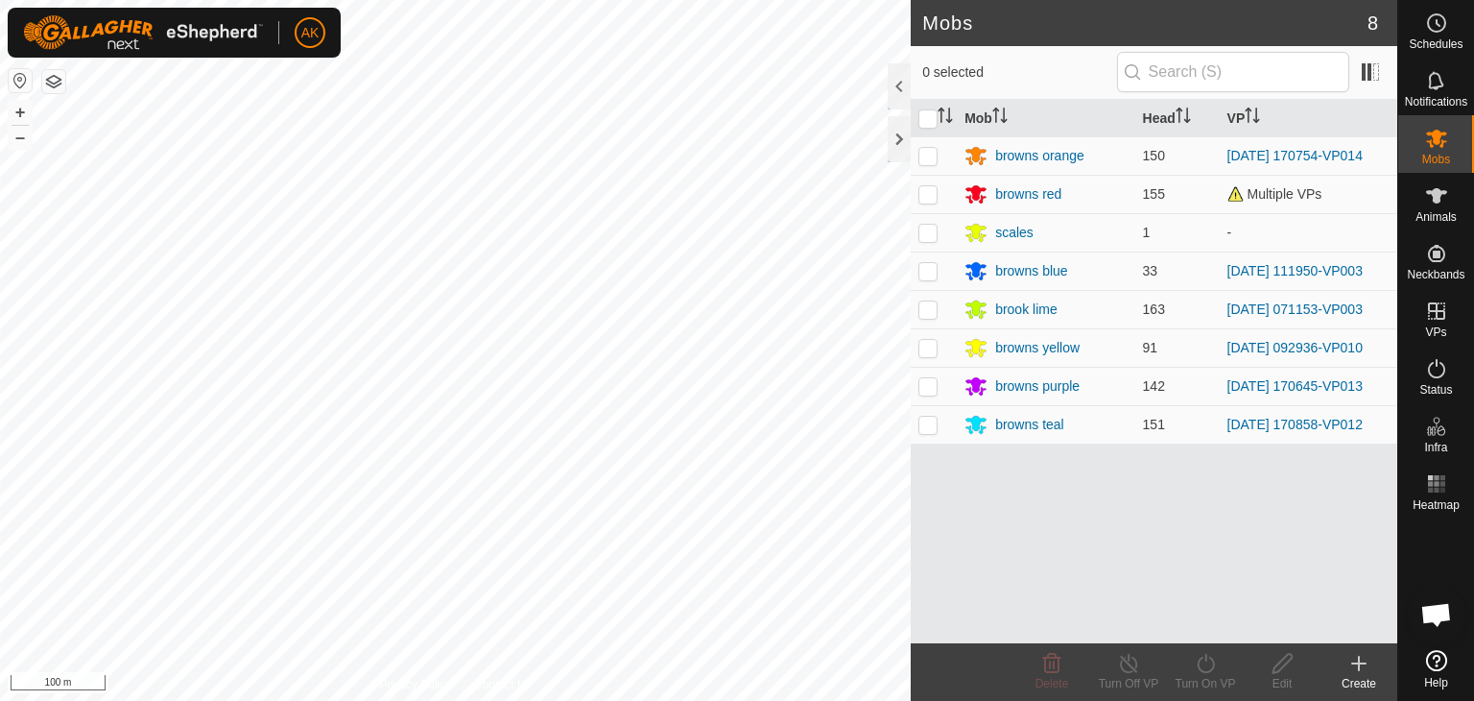
click at [920, 387] on p-checkbox at bounding box center [928, 385] width 19 height 15
checkbox input "true"
click at [1215, 666] on icon at bounding box center [1206, 663] width 24 height 23
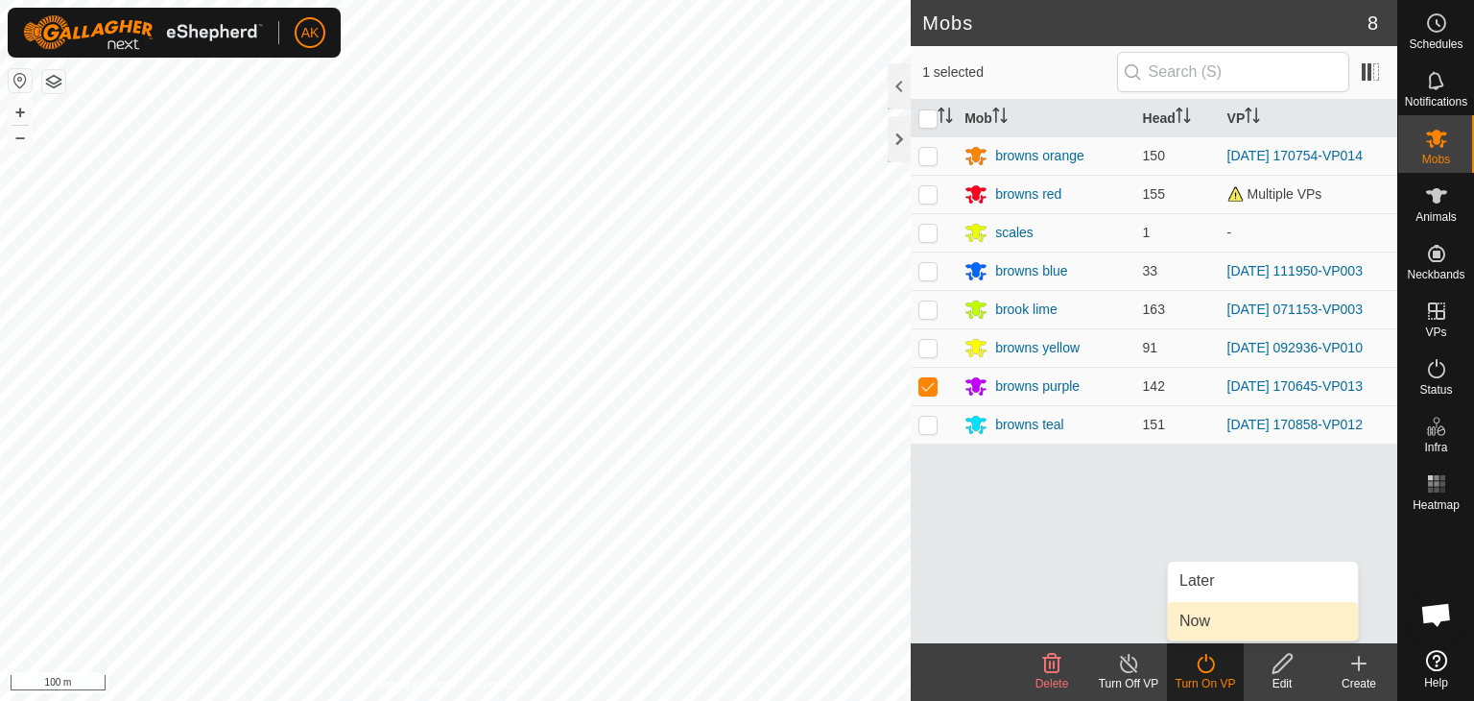
click at [1202, 623] on link "Now" at bounding box center [1263, 621] width 190 height 38
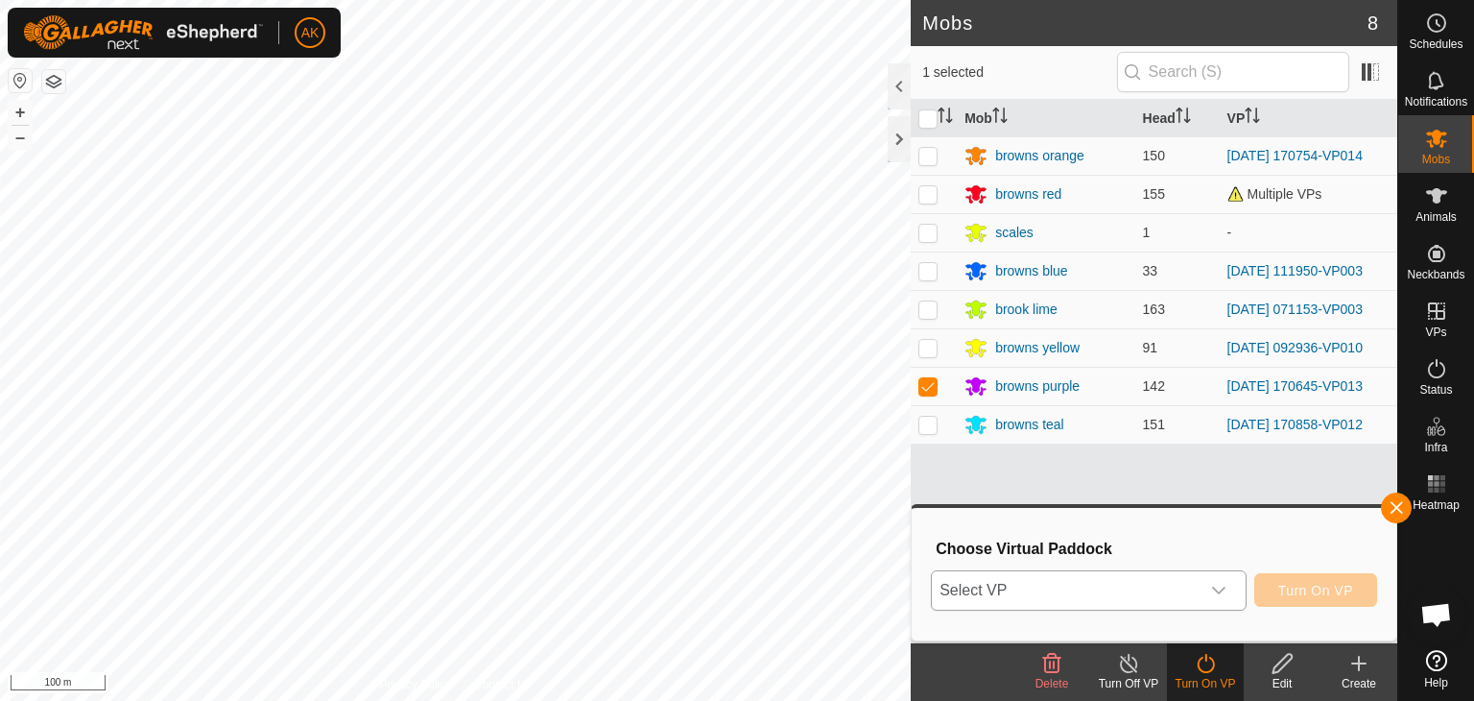
click at [1202, 588] on div "dropdown trigger" at bounding box center [1219, 590] width 38 height 38
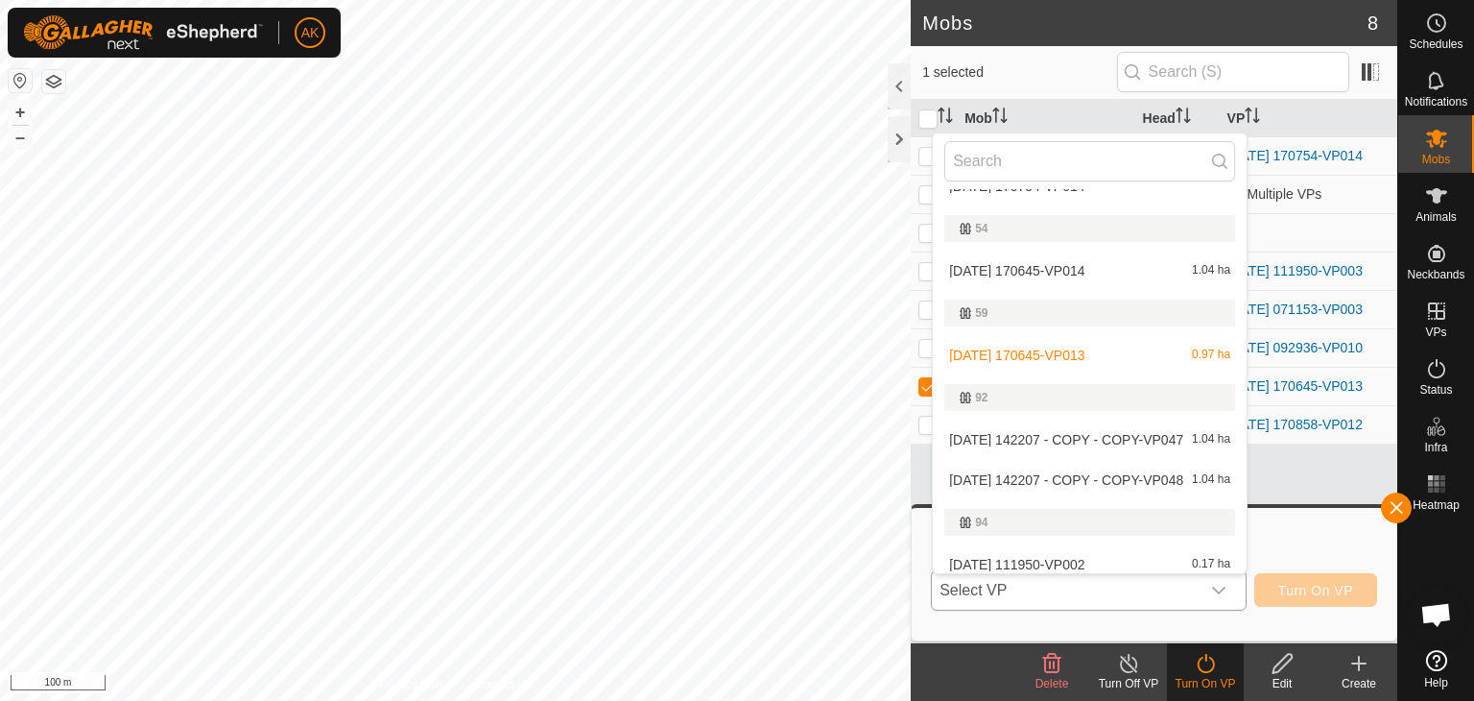
scroll to position [321, 0]
click at [1090, 264] on li "[DATE] 170645-VP014 1.04 ha" at bounding box center [1090, 266] width 314 height 38
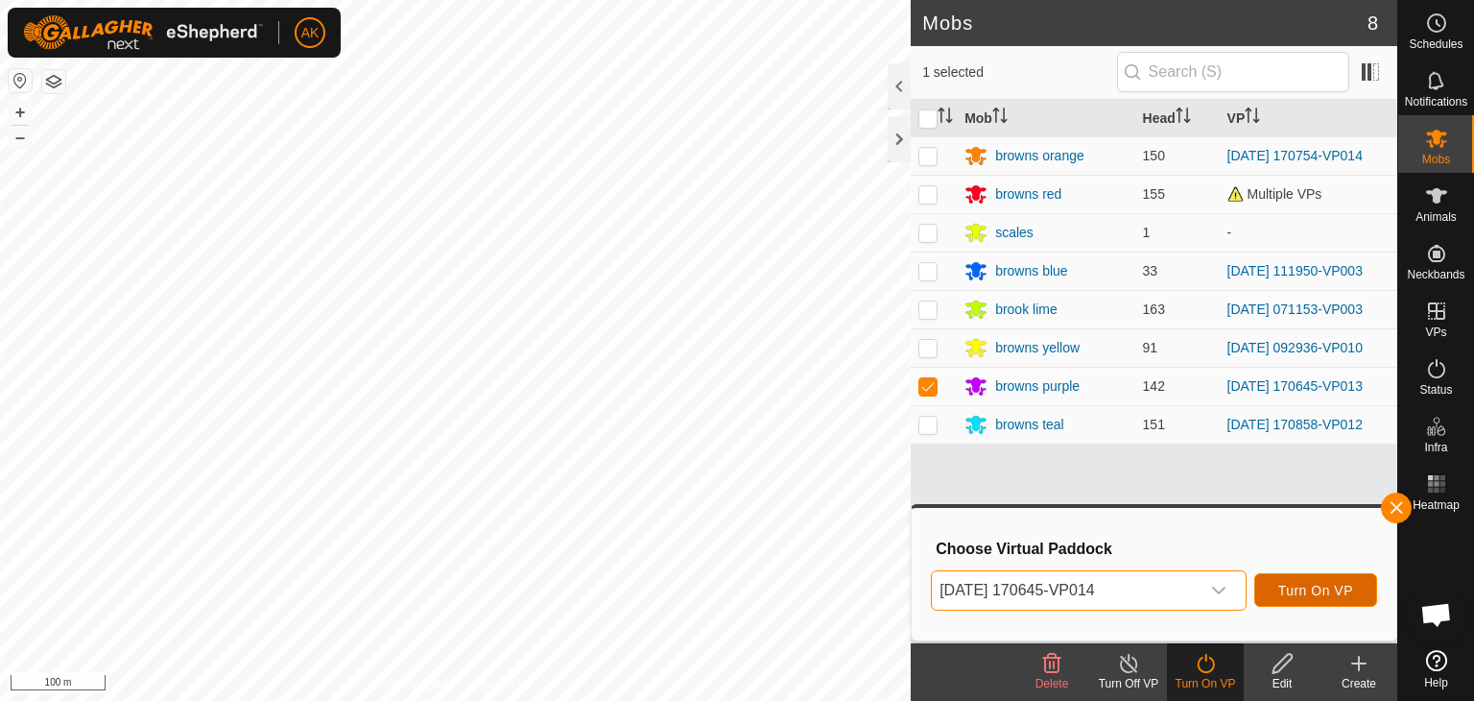
click at [1325, 595] on span "Turn On VP" at bounding box center [1316, 590] width 75 height 15
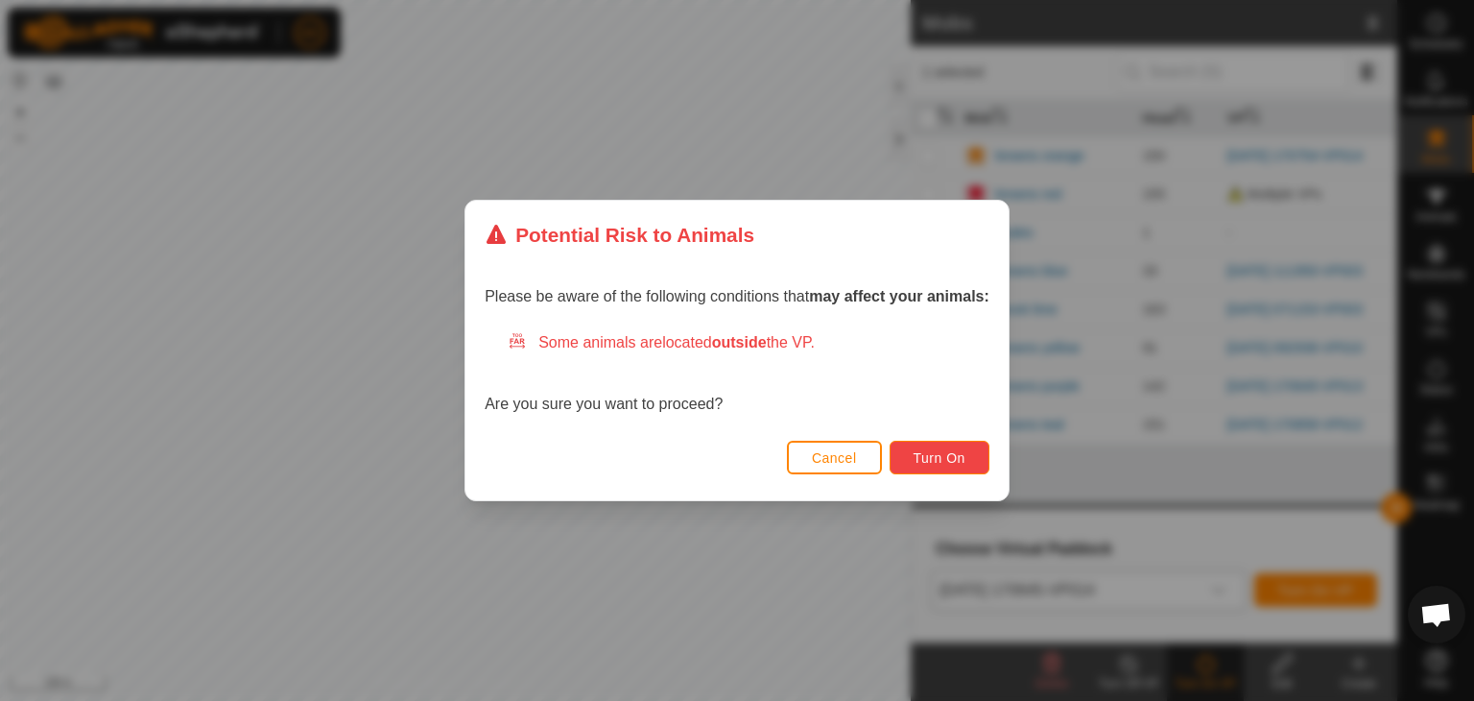
click at [947, 462] on span "Turn On" at bounding box center [940, 457] width 52 height 15
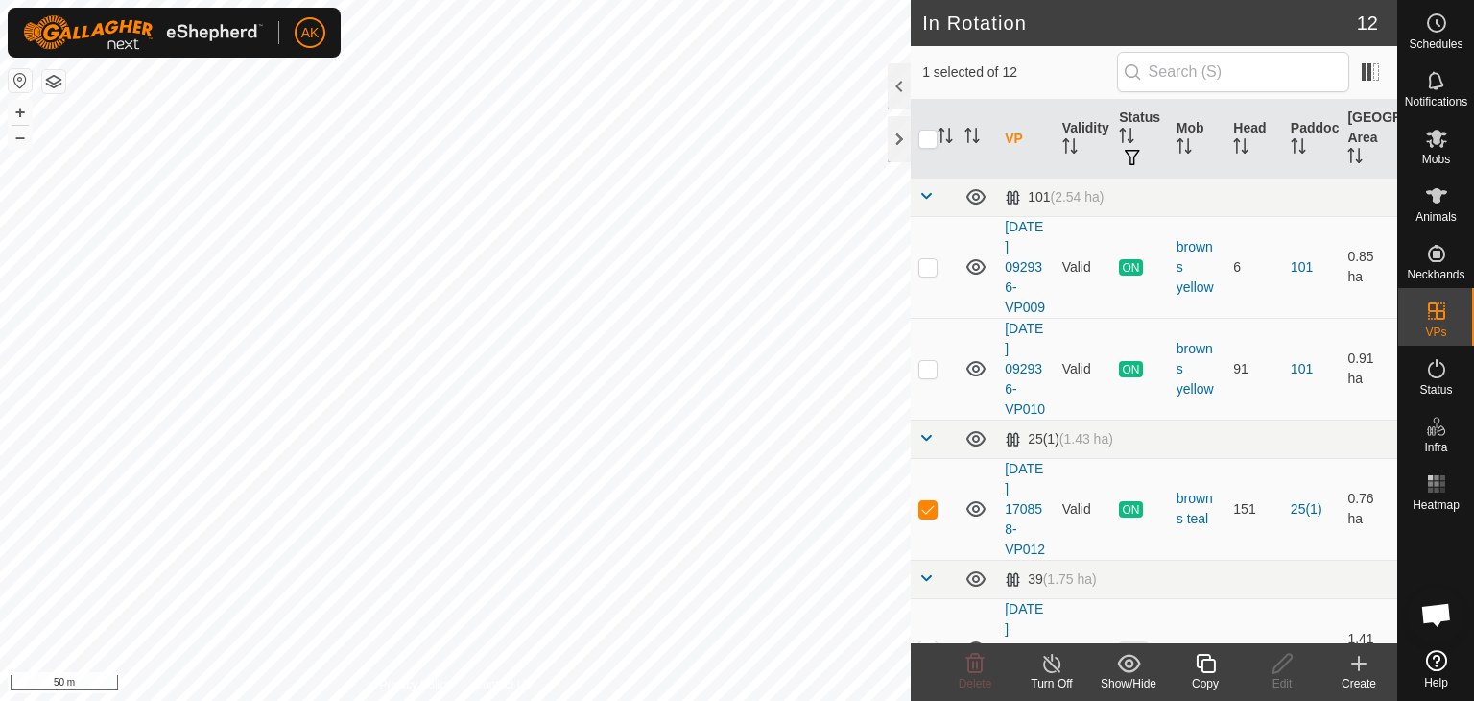
click at [1206, 659] on icon at bounding box center [1205, 663] width 19 height 19
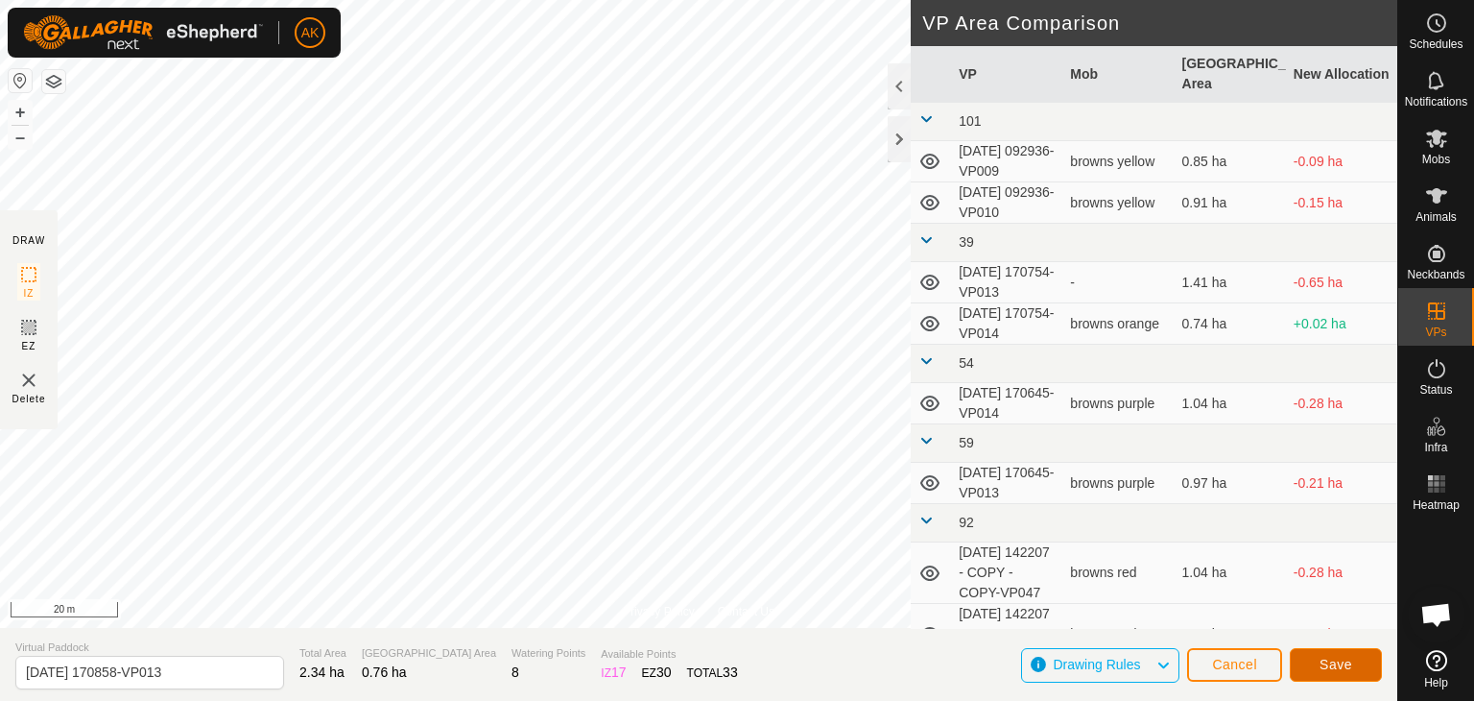
click at [1337, 666] on span "Save" at bounding box center [1336, 664] width 33 height 15
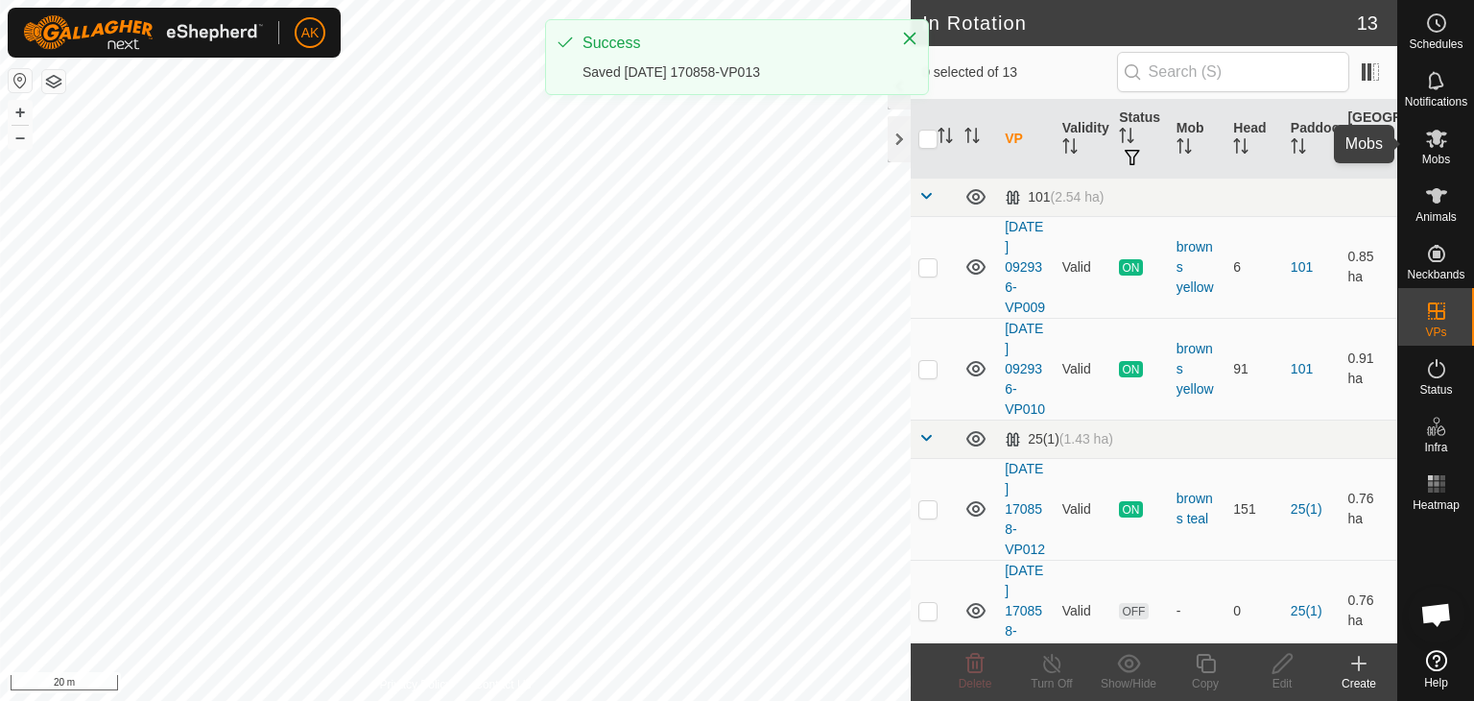
click at [1438, 137] on icon at bounding box center [1436, 139] width 21 height 18
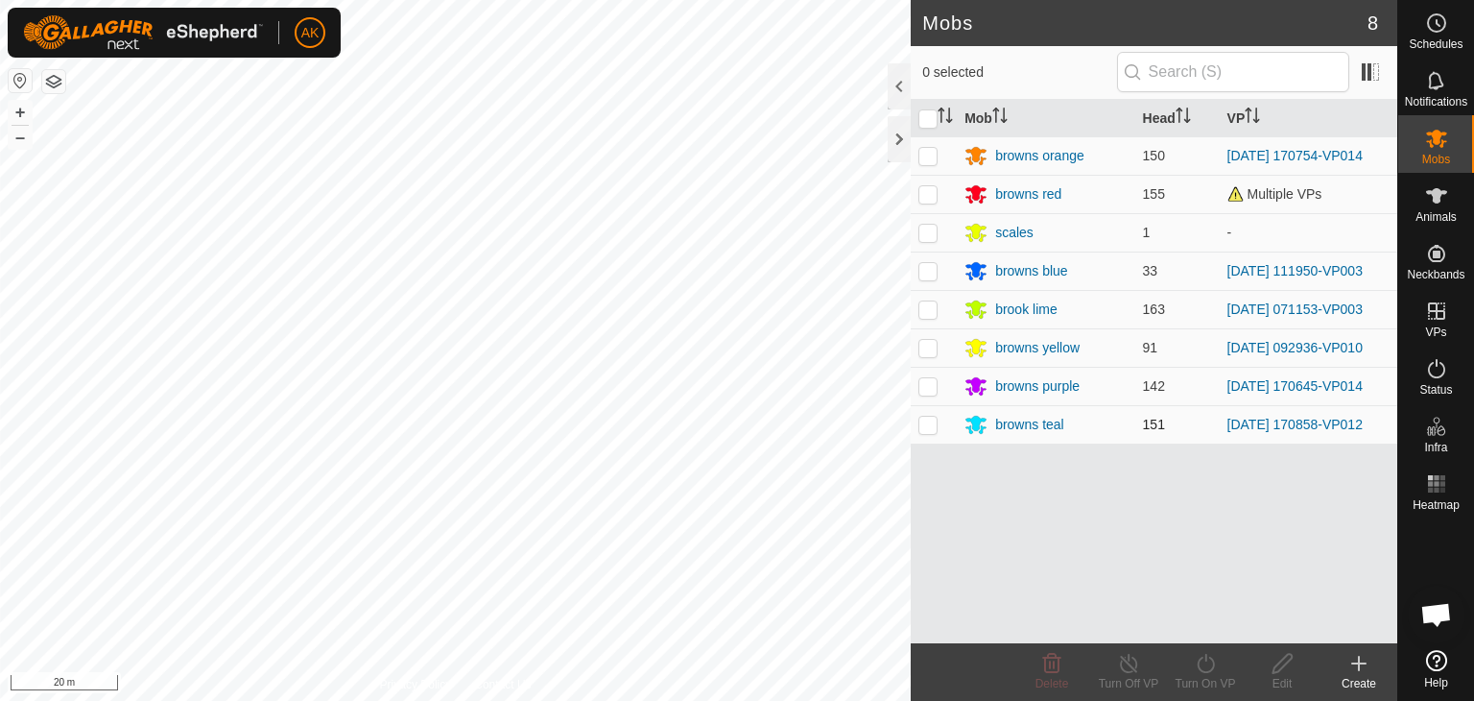
click at [933, 420] on p-checkbox at bounding box center [928, 424] width 19 height 15
checkbox input "true"
click at [1202, 656] on icon at bounding box center [1206, 663] width 24 height 23
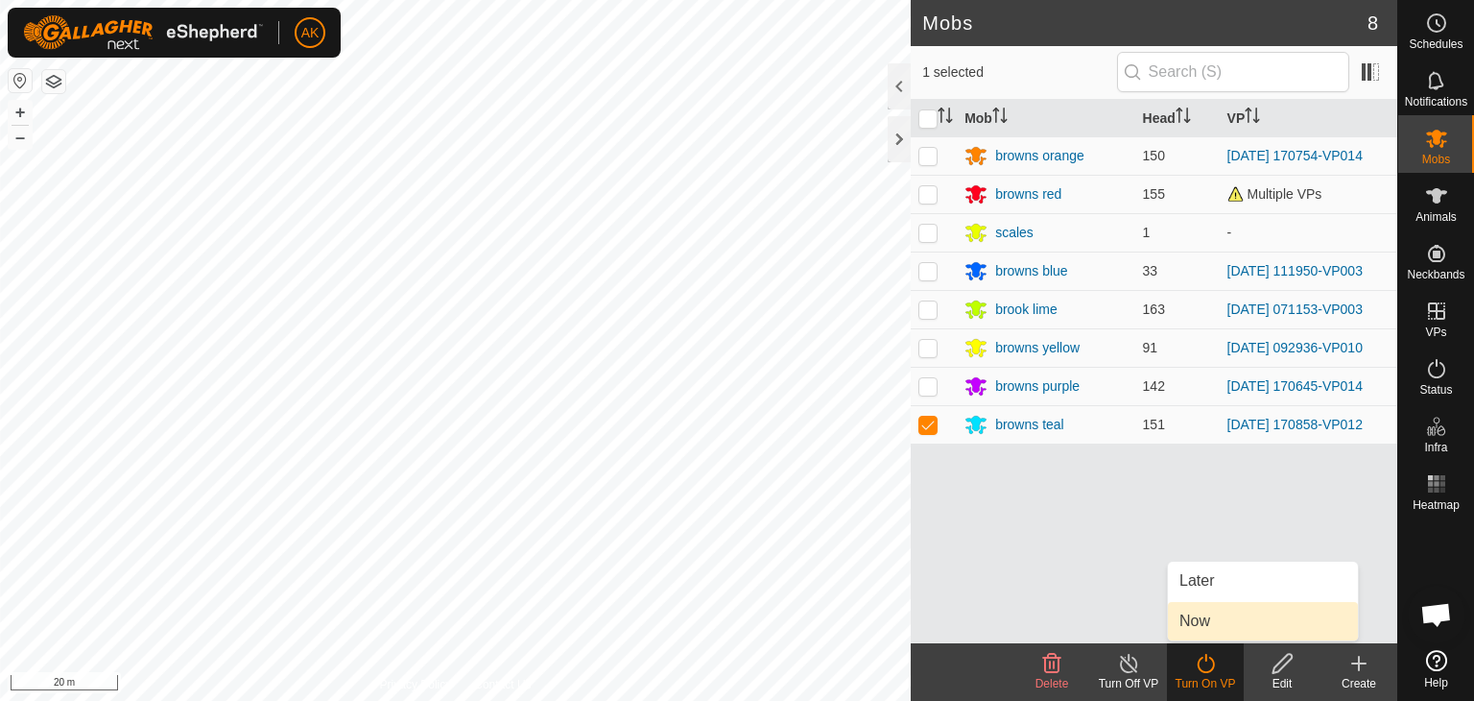
click at [1206, 618] on link "Now" at bounding box center [1263, 621] width 190 height 38
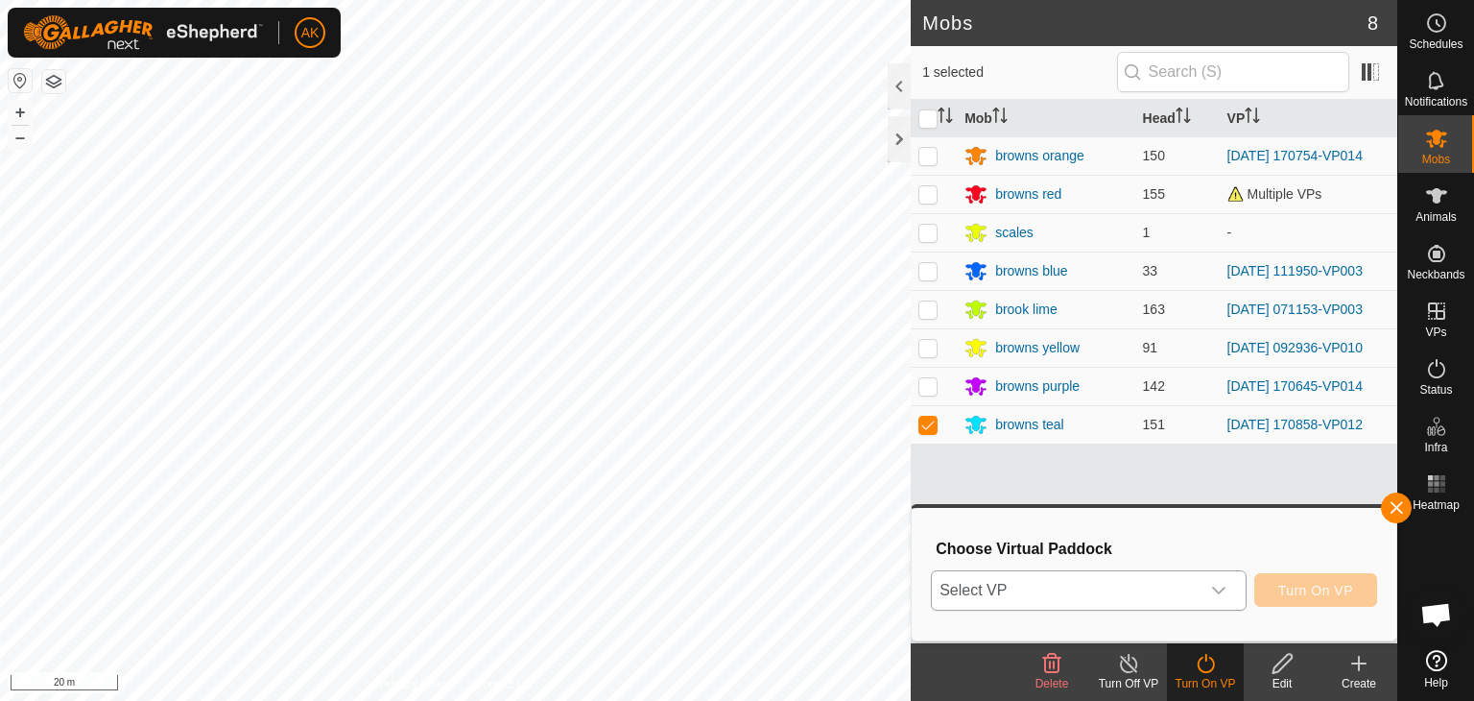
click at [1116, 585] on span "Select VP" at bounding box center [1066, 590] width 268 height 38
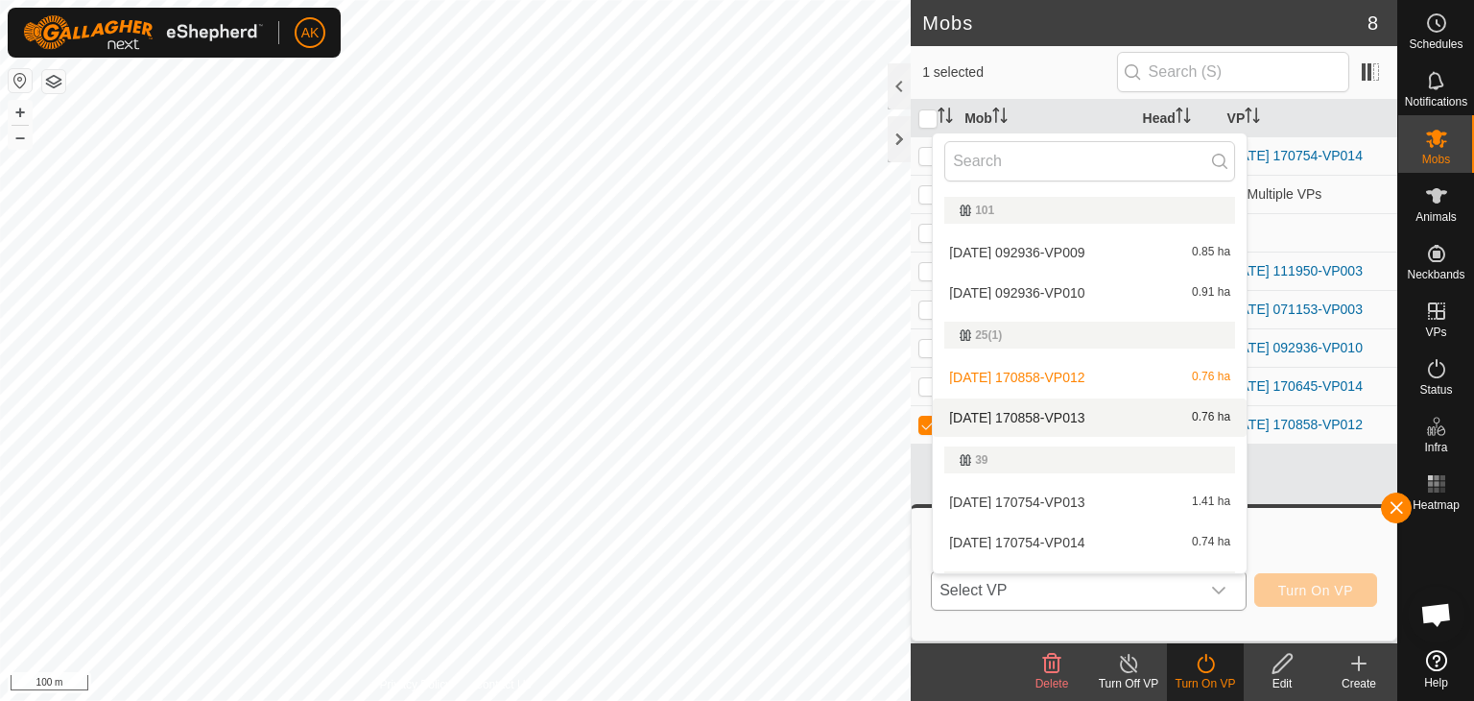
click at [1071, 414] on li "2025-08-24 170858-VP013 0.76 ha" at bounding box center [1090, 417] width 314 height 38
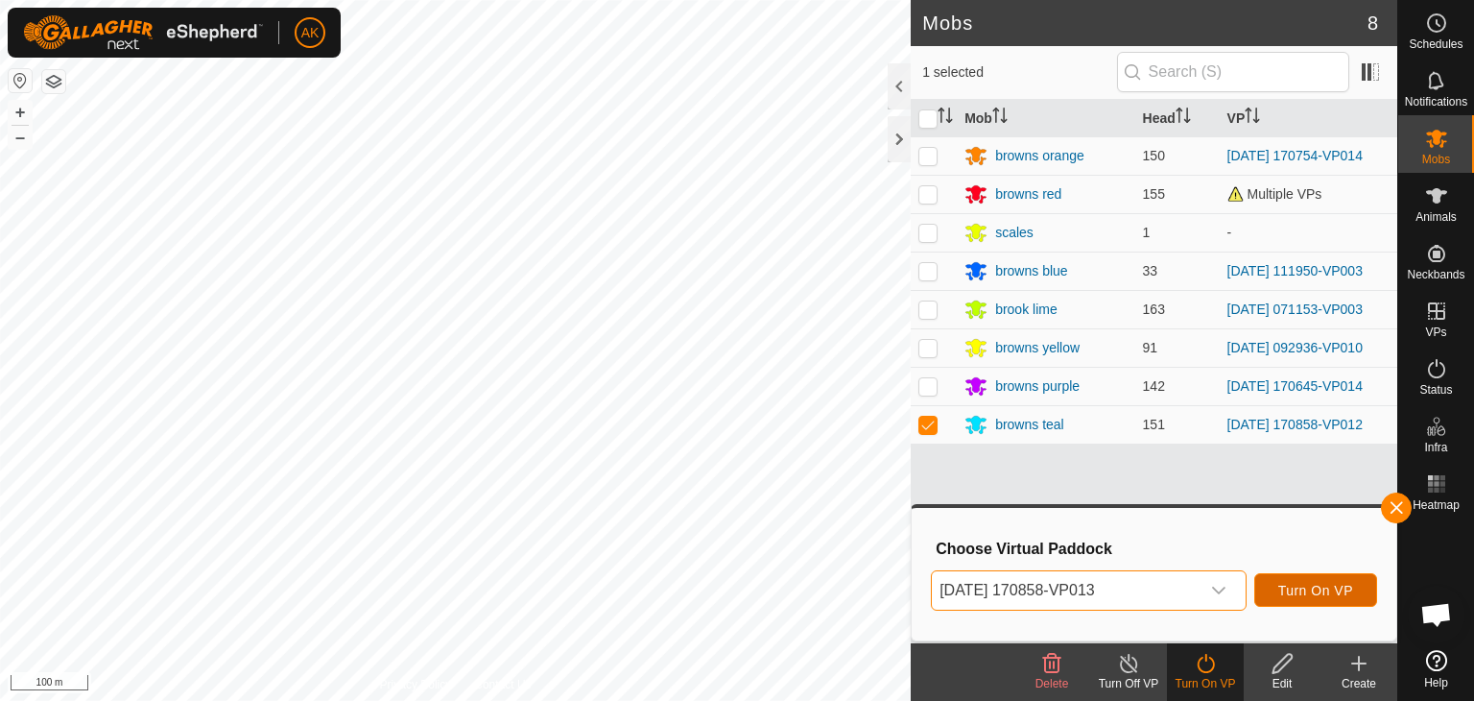
click at [1312, 600] on button "Turn On VP" at bounding box center [1316, 590] width 123 height 34
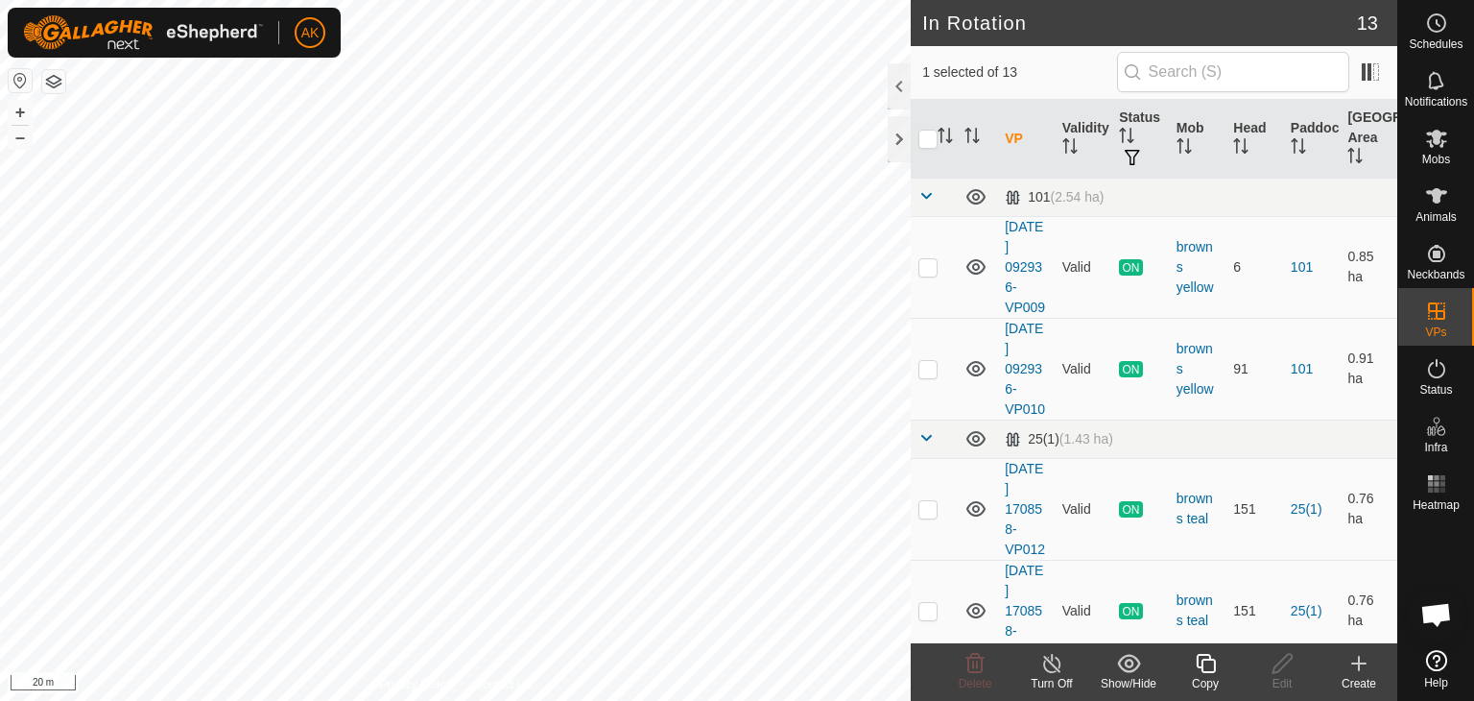
click at [1202, 665] on icon at bounding box center [1205, 663] width 19 height 19
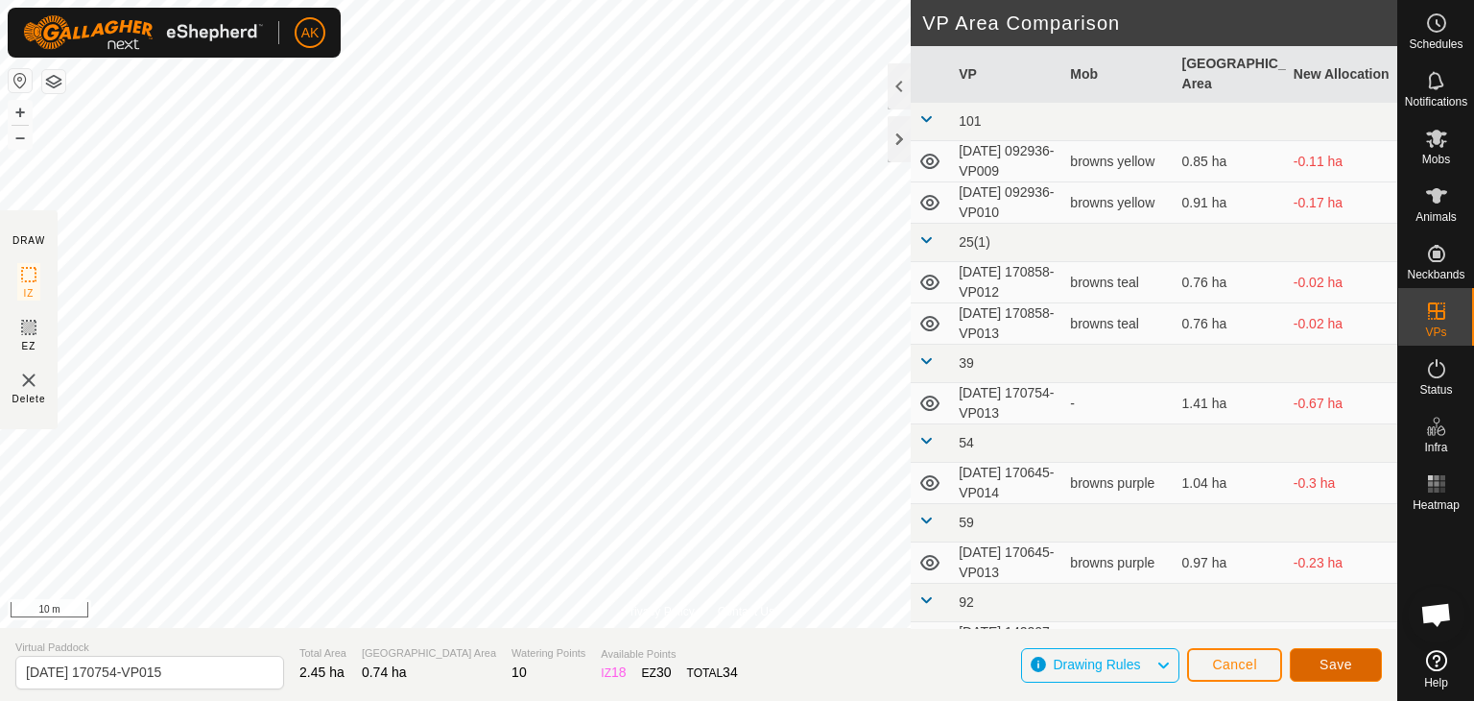
click at [1334, 657] on span "Save" at bounding box center [1336, 664] width 33 height 15
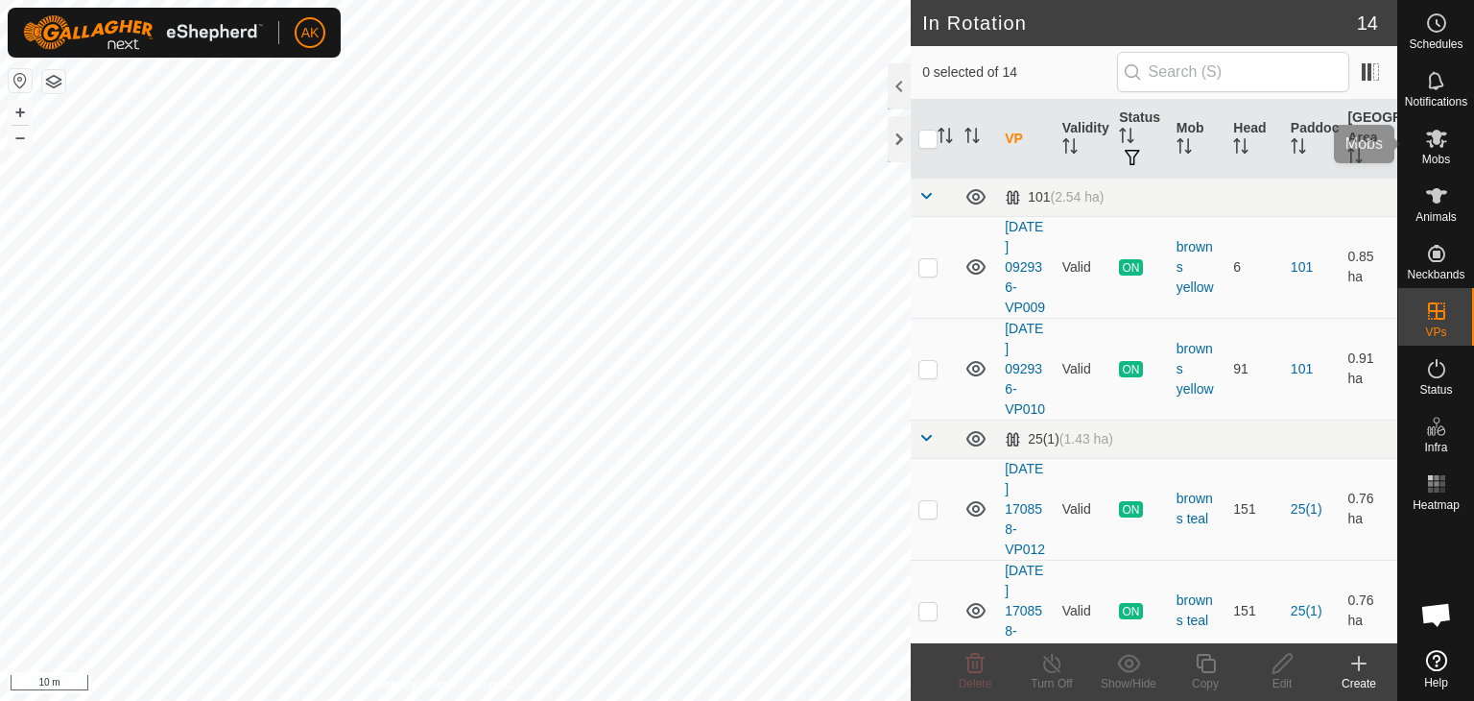
click at [1439, 147] on icon at bounding box center [1436, 138] width 23 height 23
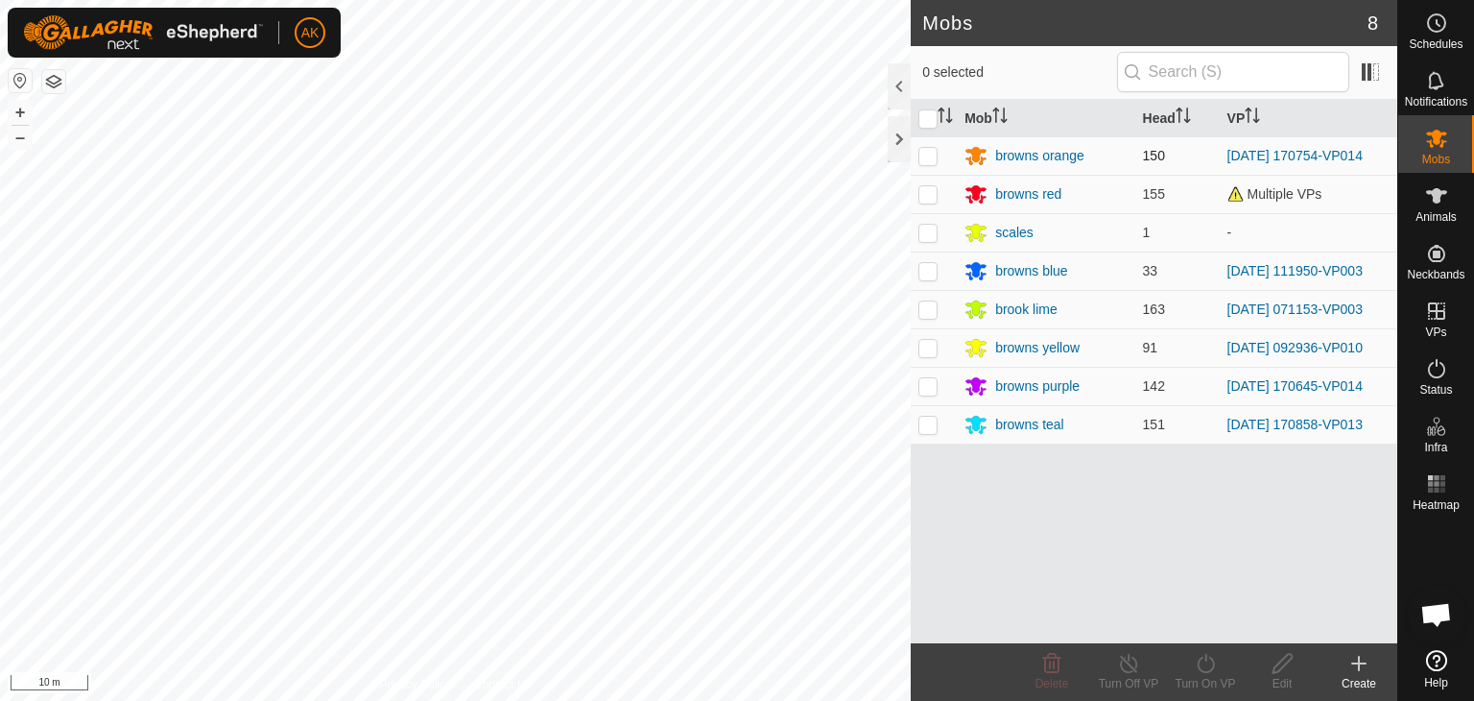
click at [929, 150] on p-checkbox at bounding box center [928, 155] width 19 height 15
checkbox input "true"
click at [1206, 656] on icon at bounding box center [1205, 663] width 17 height 19
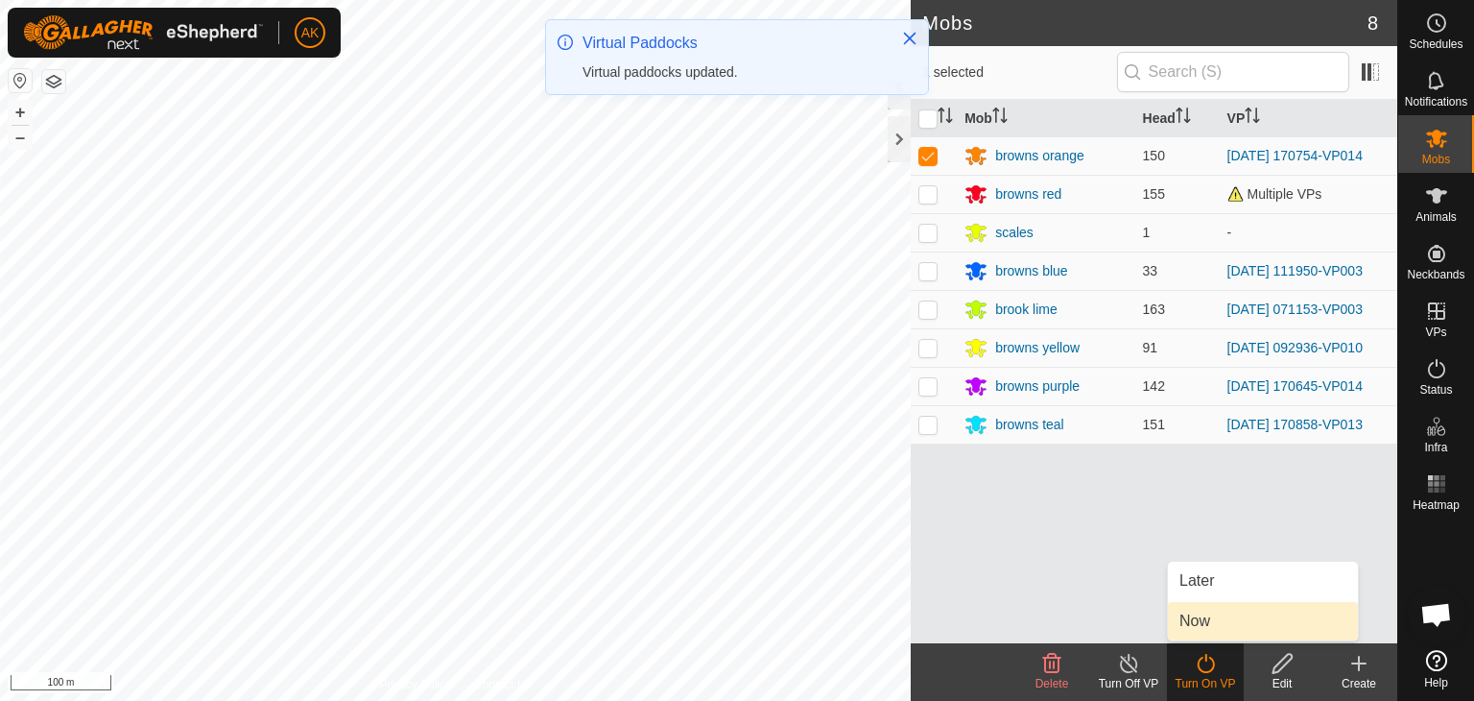
click at [1198, 627] on link "Now" at bounding box center [1263, 621] width 190 height 38
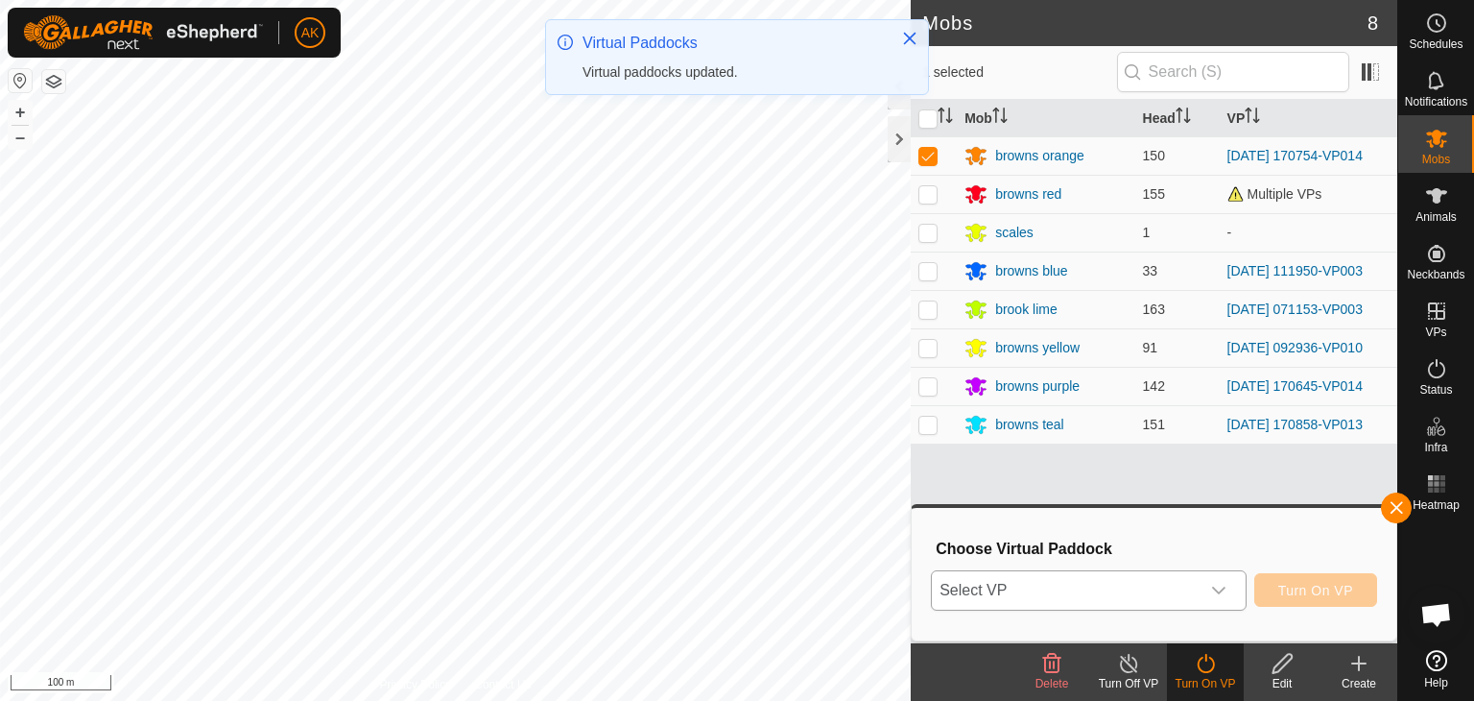
click at [1116, 588] on span "Select VP" at bounding box center [1066, 590] width 268 height 38
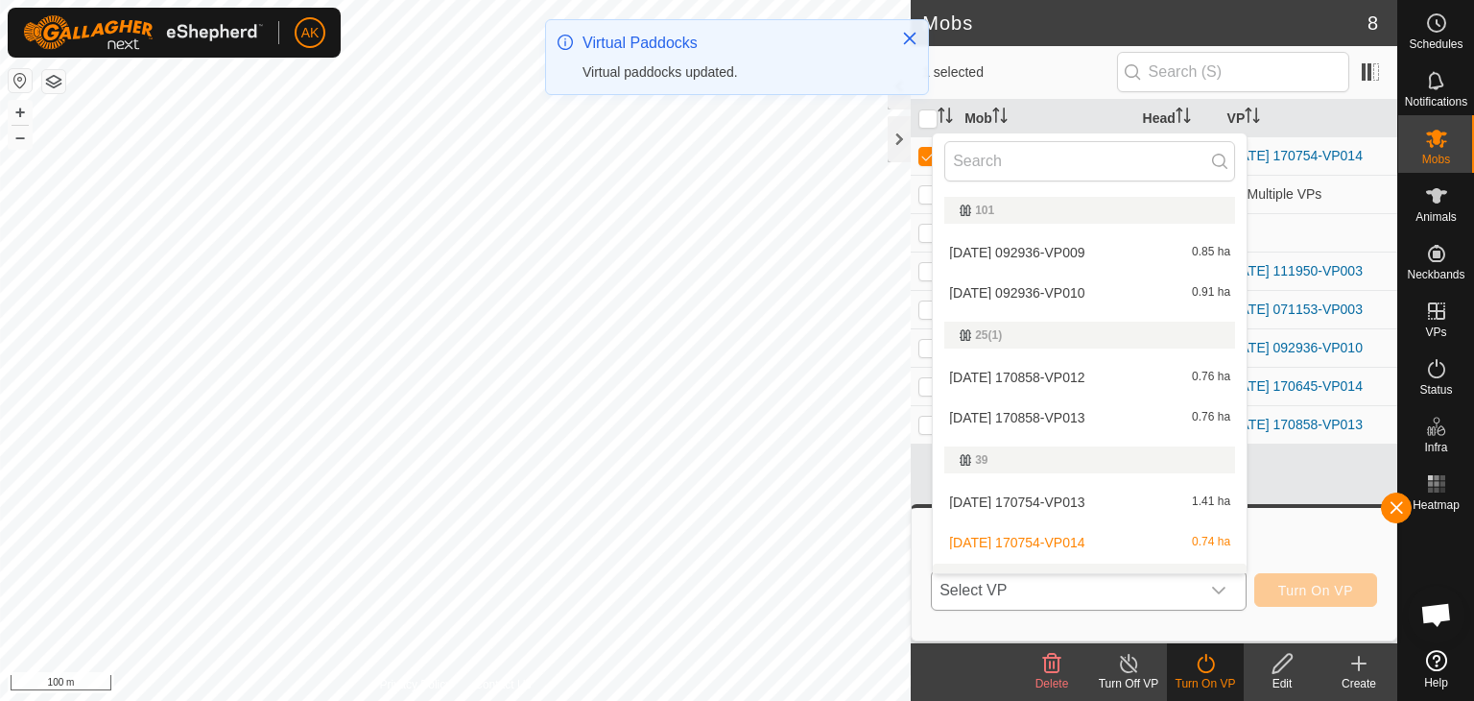
scroll to position [29, 0]
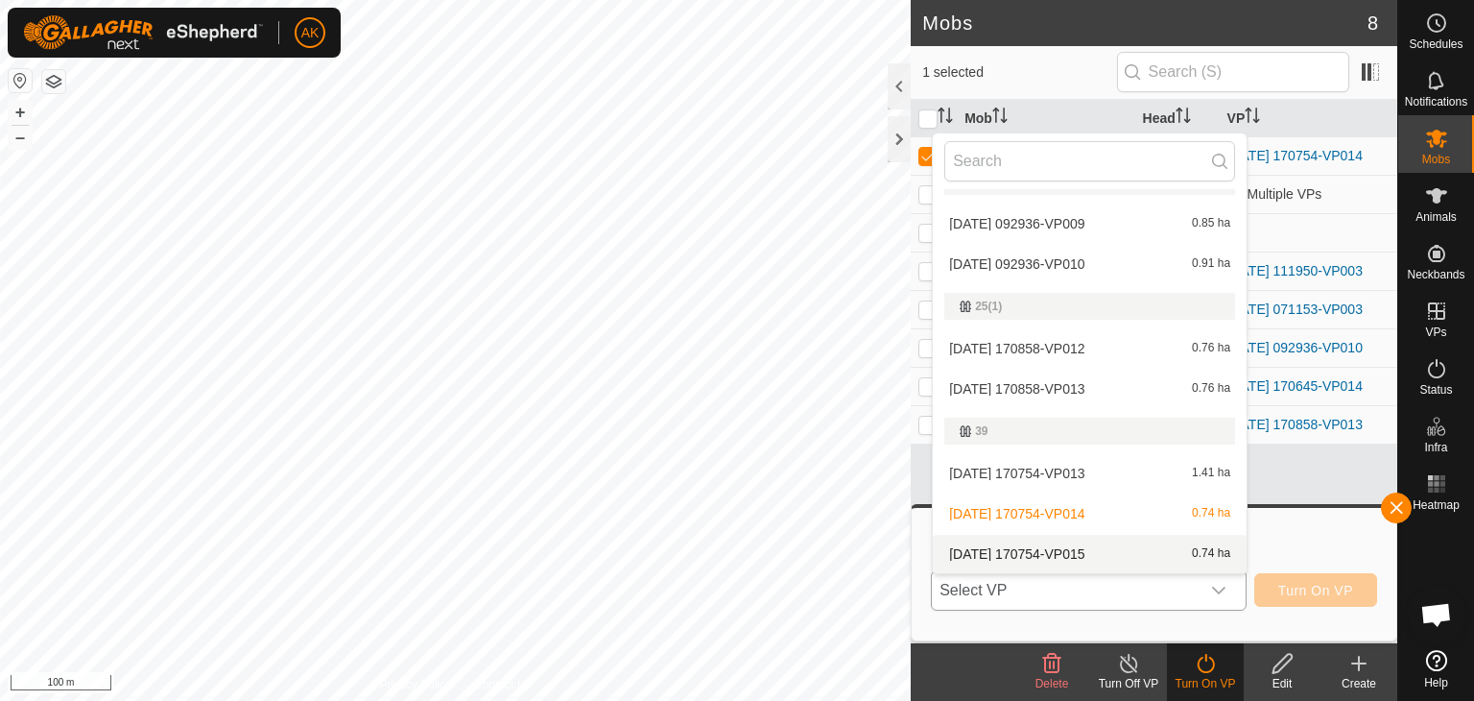
click at [1066, 548] on li "2025-08-24 170754-VP015 0.74 ha" at bounding box center [1090, 554] width 314 height 38
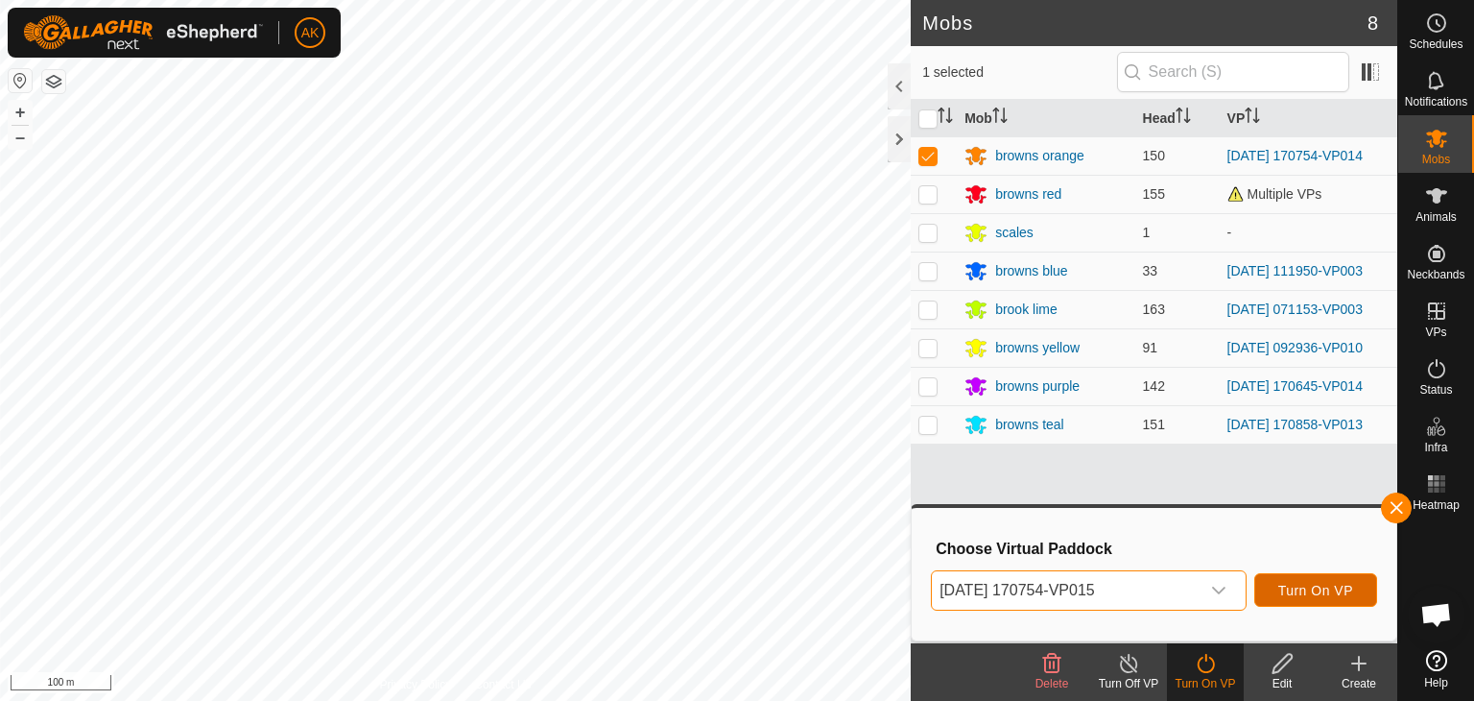
click at [1304, 602] on button "Turn On VP" at bounding box center [1316, 590] width 123 height 34
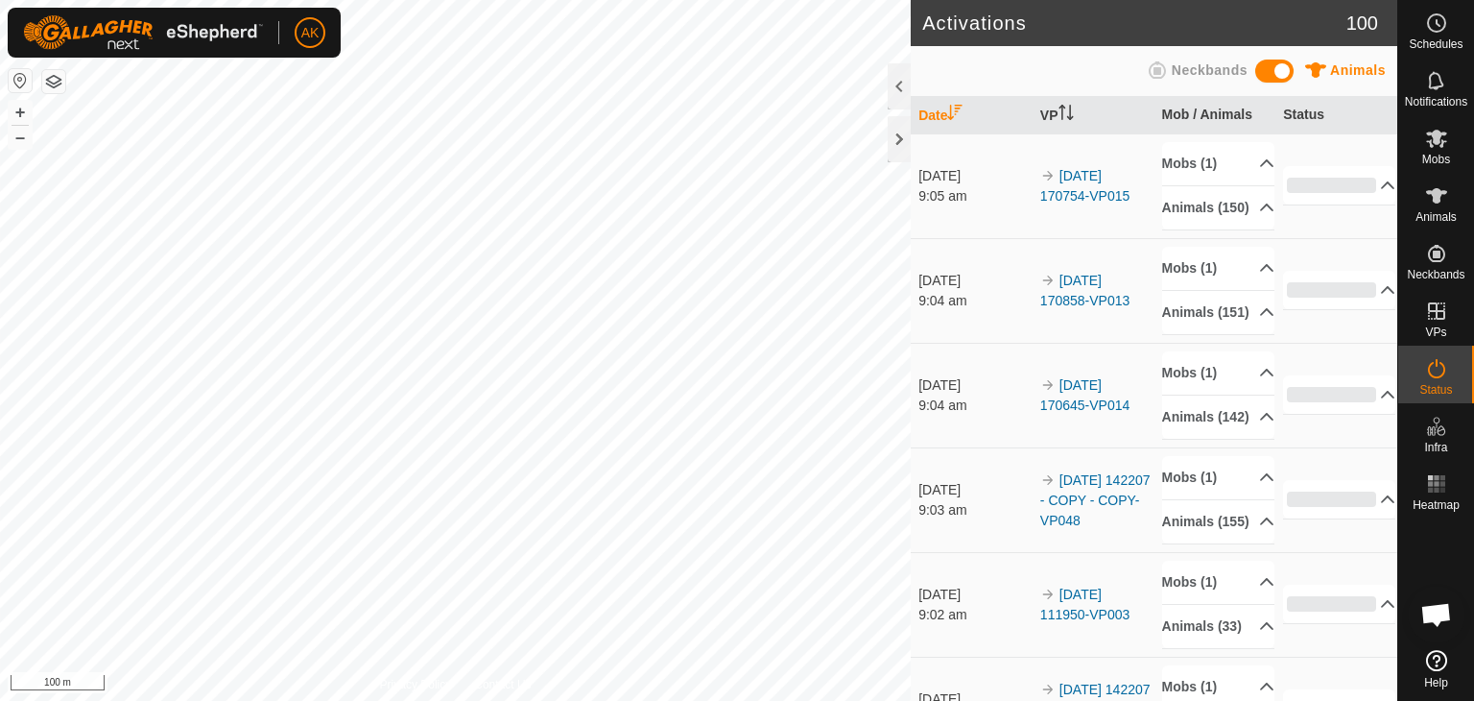
click at [746, 700] on html "AK Schedules Notifications Mobs Animals Neckbands VPs Status Infra Heatmap Help…" at bounding box center [737, 350] width 1474 height 701
